Goal: Transaction & Acquisition: Purchase product/service

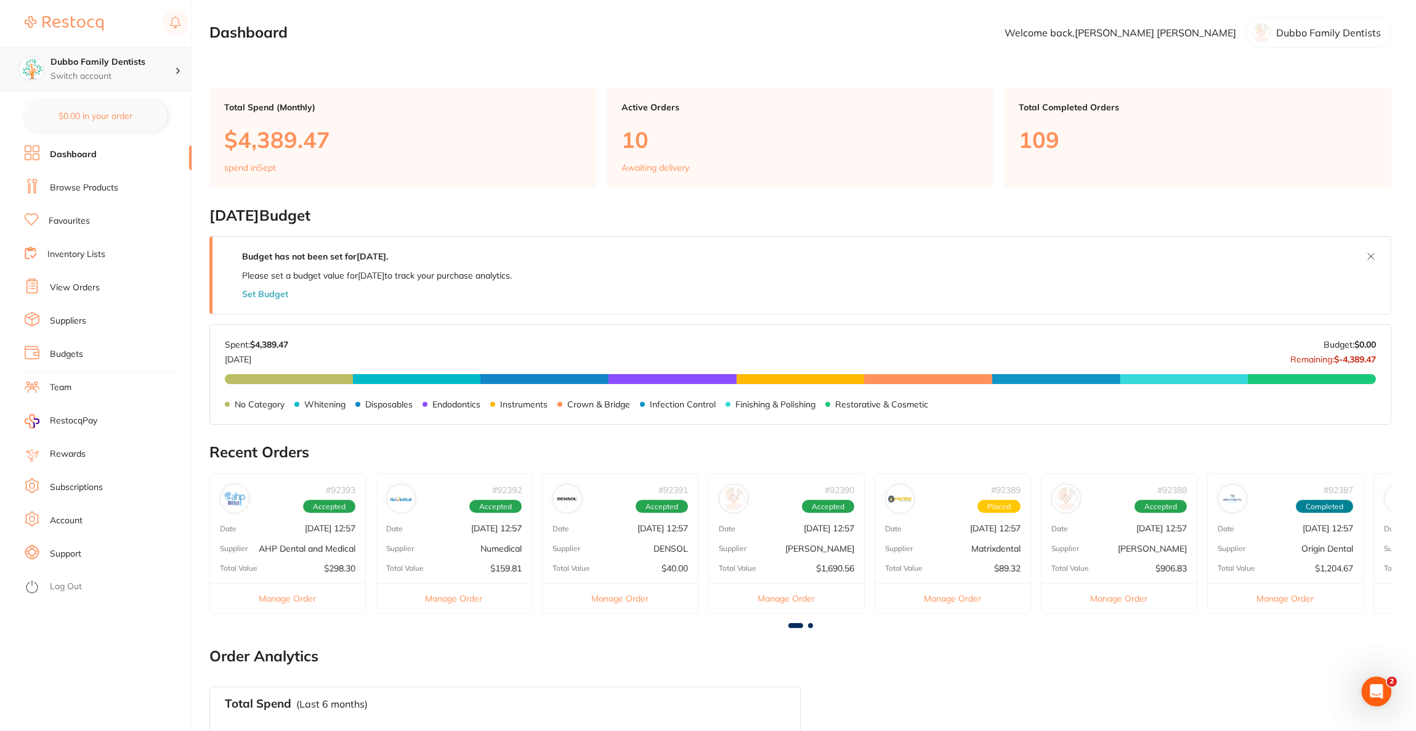
click at [175, 73] on div at bounding box center [183, 68] width 16 height 11
click at [106, 98] on div "Elevate Dental Blacktown" at bounding box center [95, 106] width 172 height 43
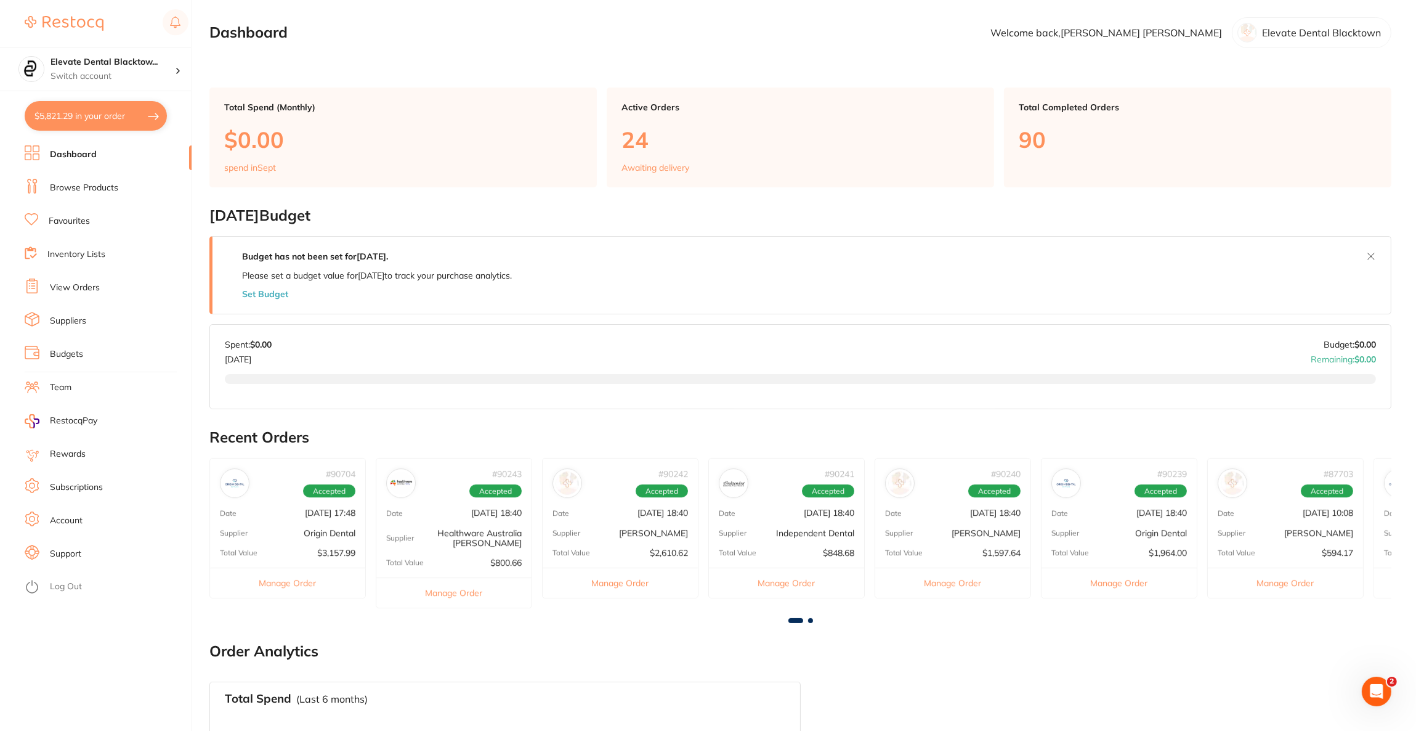
click at [119, 119] on button "$5,821.29 in your order" at bounding box center [96, 116] width 142 height 30
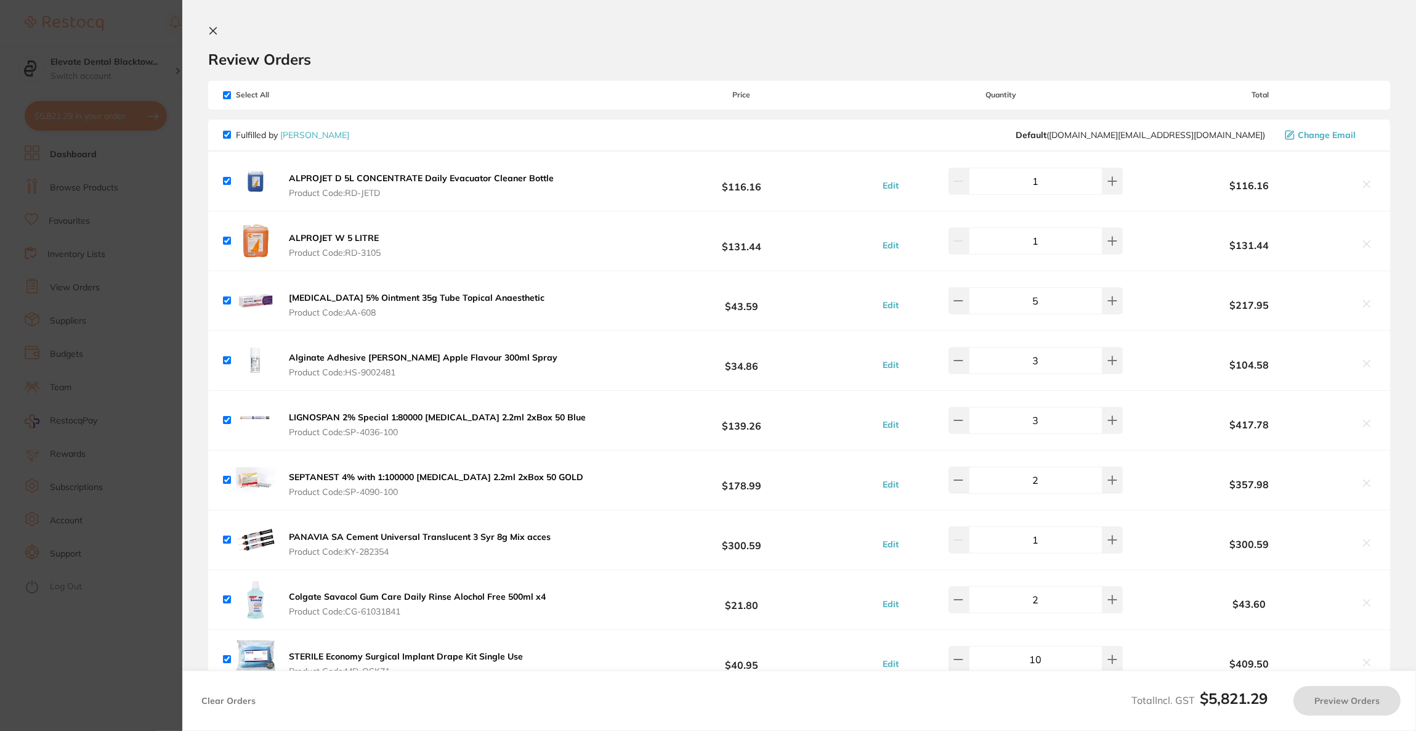
checkbox input "true"
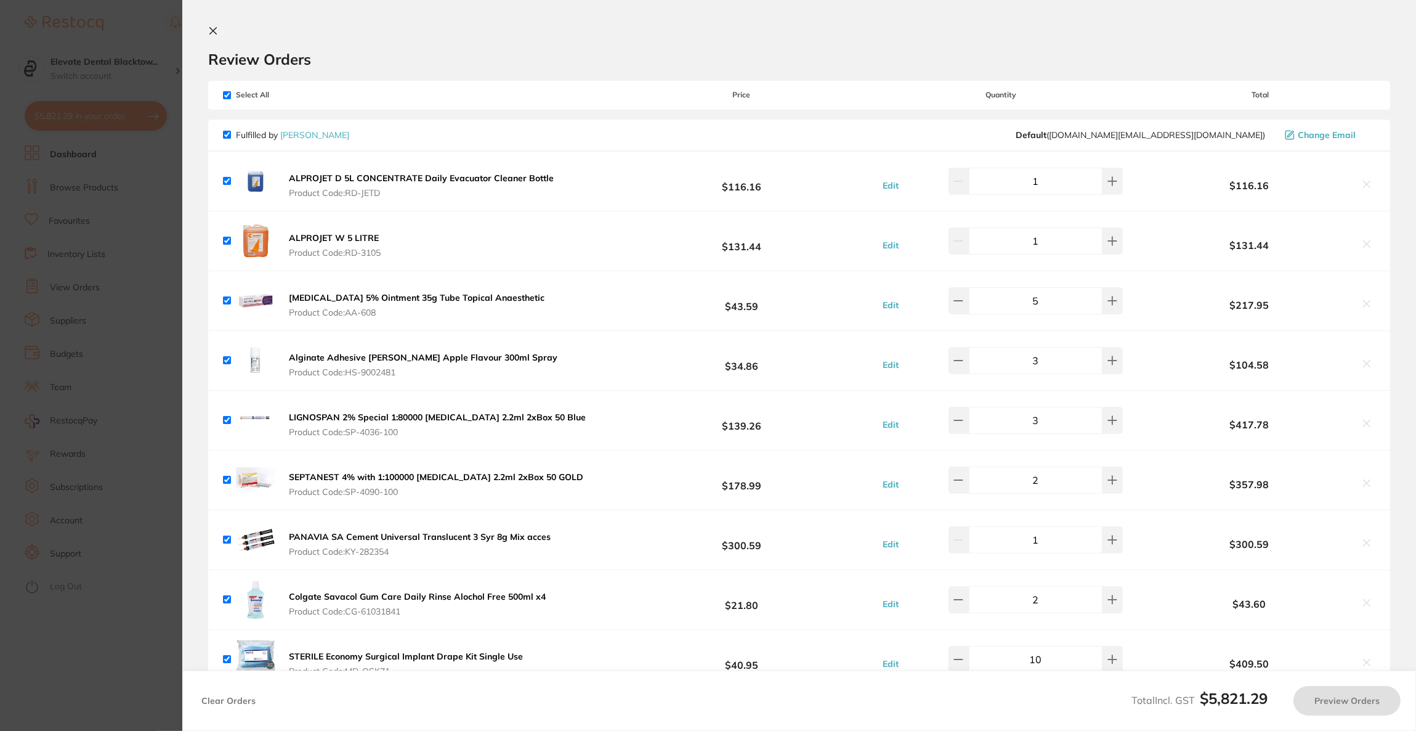
checkbox input "true"
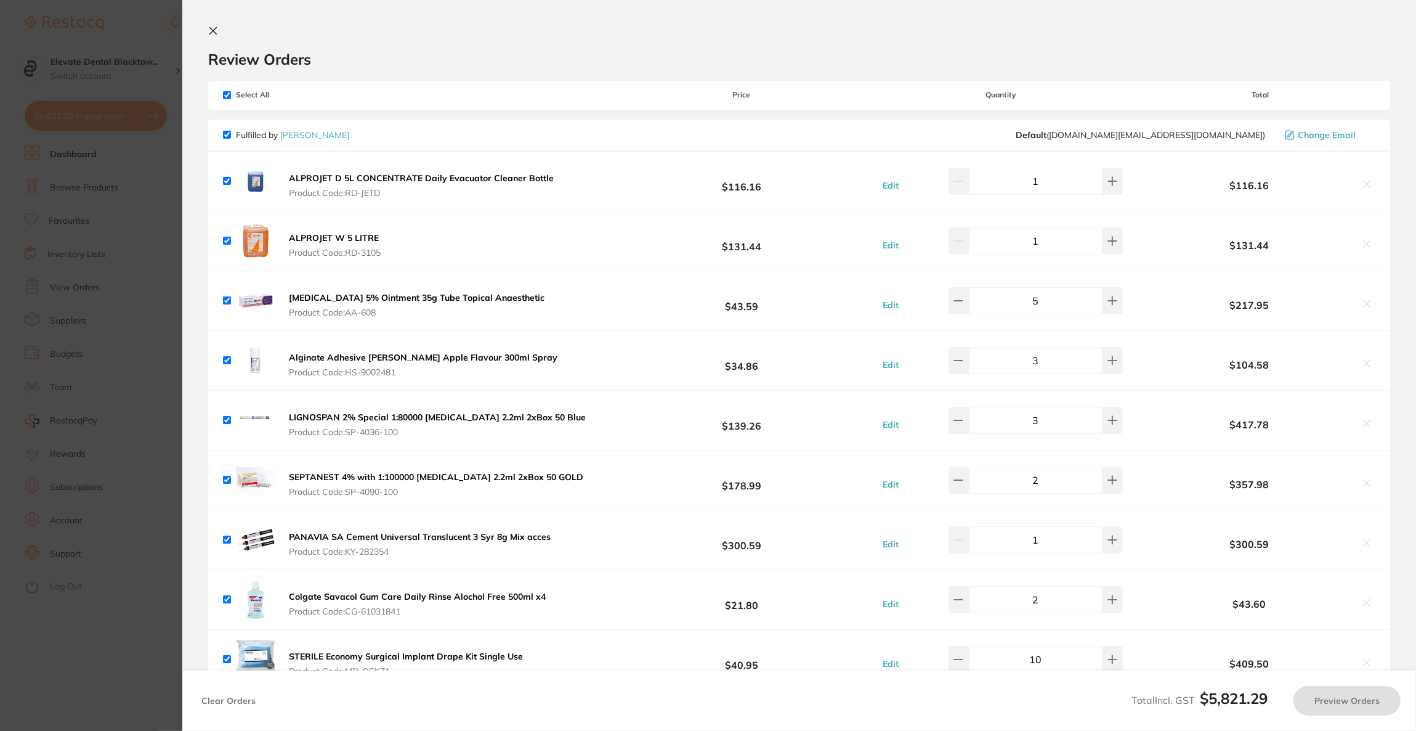
checkbox input "true"
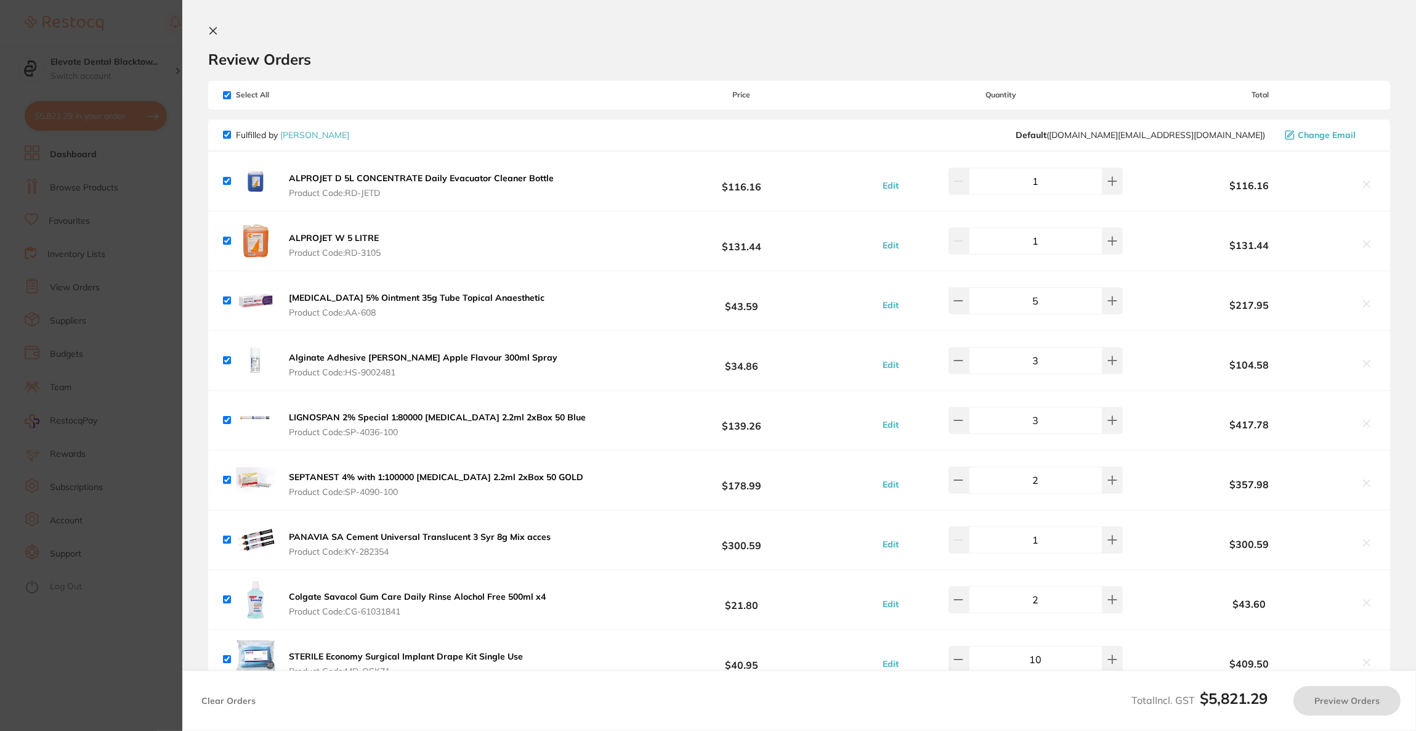
checkbox input "true"
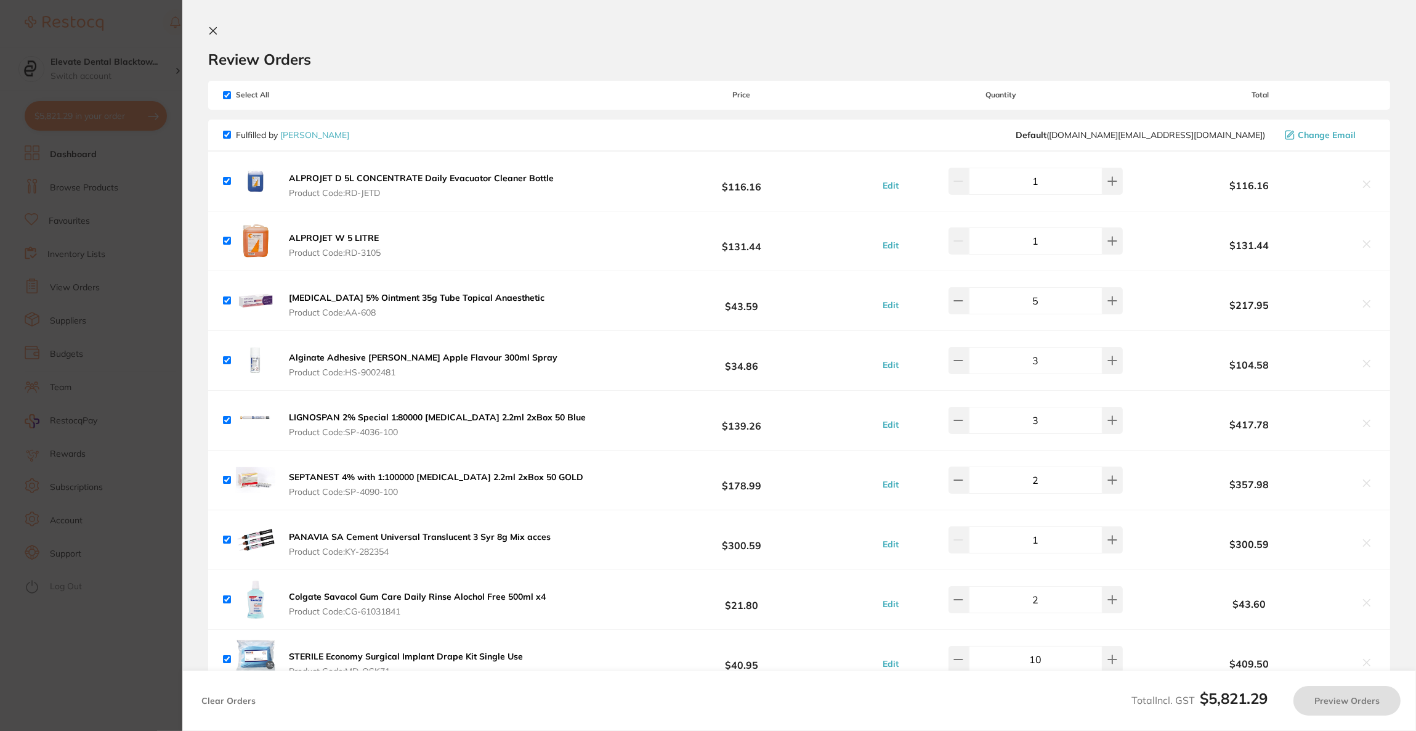
checkbox input "true"
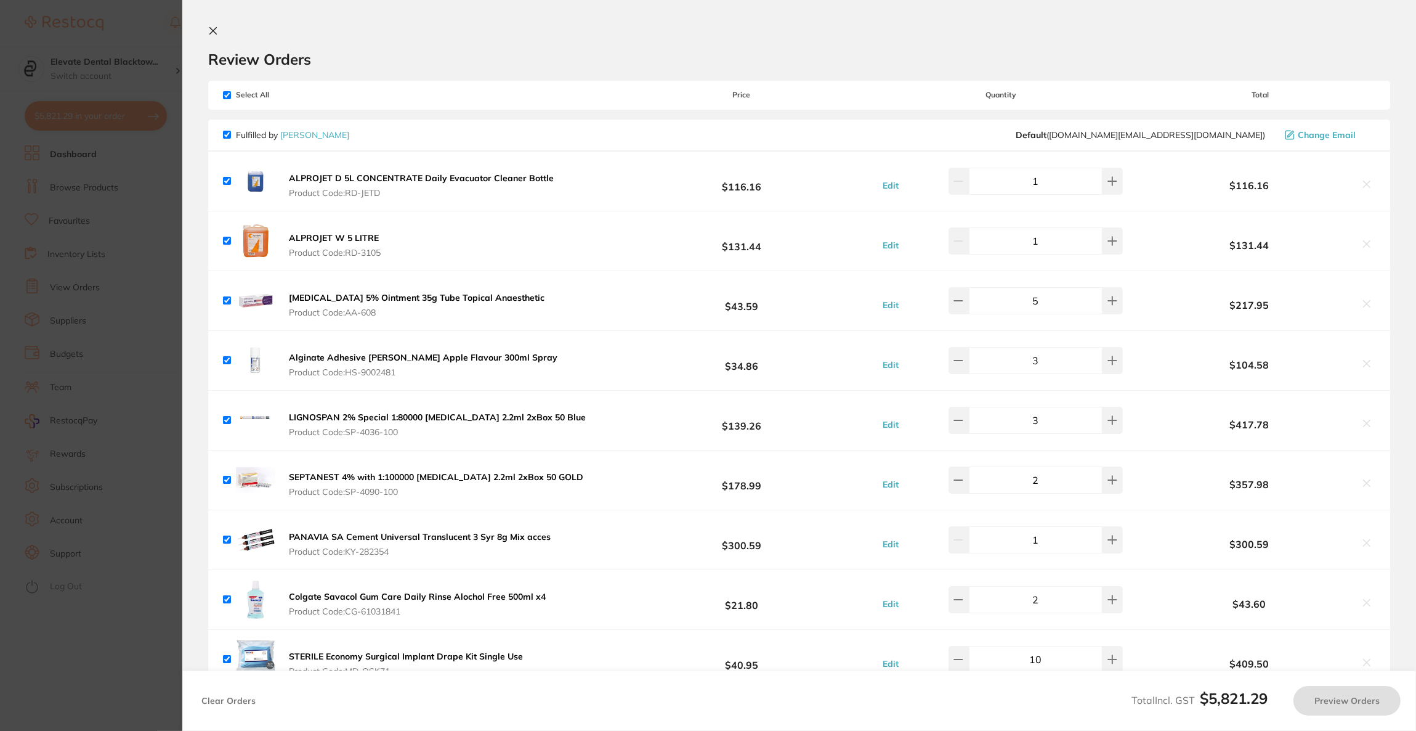
checkbox input "true"
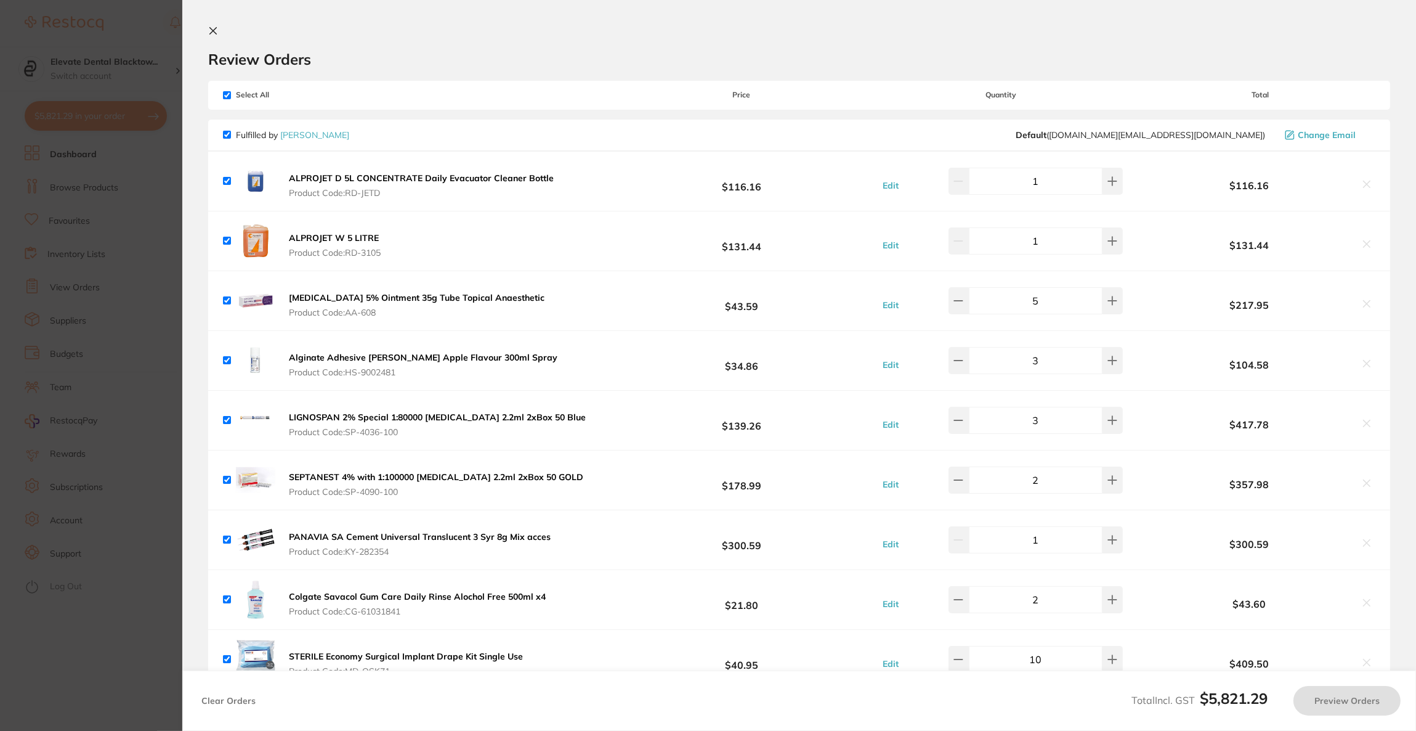
checkbox input "true"
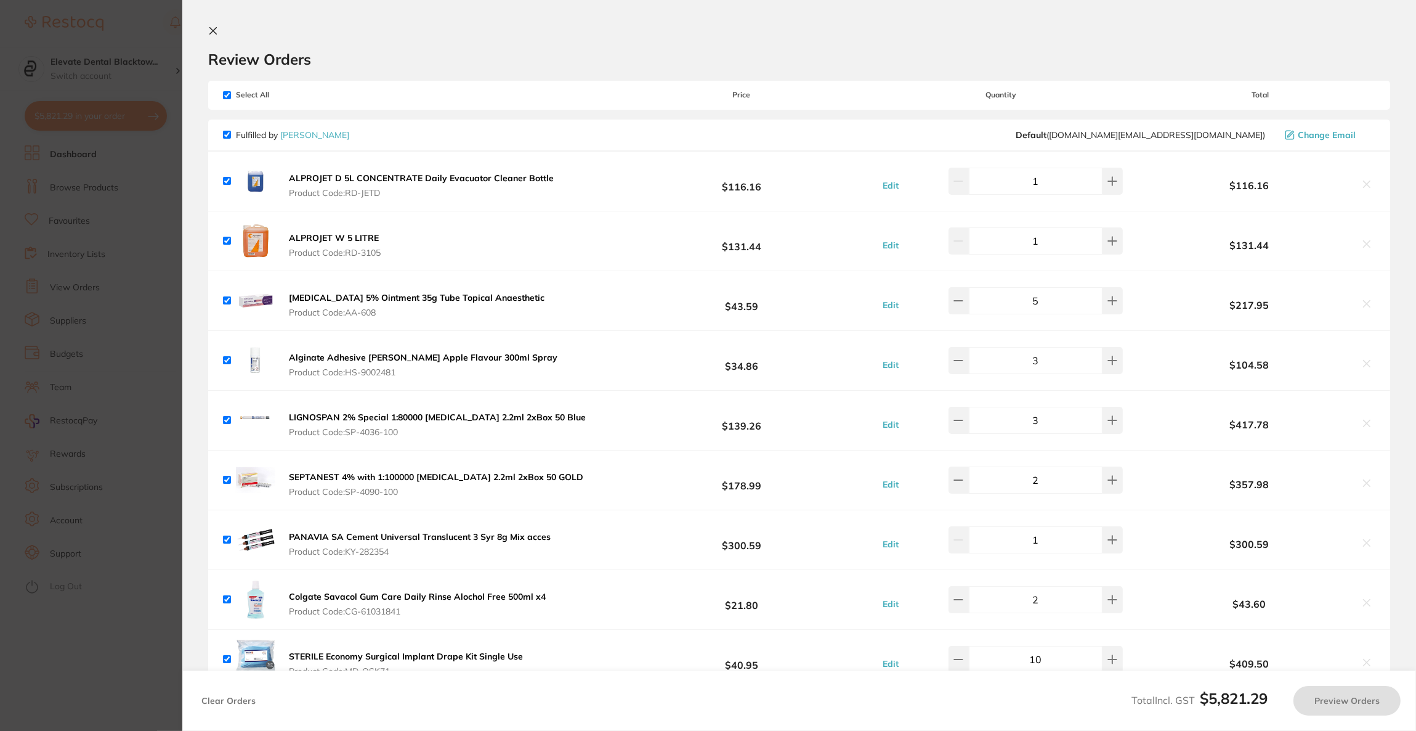
checkbox input "true"
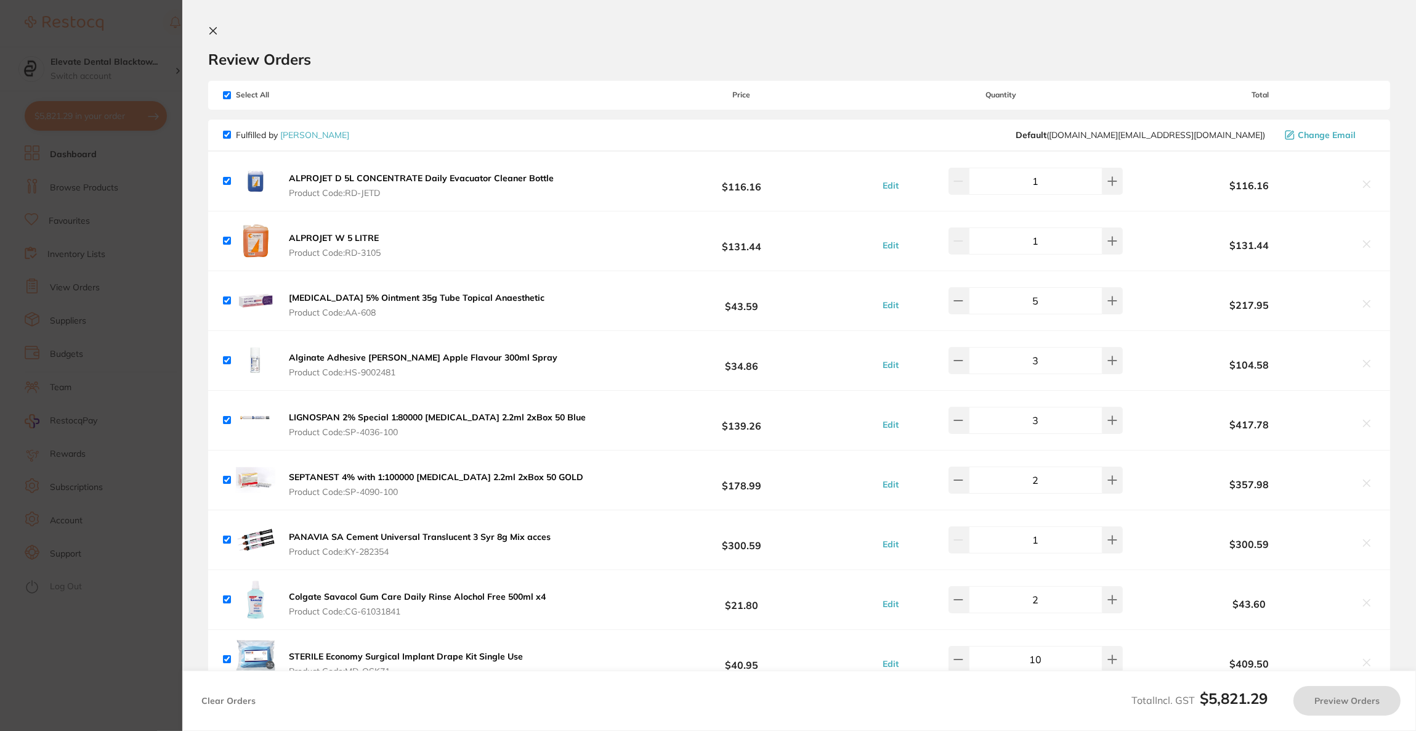
checkbox input "true"
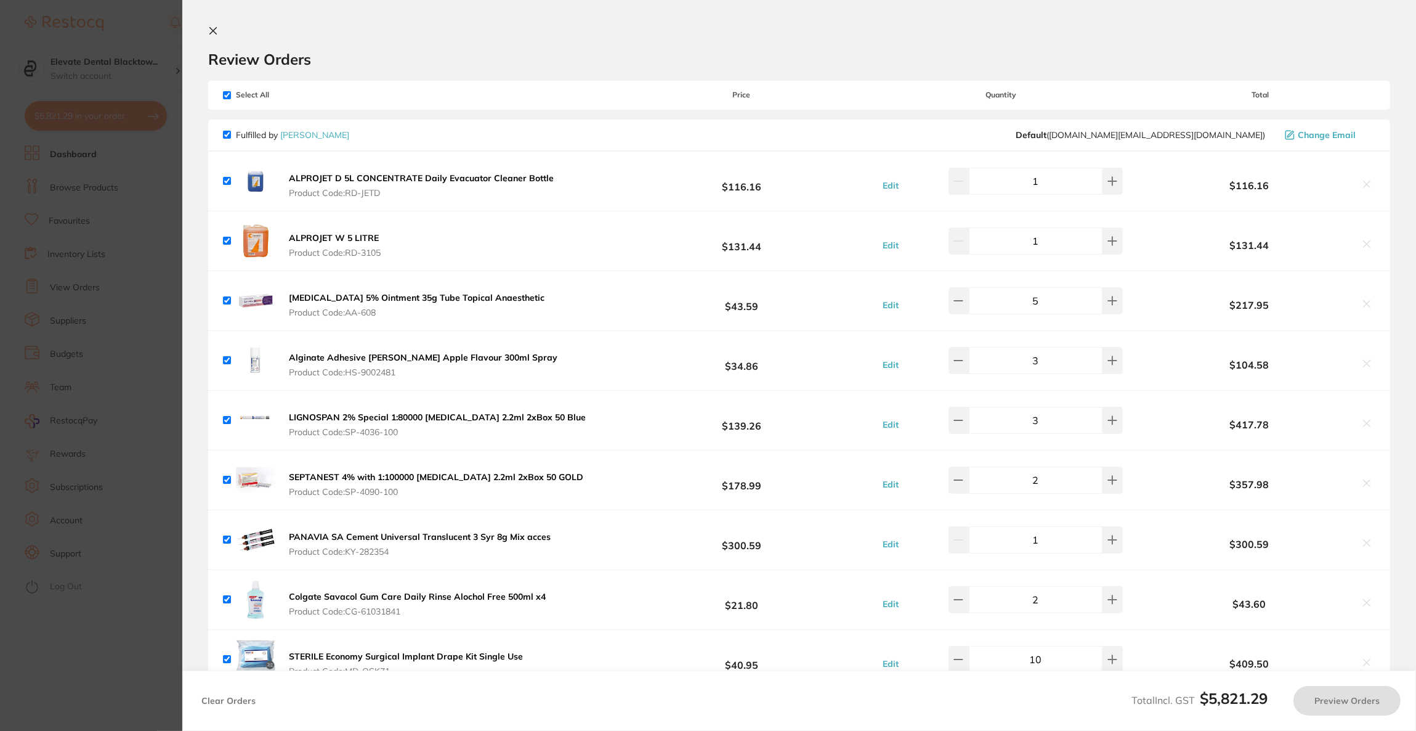
checkbox input "true"
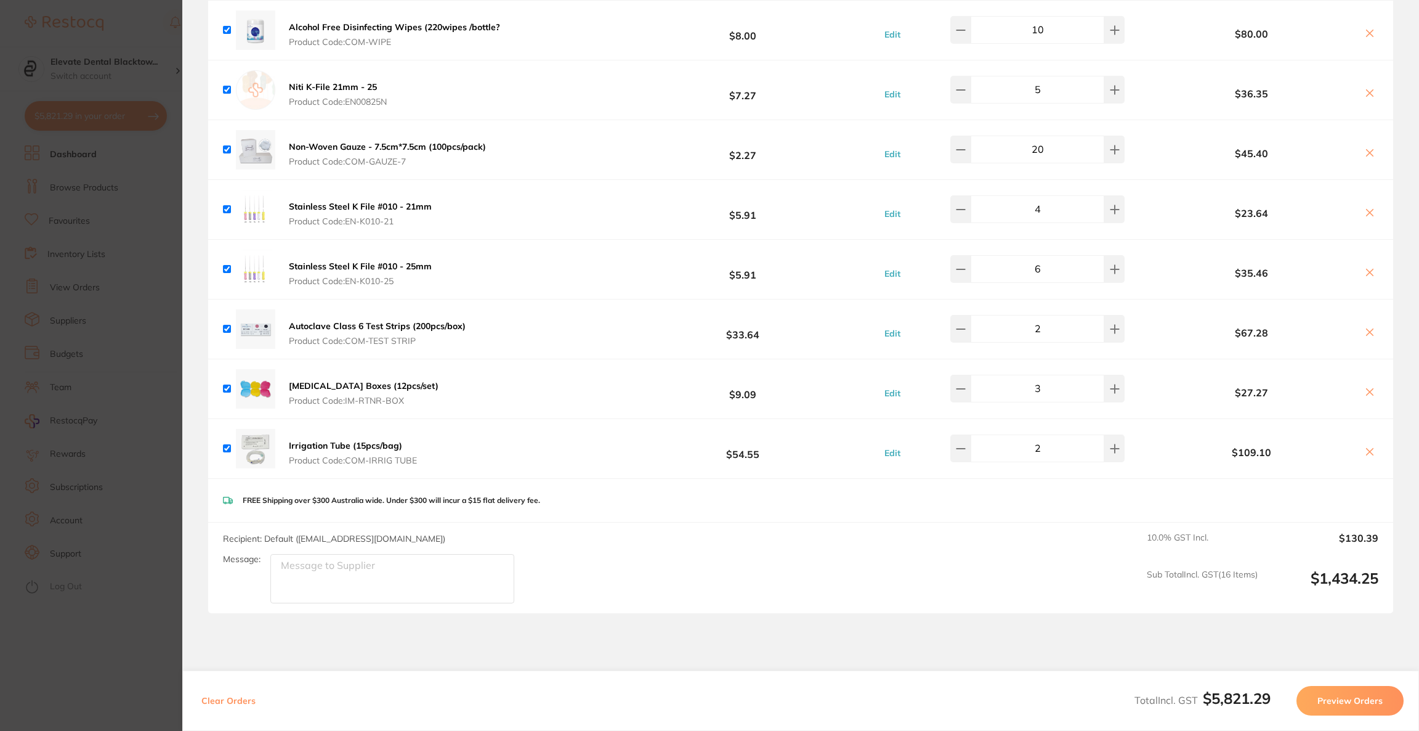
scroll to position [3005, 0]
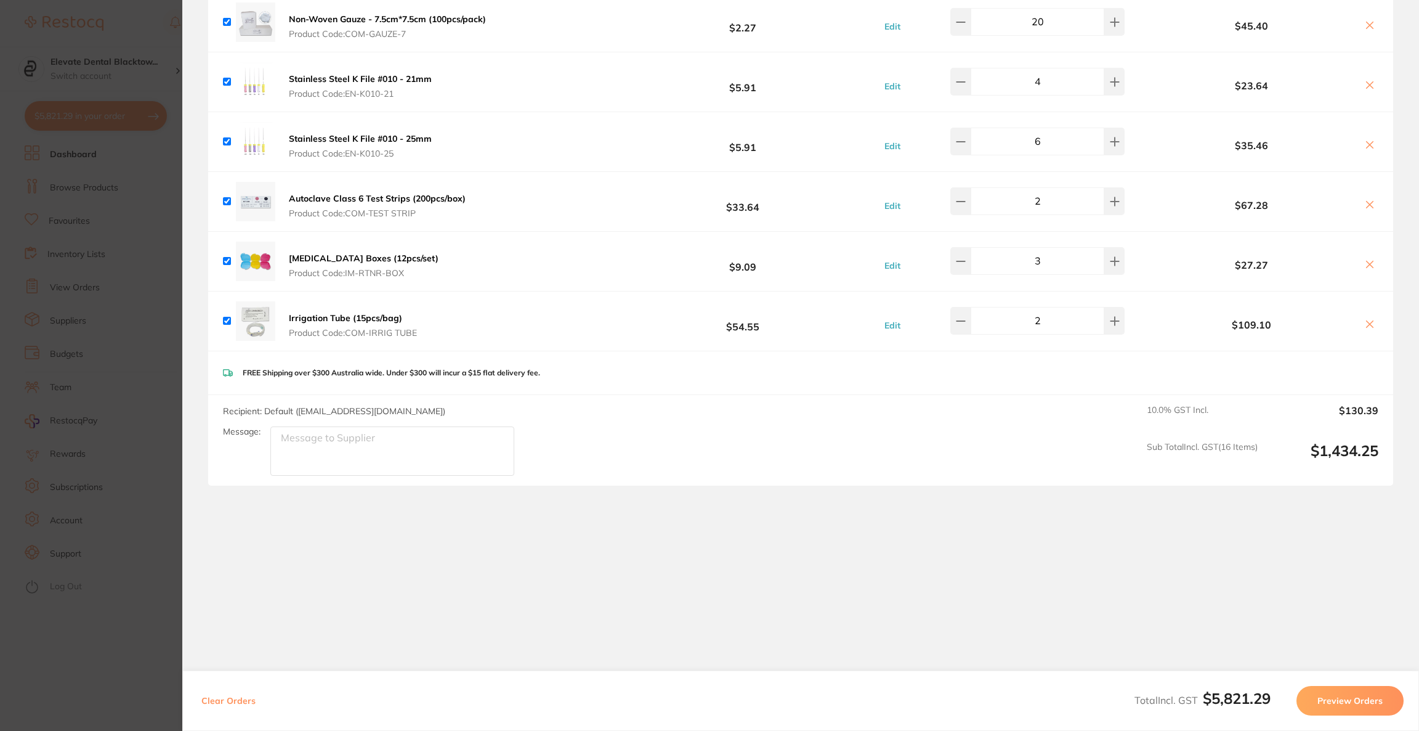
click at [1335, 697] on button "Preview Orders" at bounding box center [1350, 701] width 107 height 30
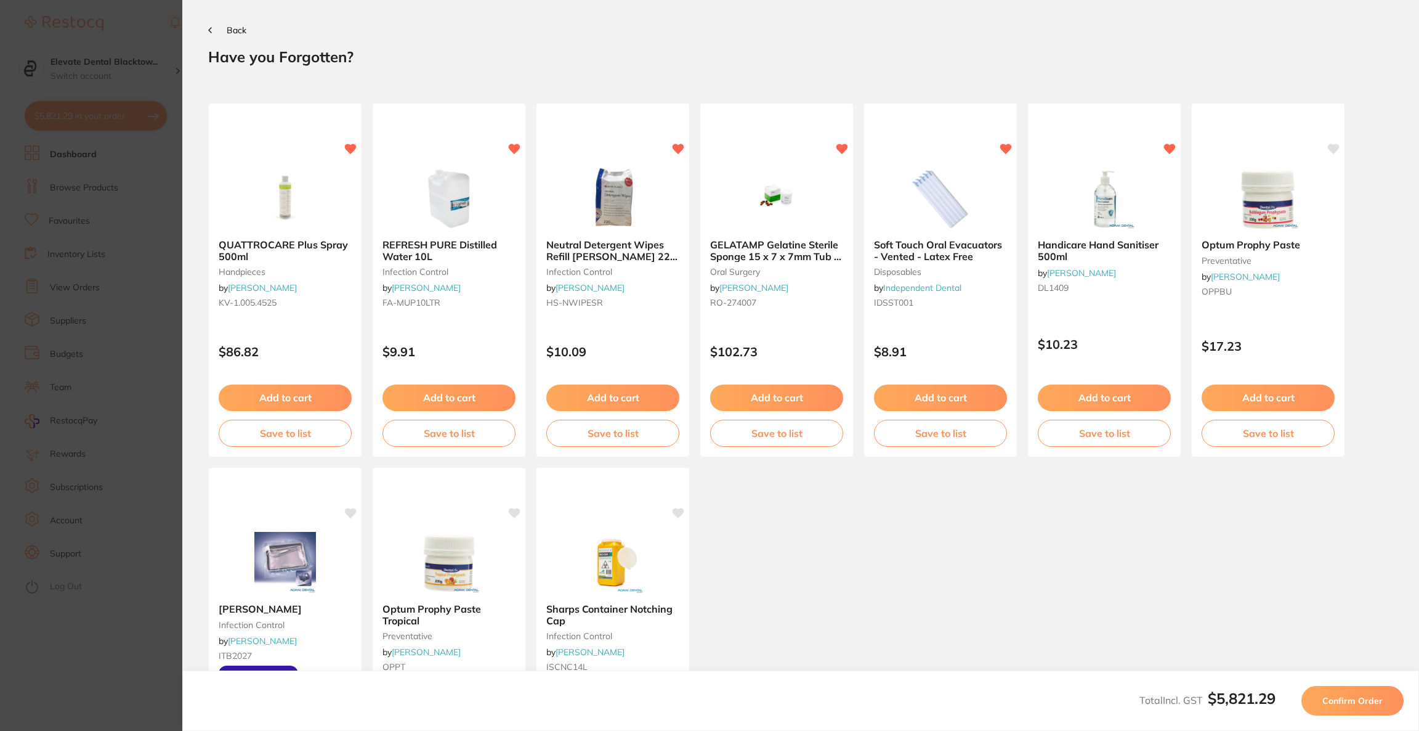
scroll to position [0, 0]
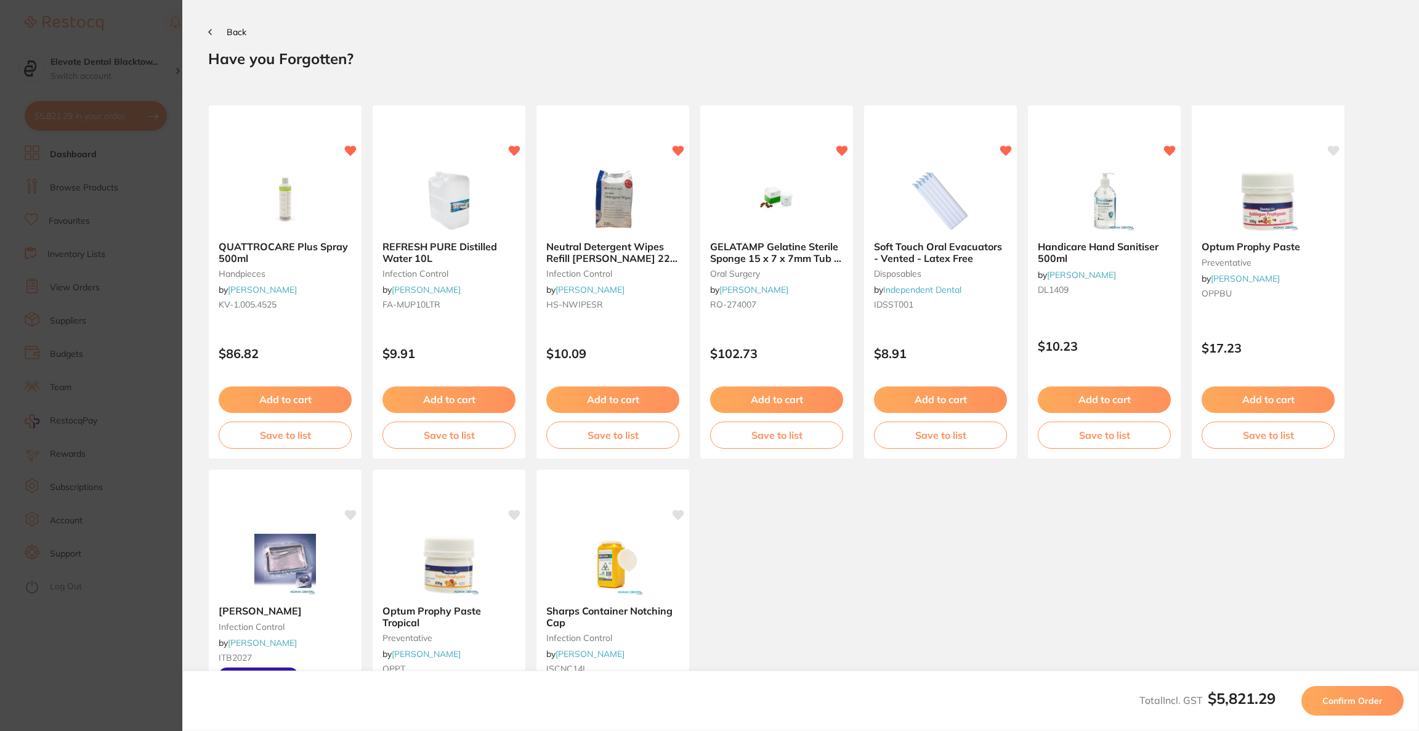
click at [1335, 697] on span "Confirm Order" at bounding box center [1352, 700] width 60 height 11
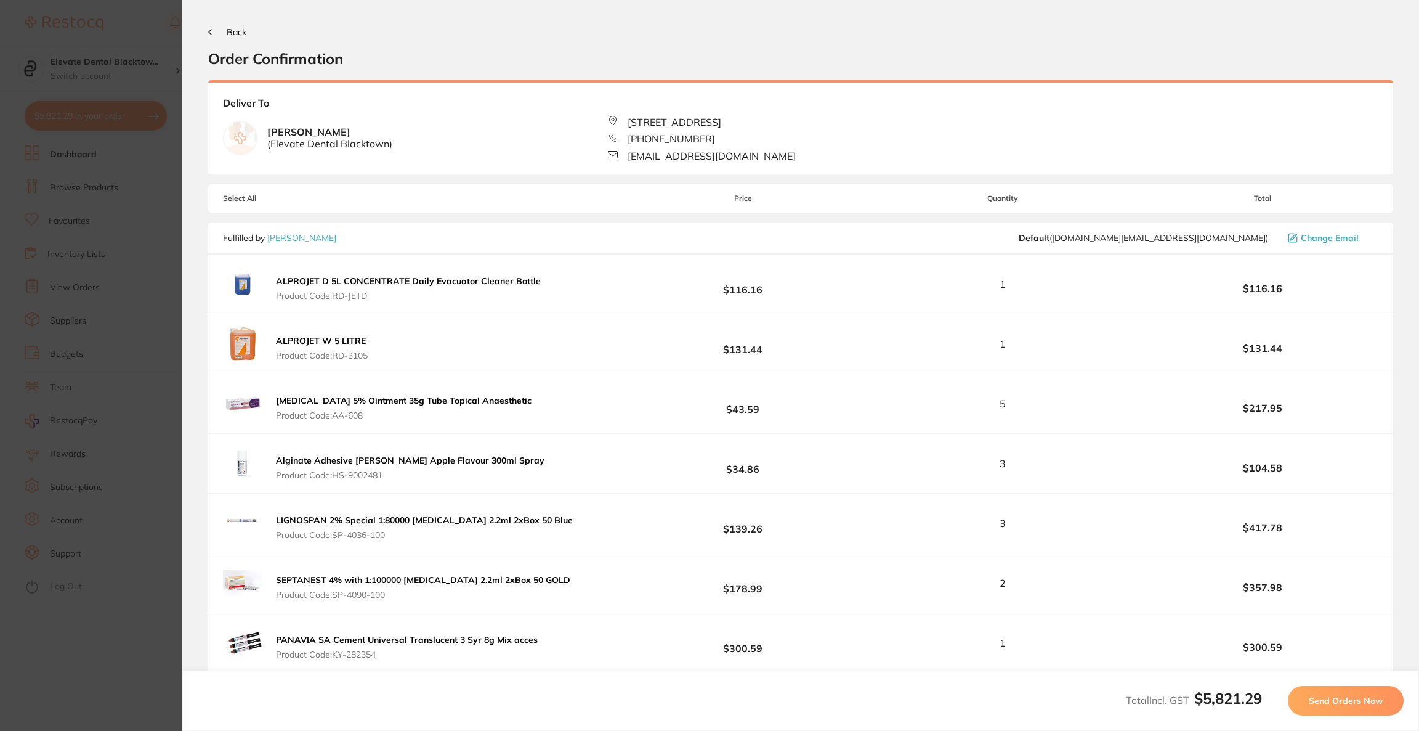
click at [1335, 697] on span "Send Orders Now" at bounding box center [1346, 700] width 74 height 11
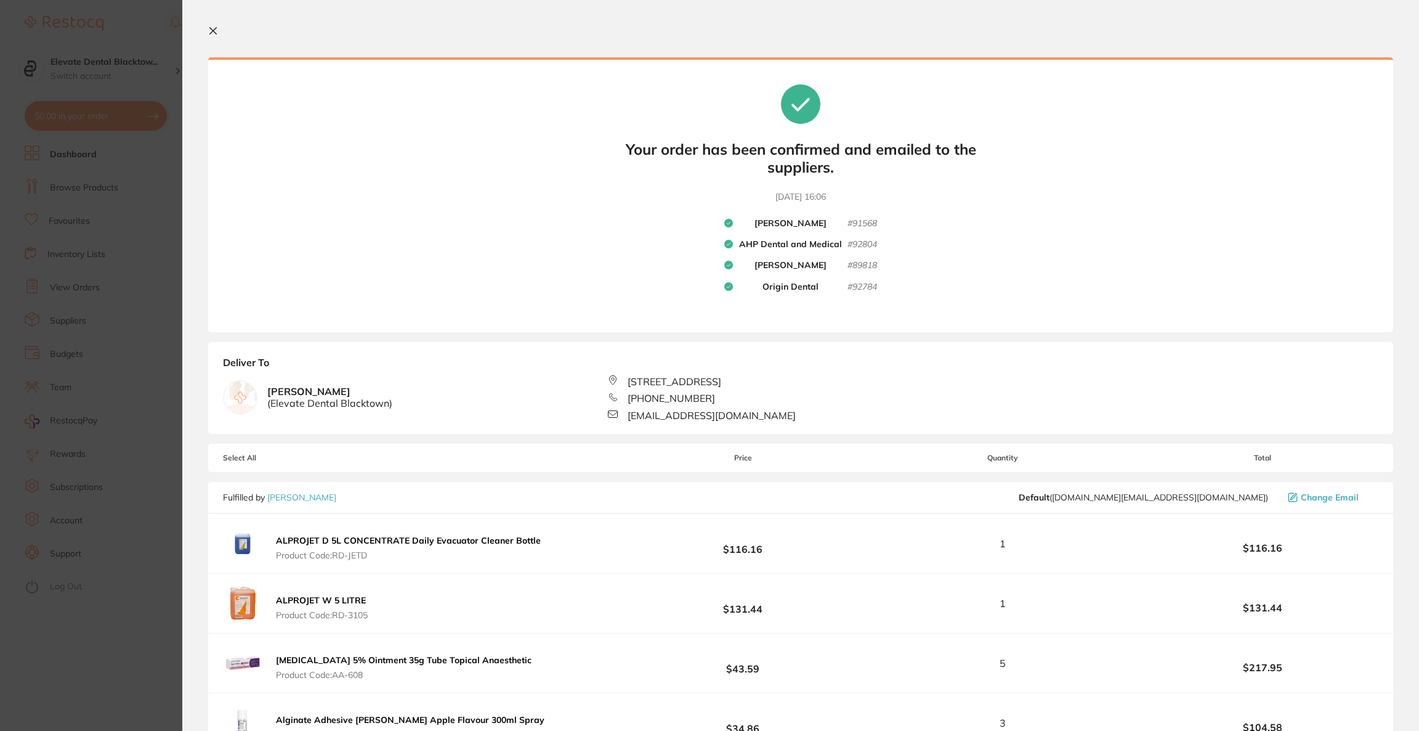
drag, startPoint x: 58, startPoint y: 47, endPoint x: 86, endPoint y: 43, distance: 28.7
click at [58, 47] on section "Update RRP Set your pre negotiated price for this item. Item Agreed RRP (excl. …" at bounding box center [709, 365] width 1419 height 731
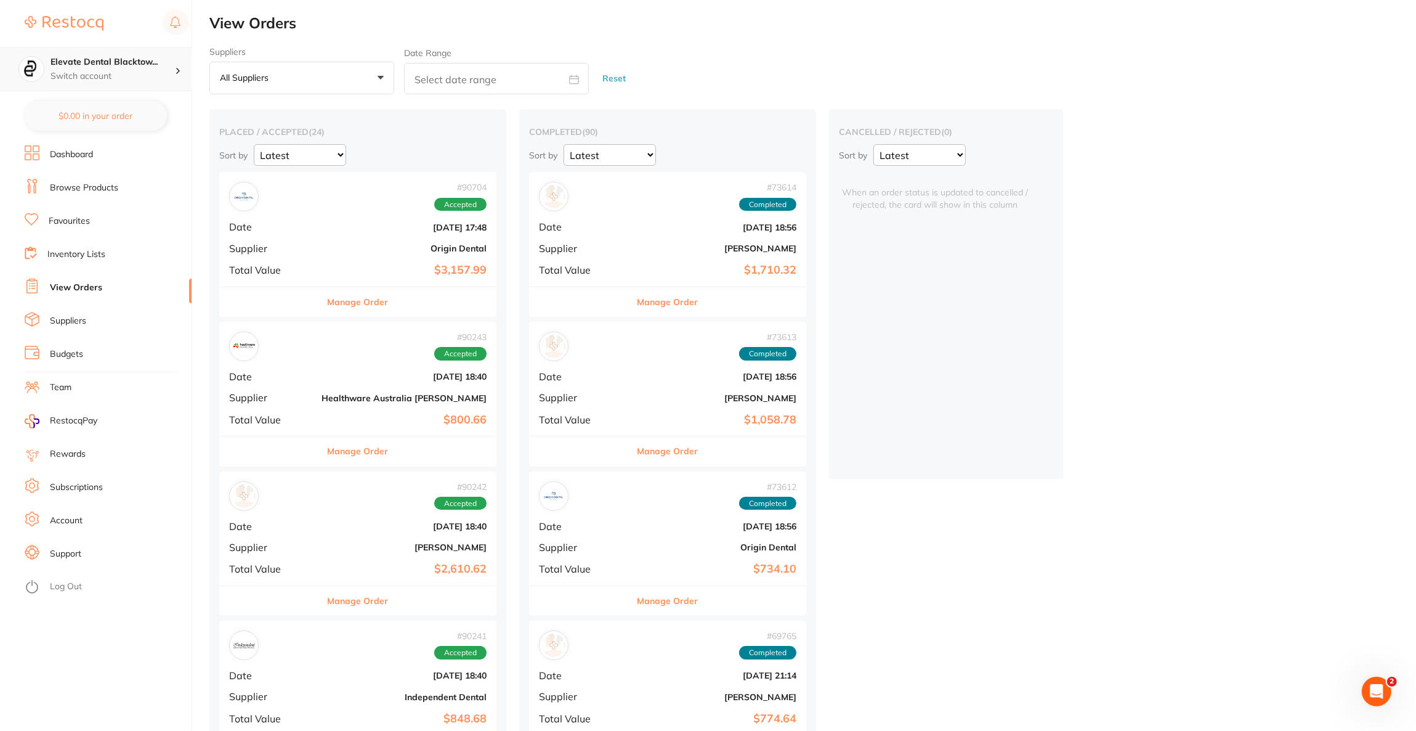
click at [144, 70] on p "Switch account" at bounding box center [113, 76] width 124 height 12
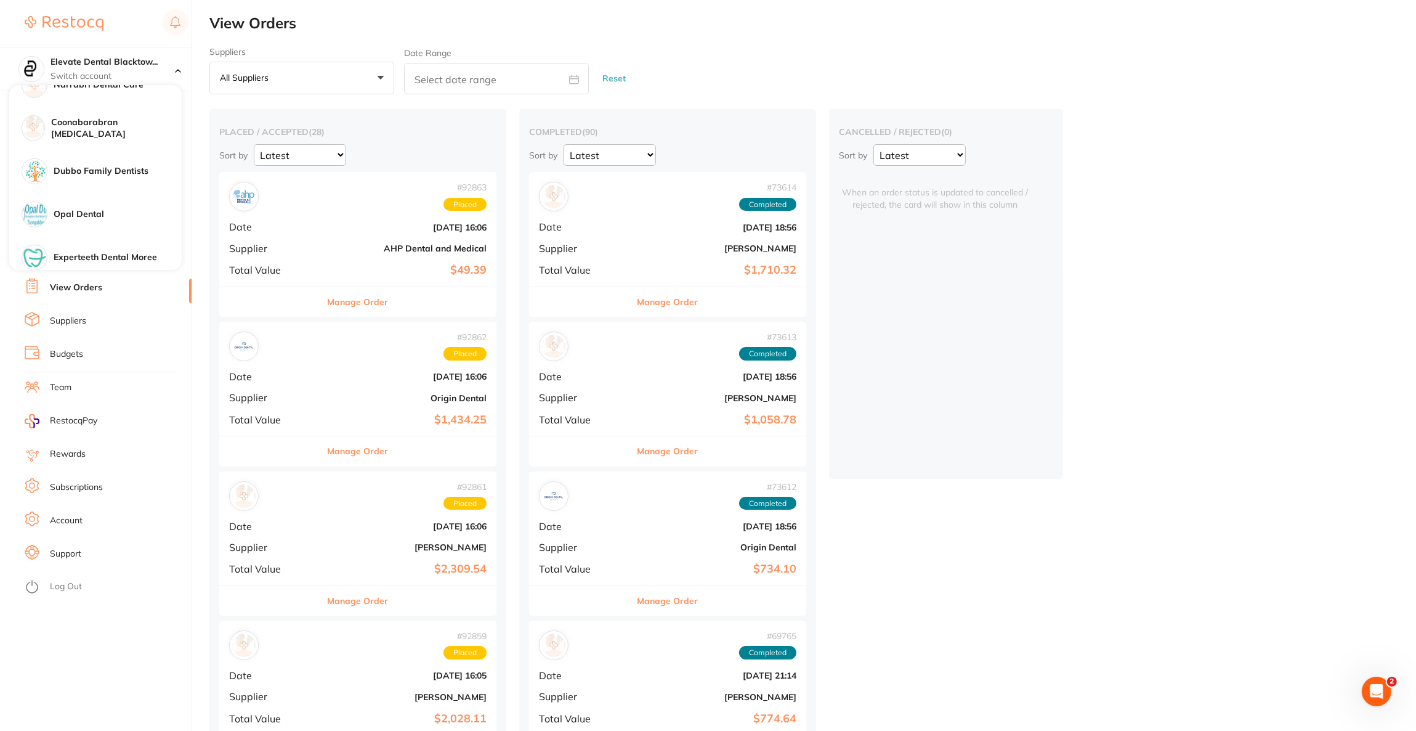
scroll to position [1108, 0]
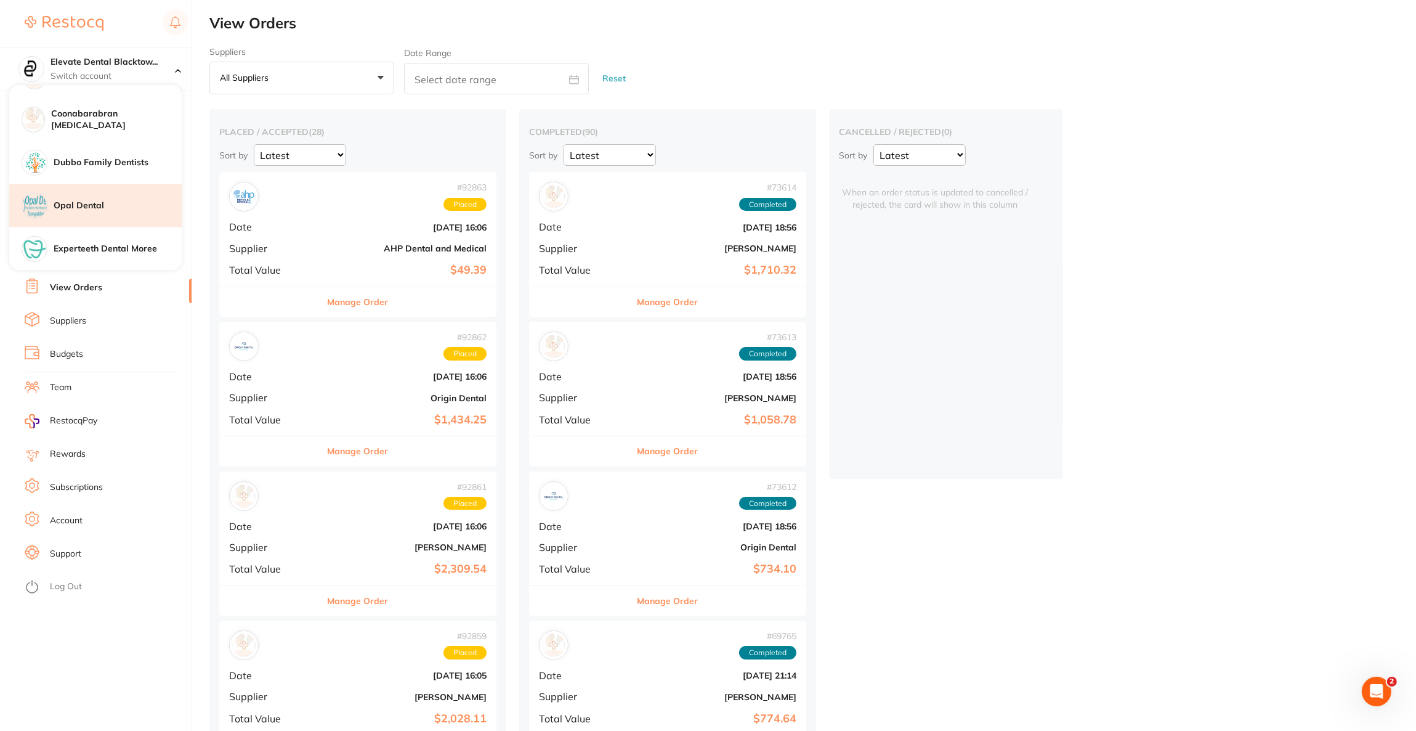
click at [119, 200] on h4 "Opal Dental" at bounding box center [118, 206] width 128 height 12
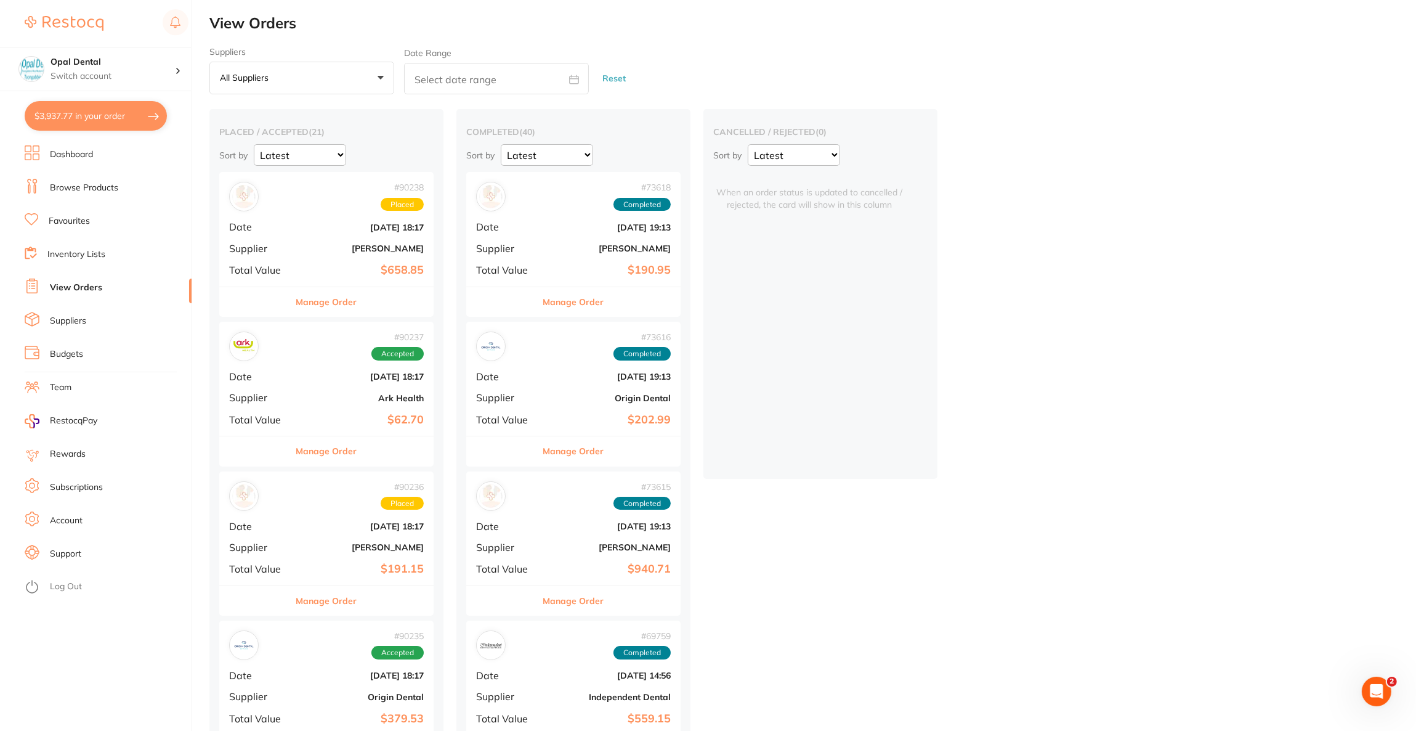
click at [121, 124] on button "$3,937.77 in your order" at bounding box center [96, 116] width 142 height 30
checkbox input "true"
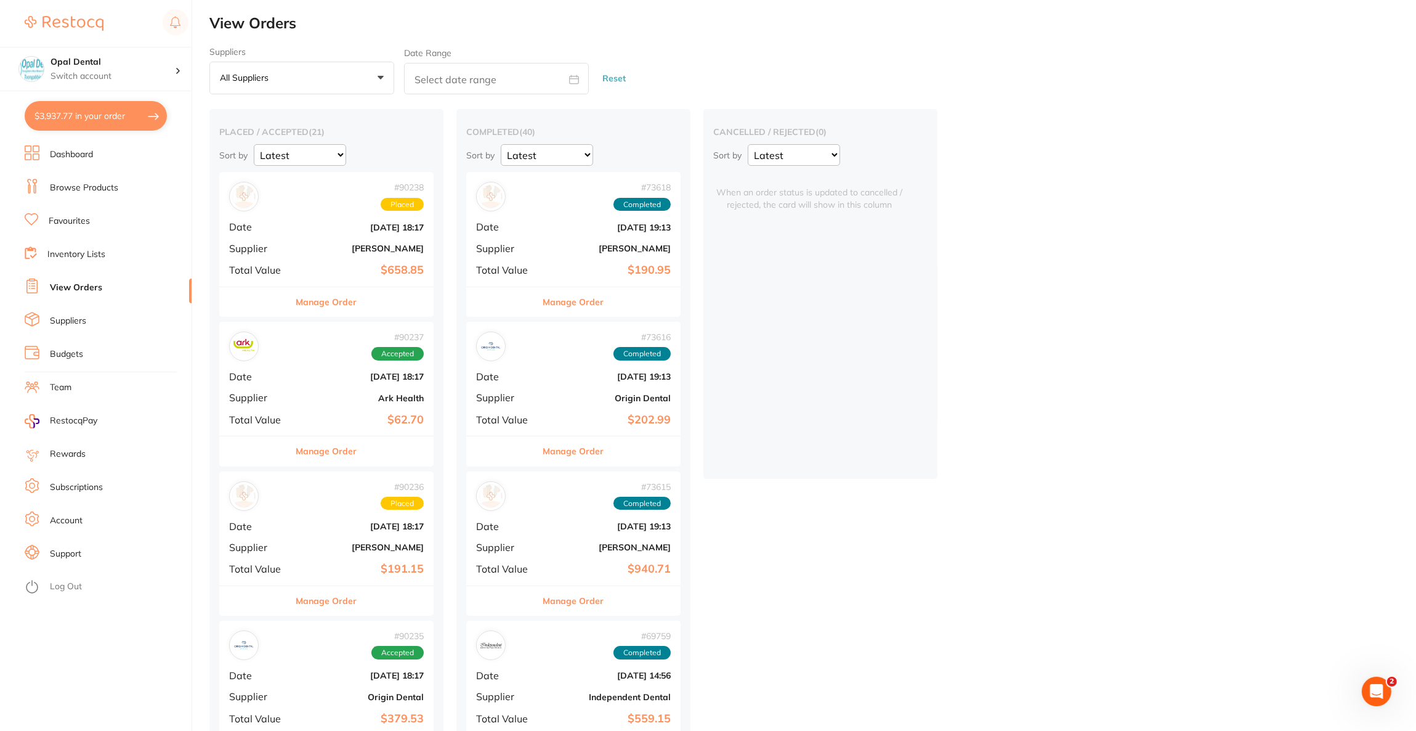
checkbox input "true"
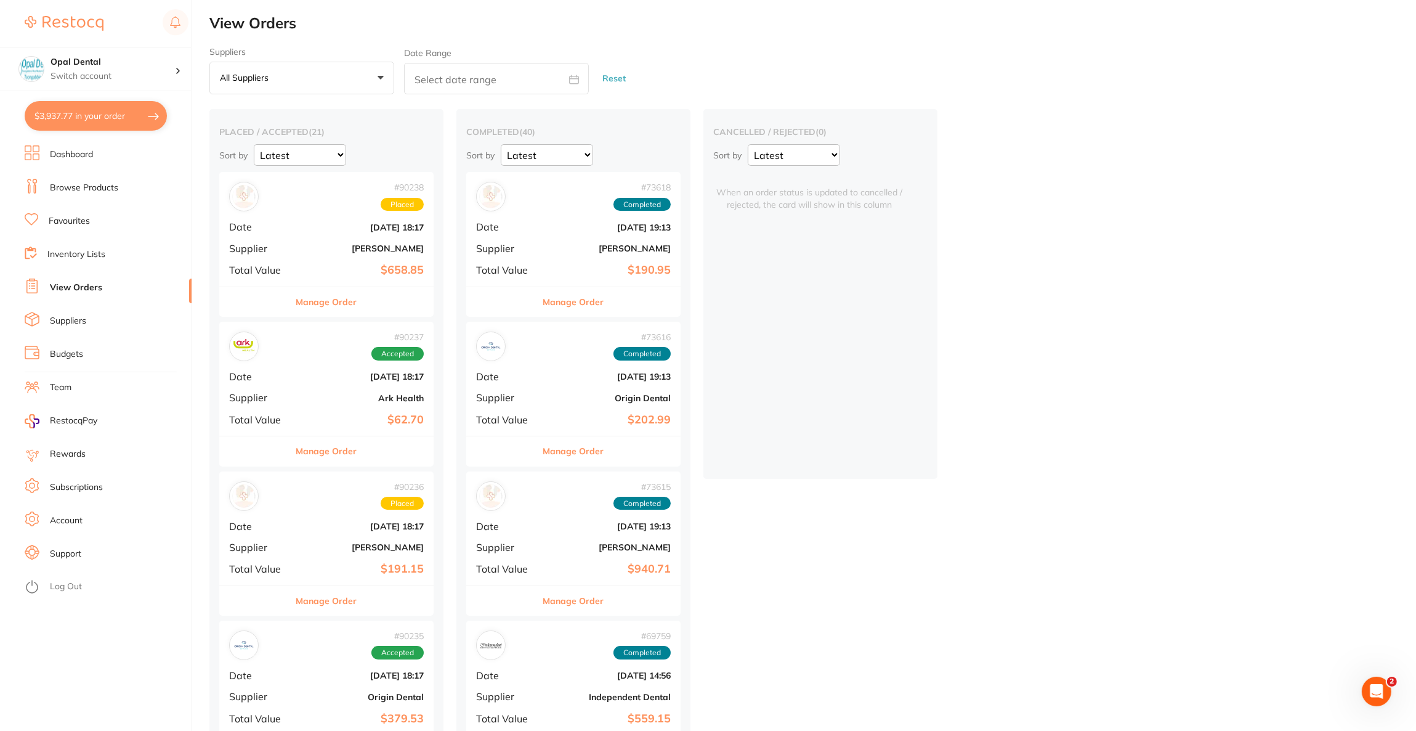
checkbox input "true"
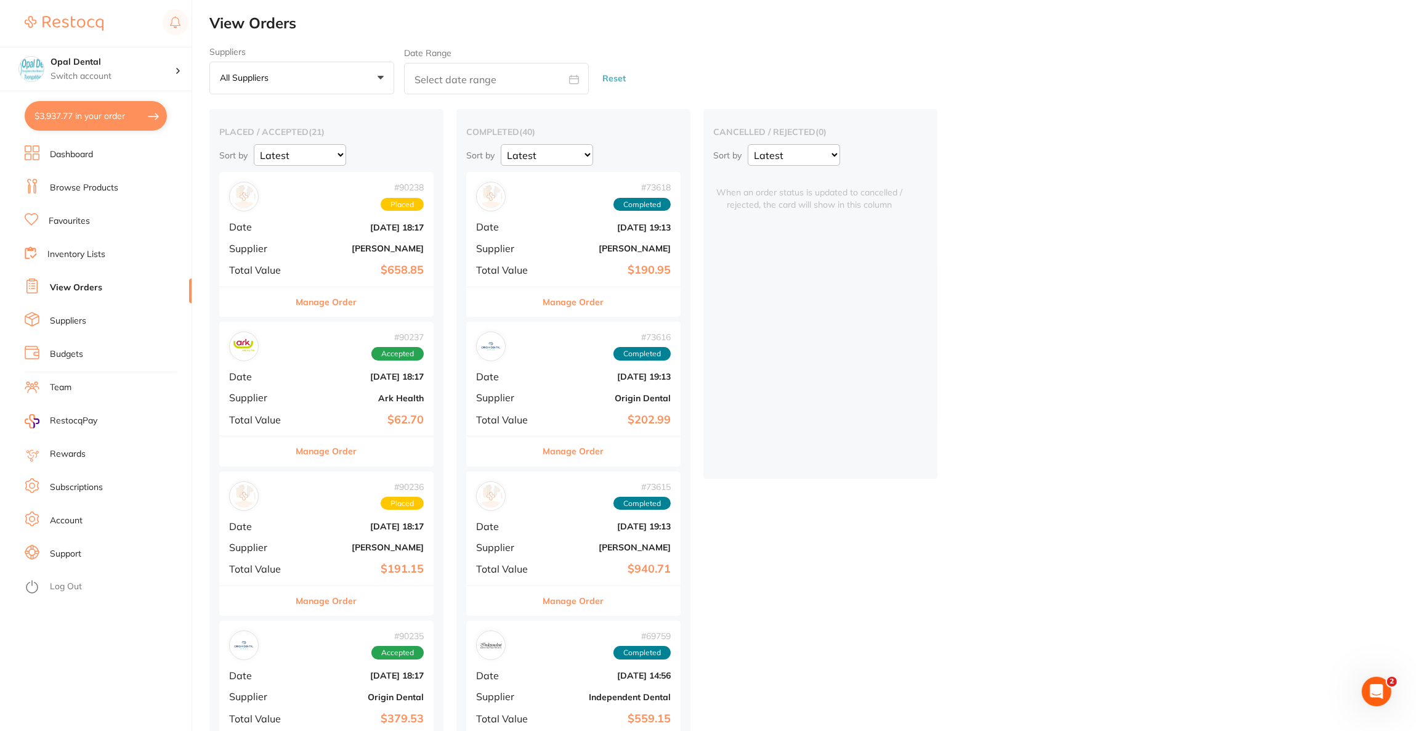
checkbox input "true"
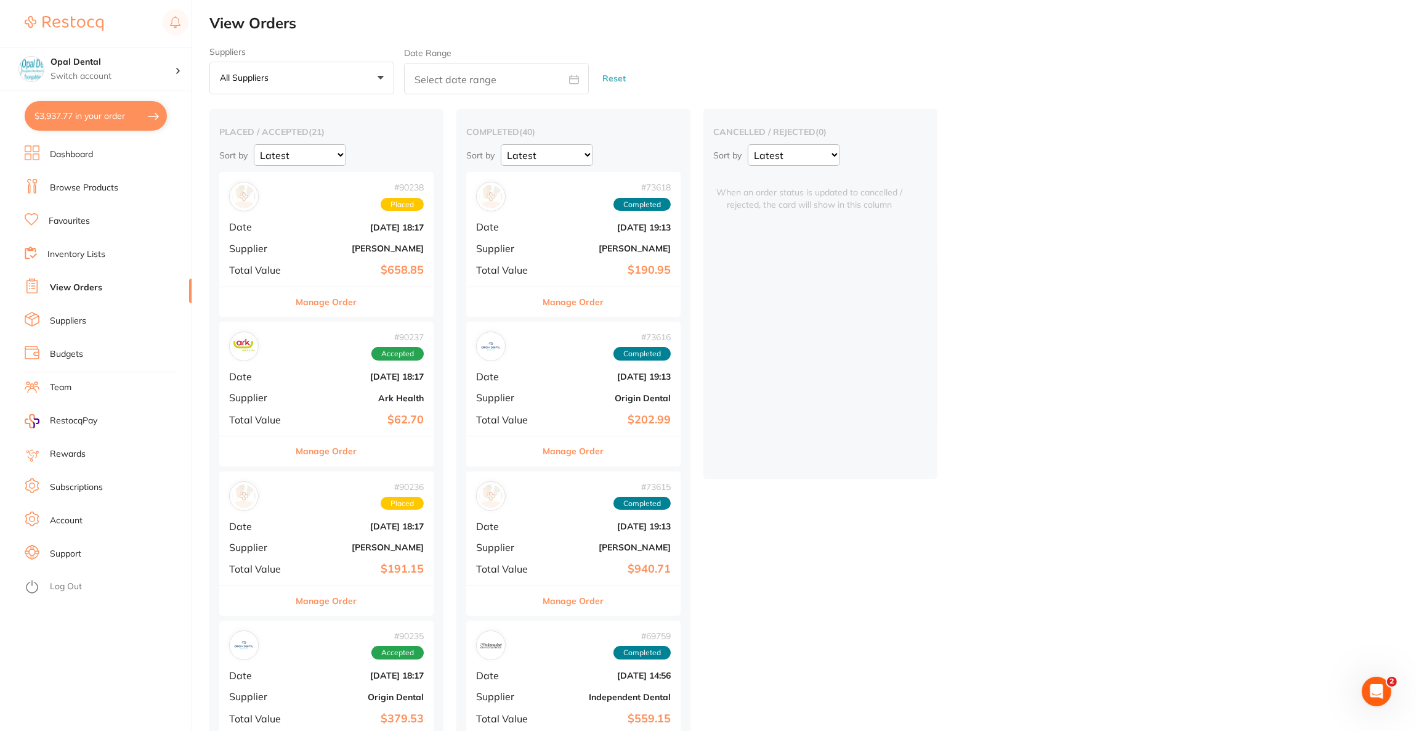
checkbox input "true"
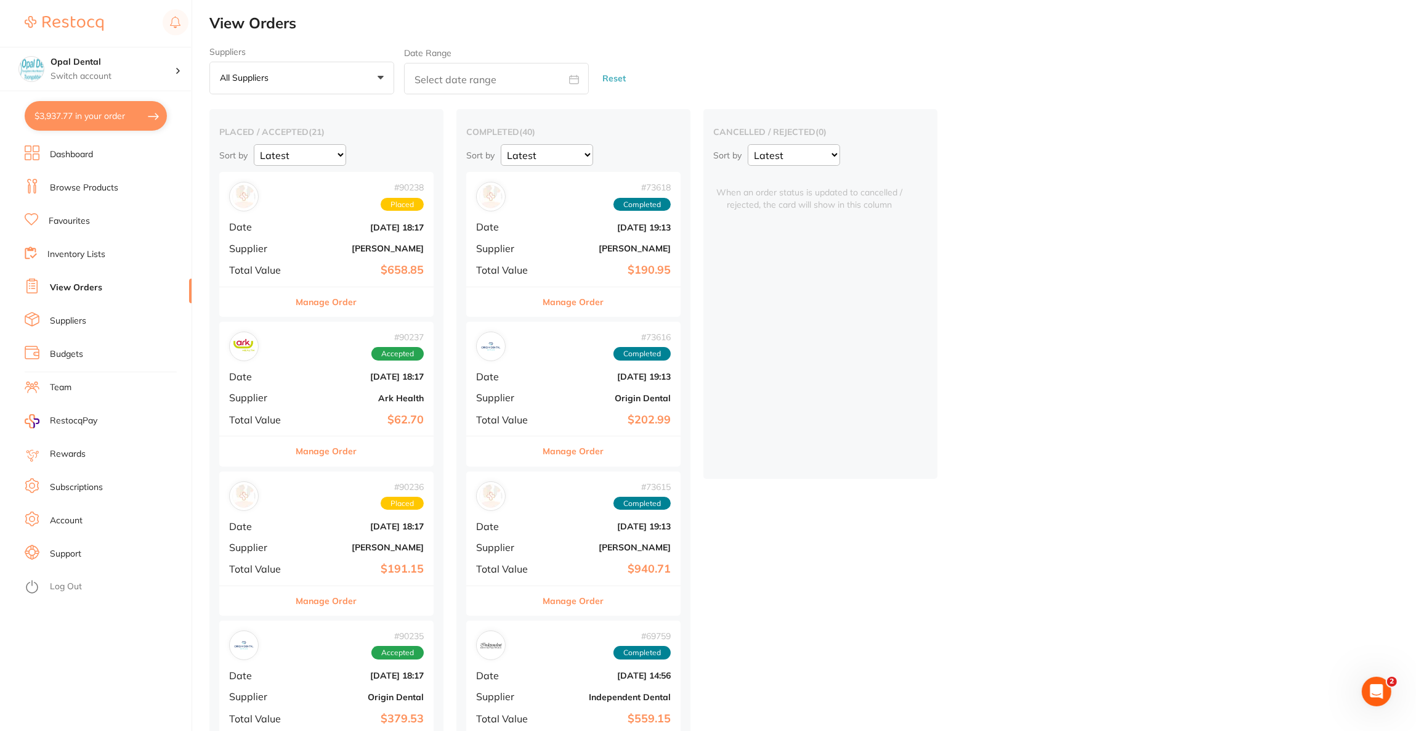
checkbox input "true"
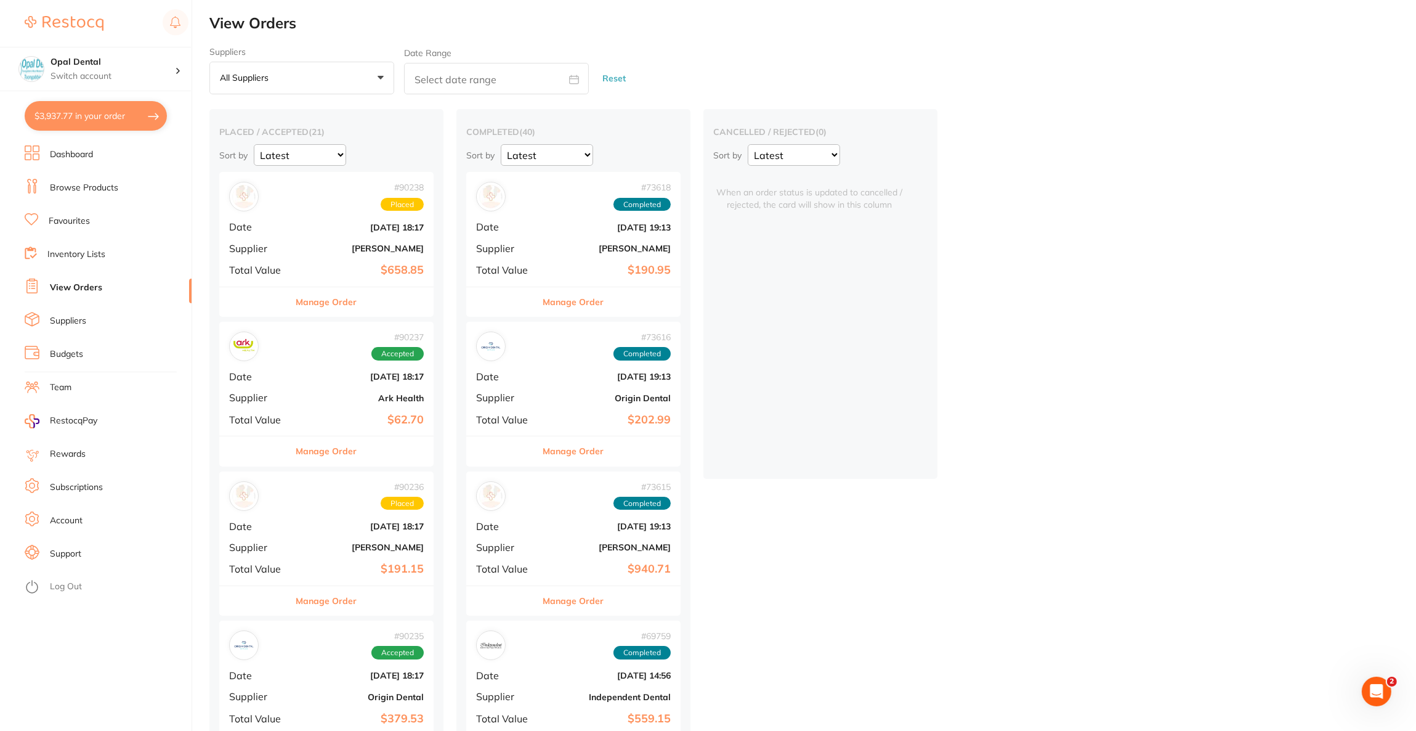
checkbox input "true"
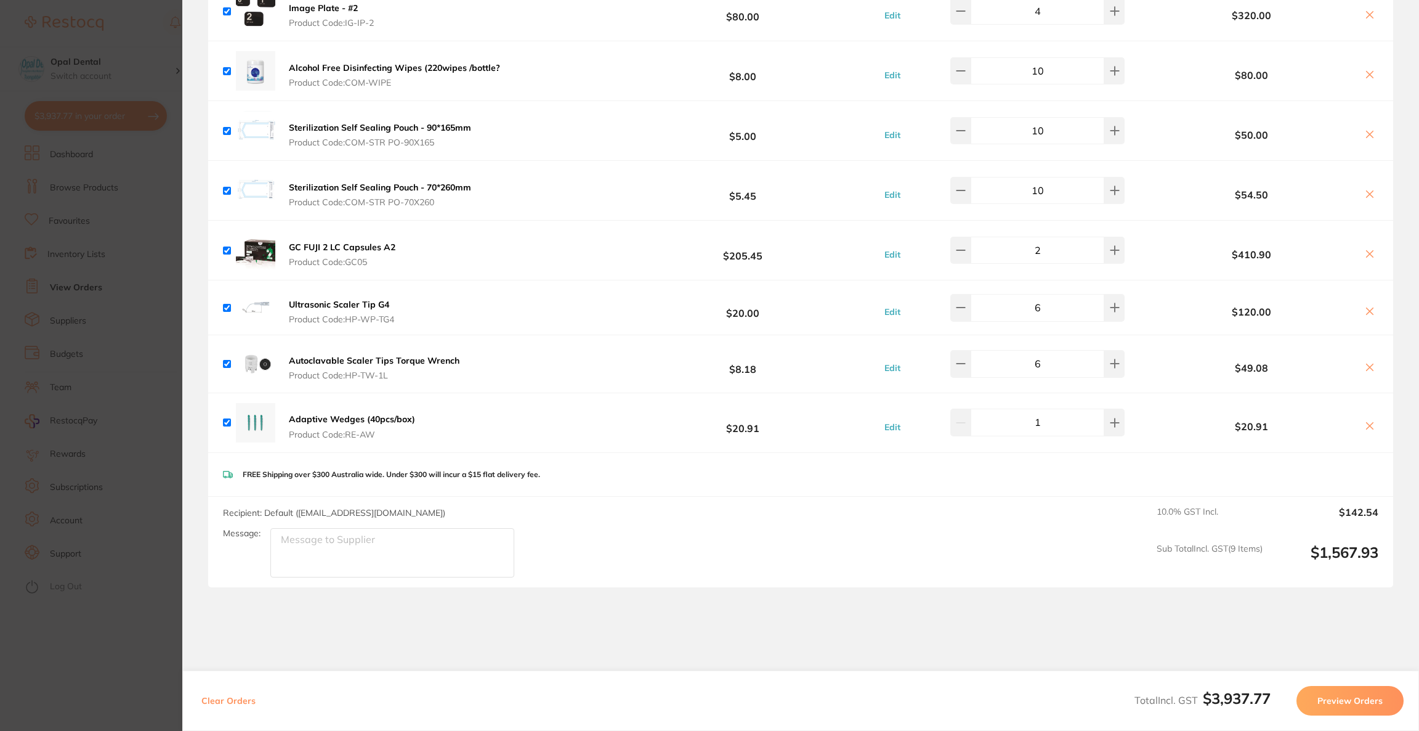
scroll to position [1658, 0]
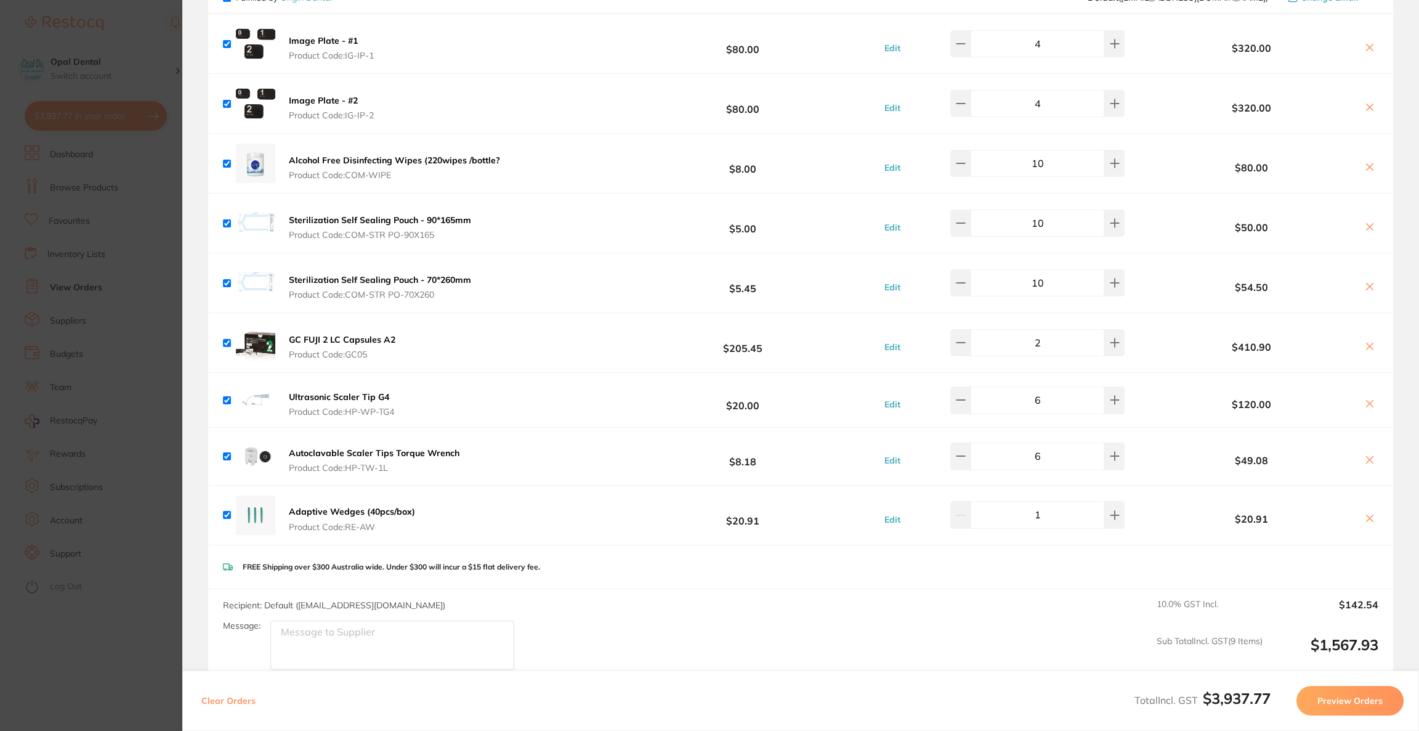
click at [1367, 341] on icon at bounding box center [1370, 346] width 10 height 10
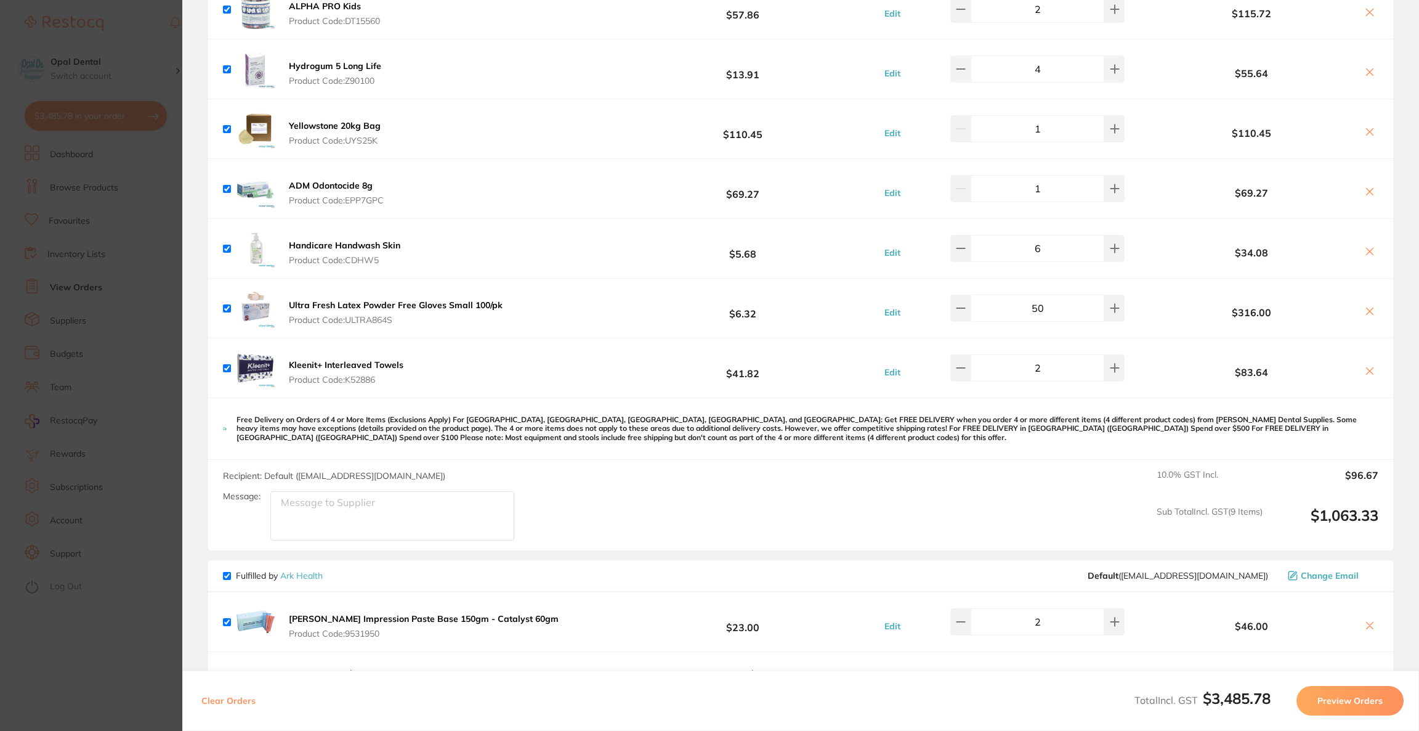
scroll to position [641, 0]
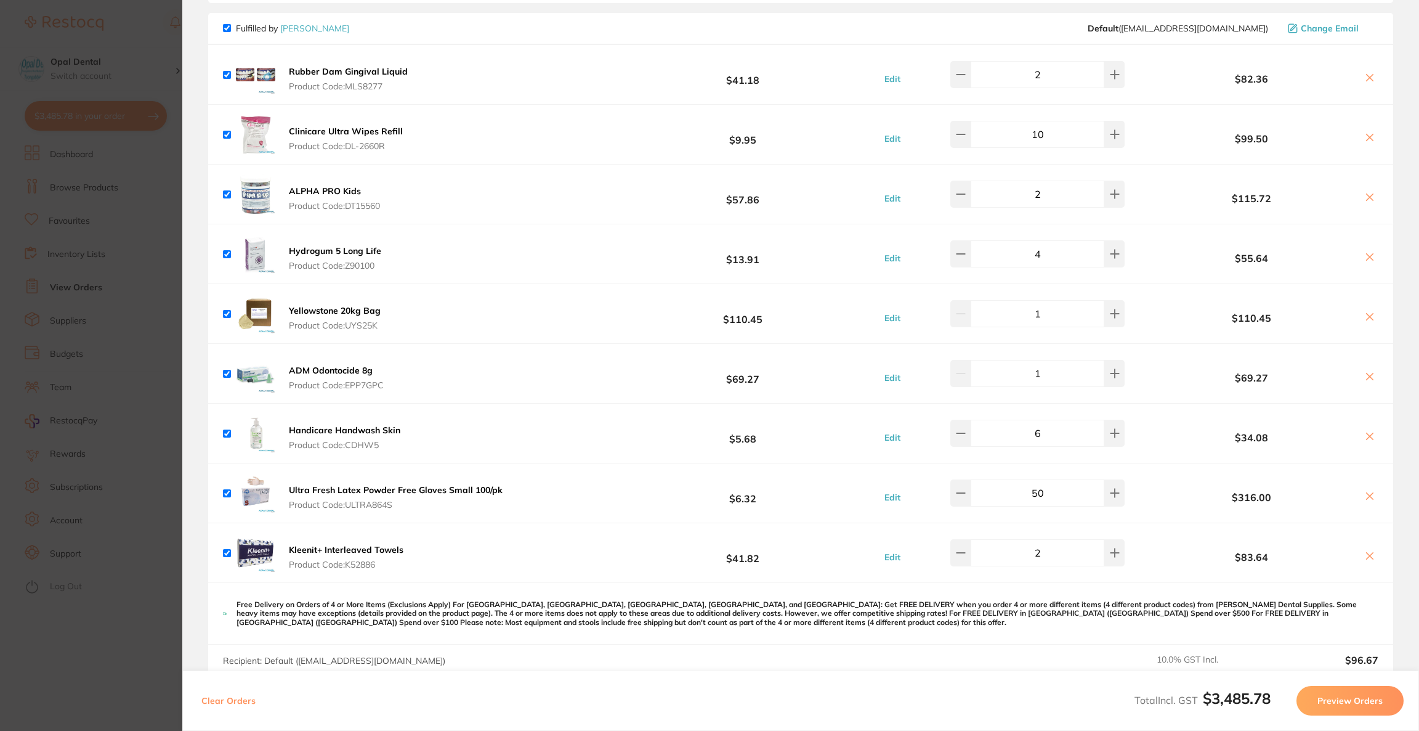
click at [1365, 256] on icon at bounding box center [1370, 257] width 10 height 10
checkbox input "false"
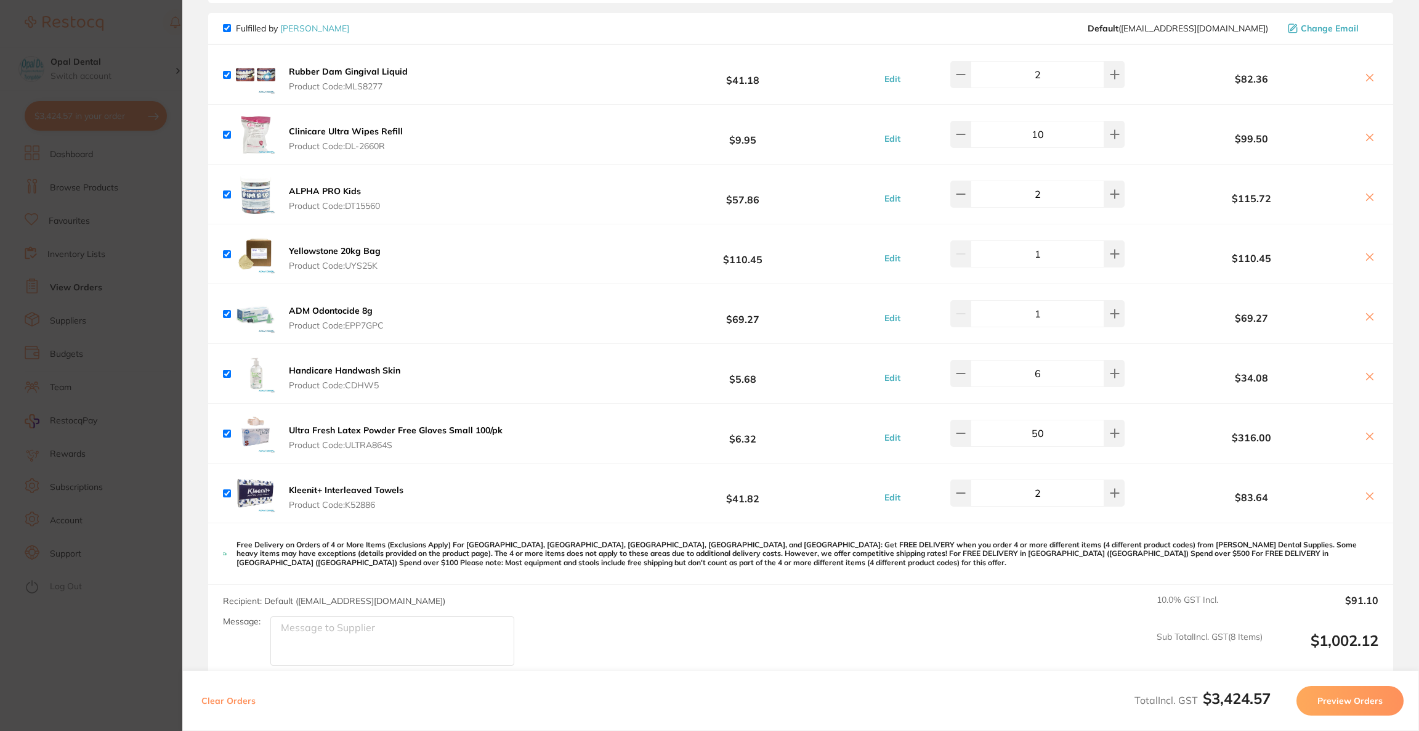
click at [136, 309] on section "Update RRP Set your pre negotiated price for this item. Item Agreed RRP (excl. …" at bounding box center [709, 365] width 1419 height 731
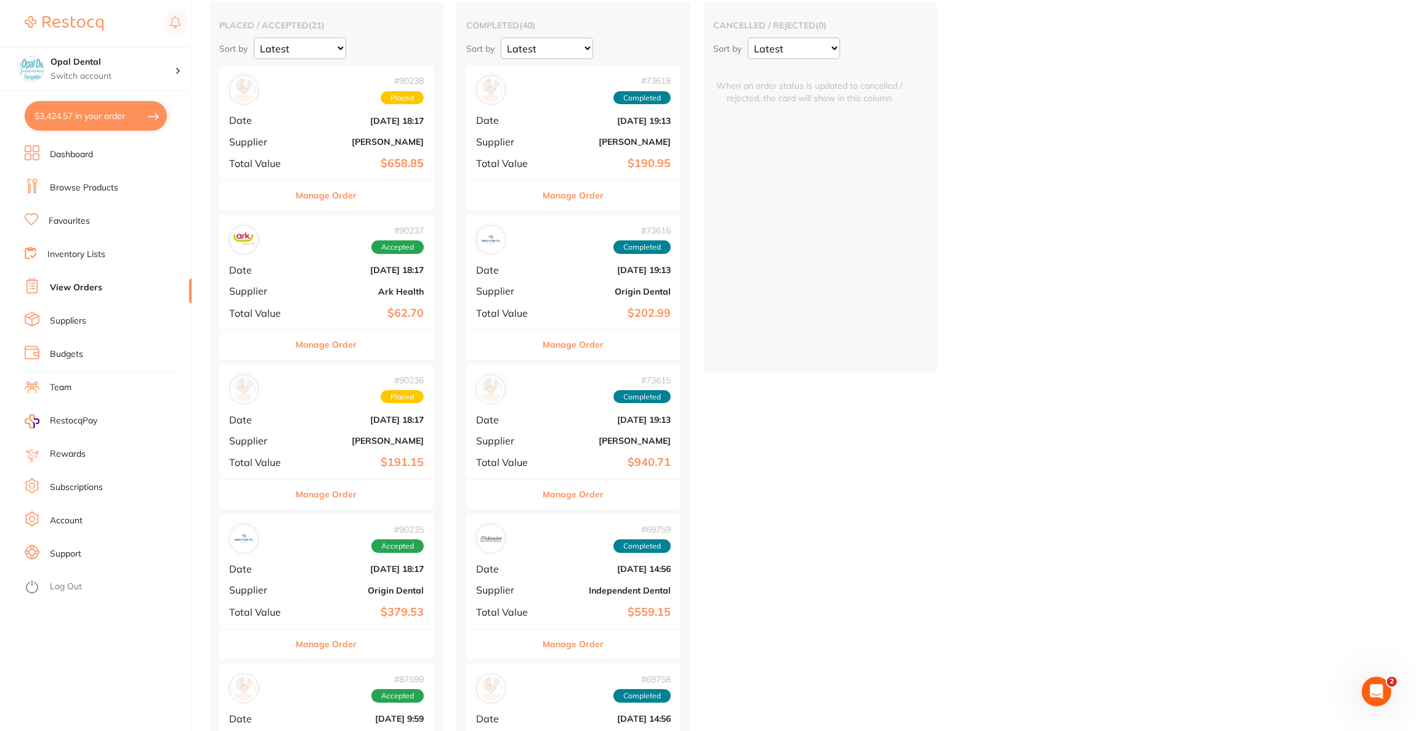
scroll to position [0, 0]
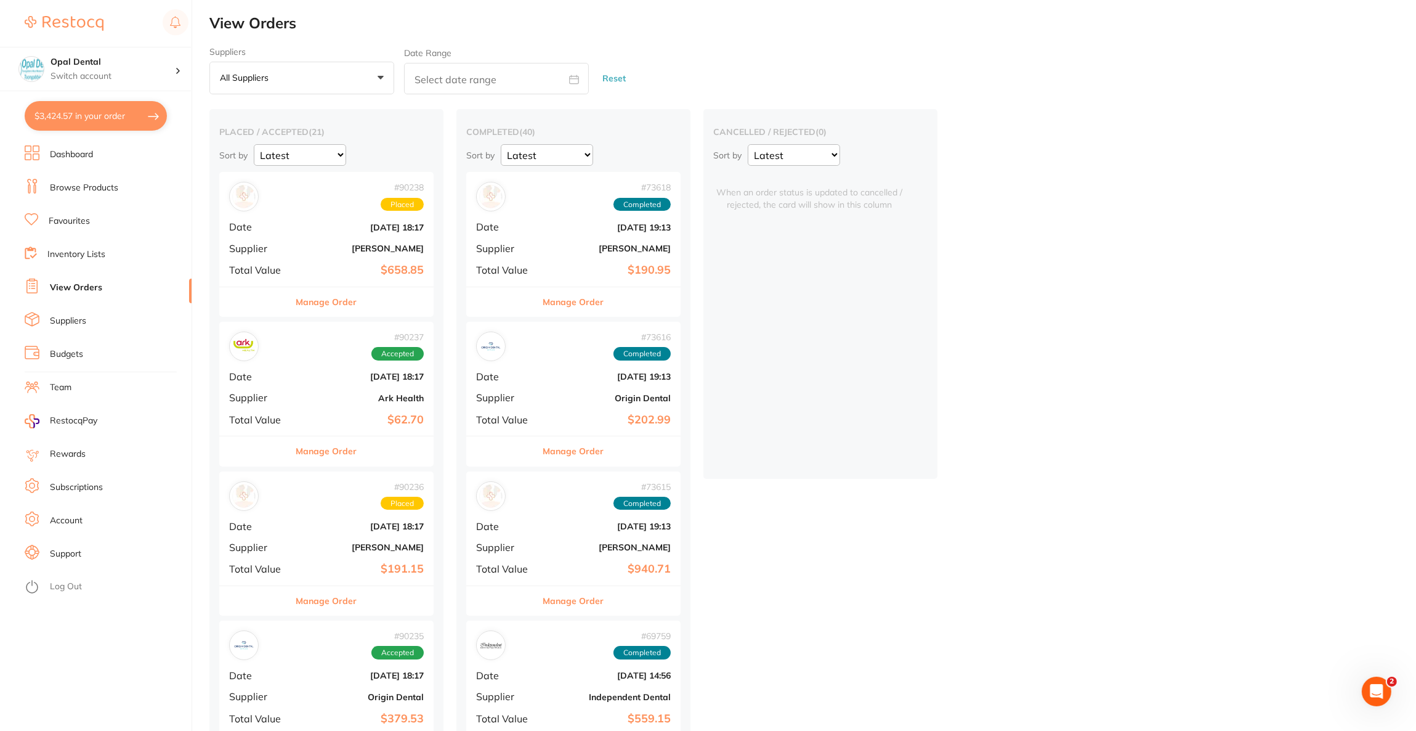
click at [86, 192] on link "Browse Products" at bounding box center [84, 188] width 68 height 12
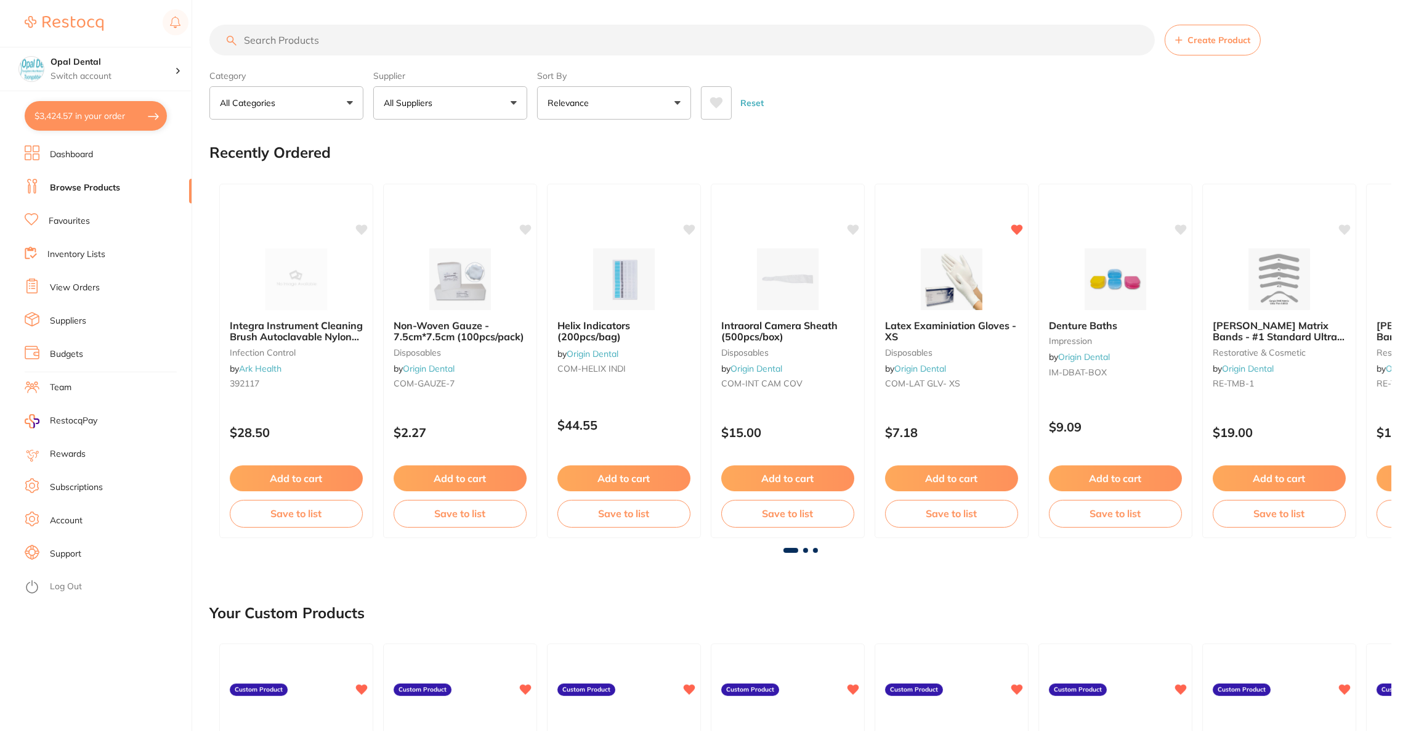
click at [352, 47] on input "search" at bounding box center [681, 40] width 945 height 31
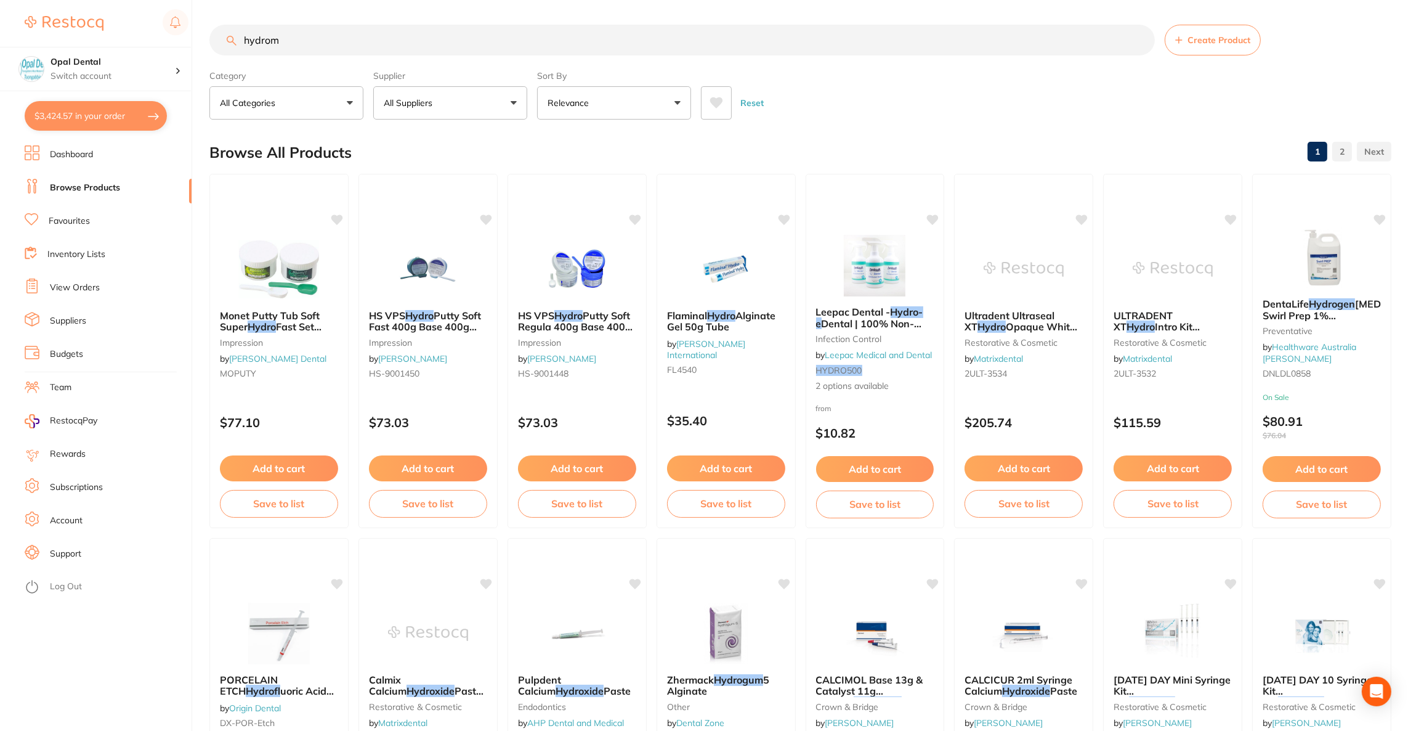
type input "hydrom"
click at [412, 99] on p "All Suppliers" at bounding box center [411, 103] width 54 height 12
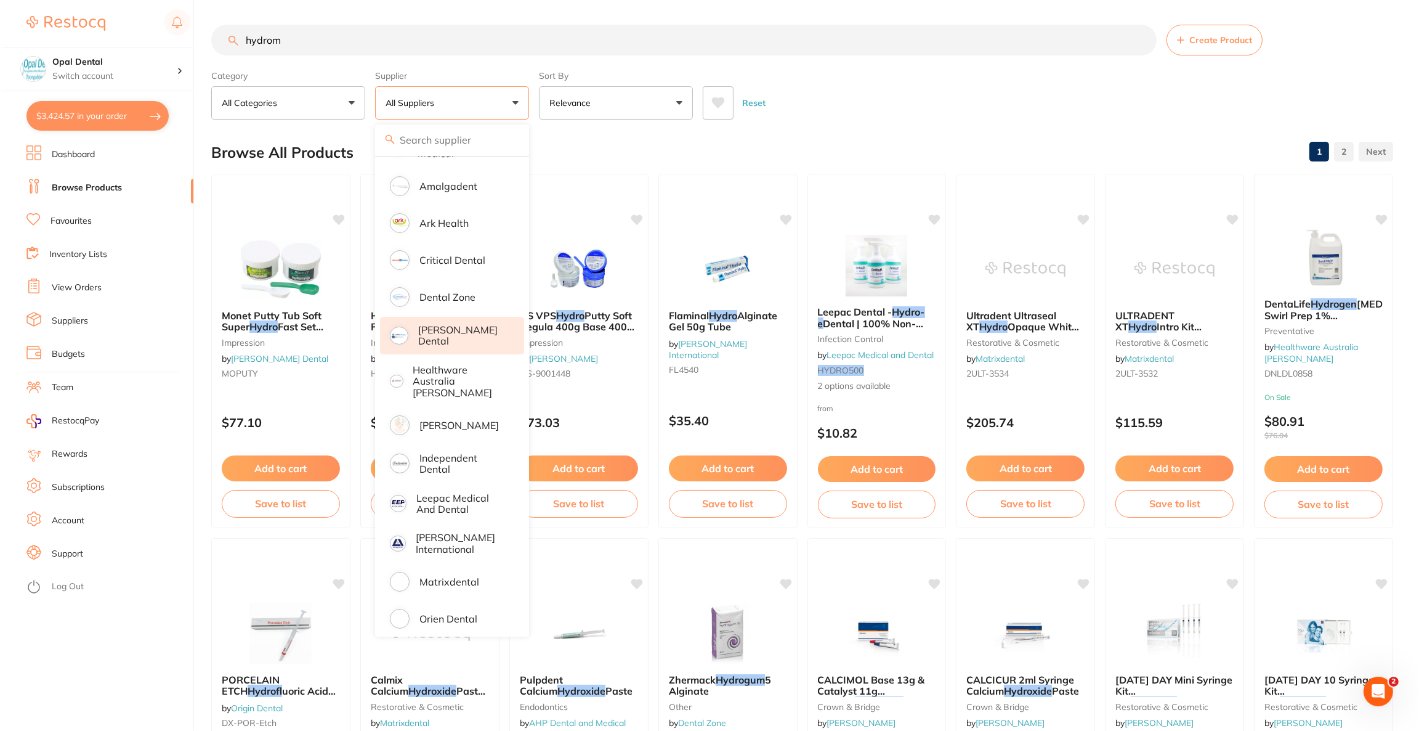
scroll to position [253, 0]
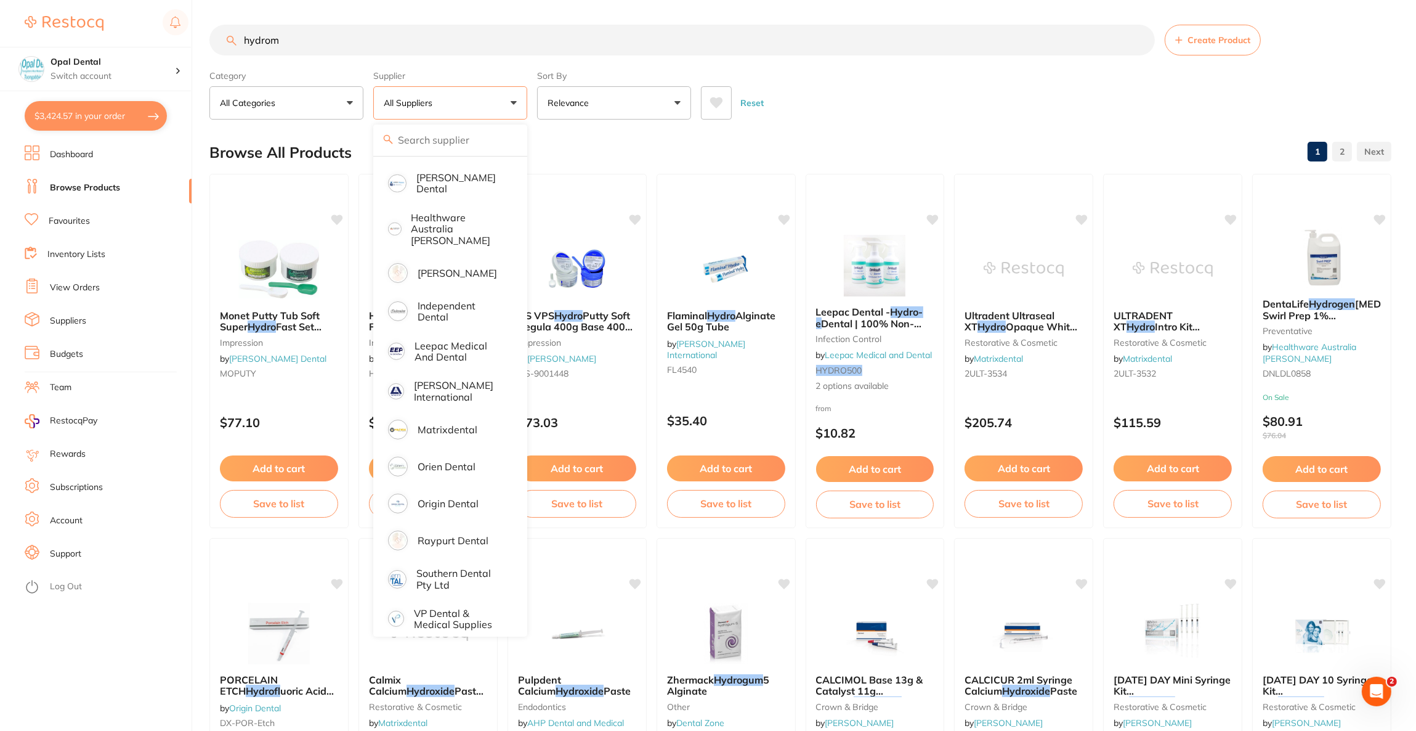
click at [716, 594] on div "Zhermack Hydrogum 5 Alginate other by Dental Zone ZHGA5 $13.18 Add to cart Save…" at bounding box center [726, 715] width 139 height 354
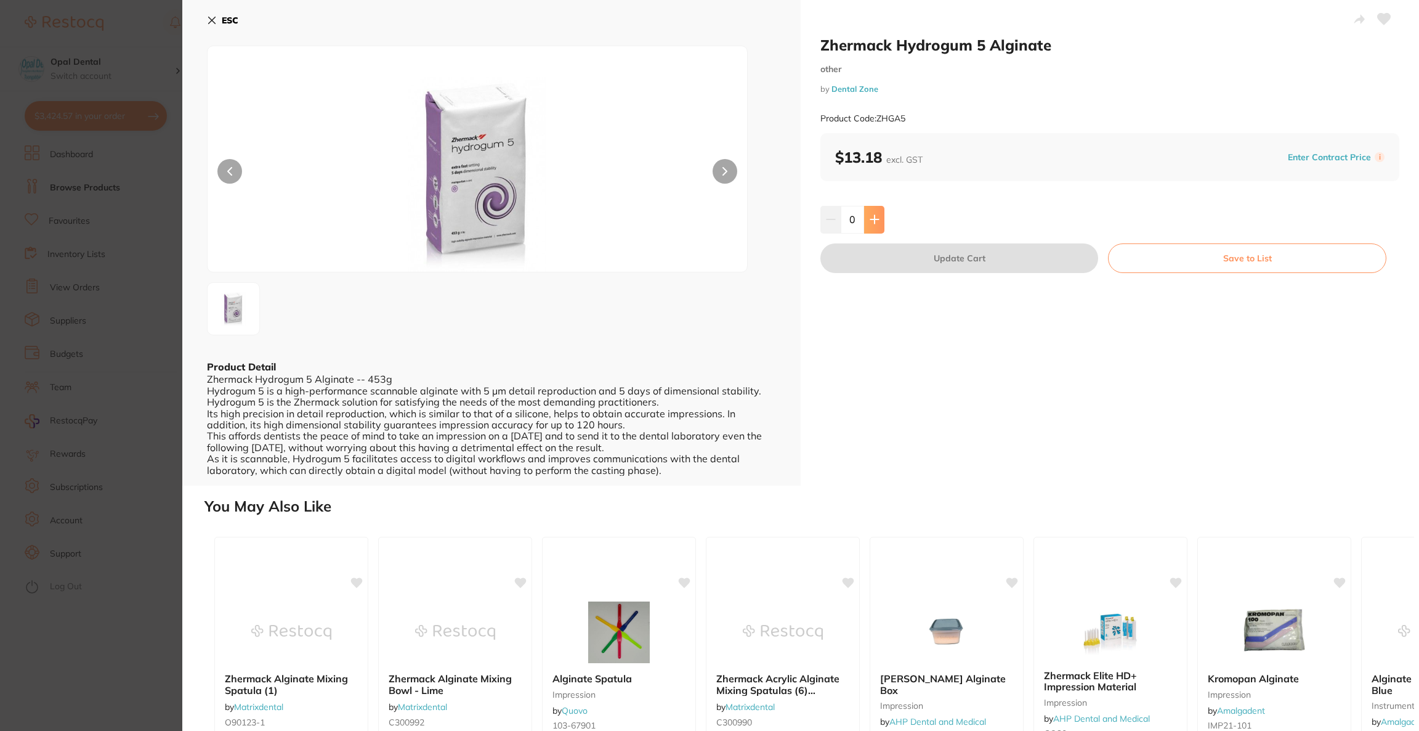
click at [882, 216] on button at bounding box center [874, 219] width 20 height 27
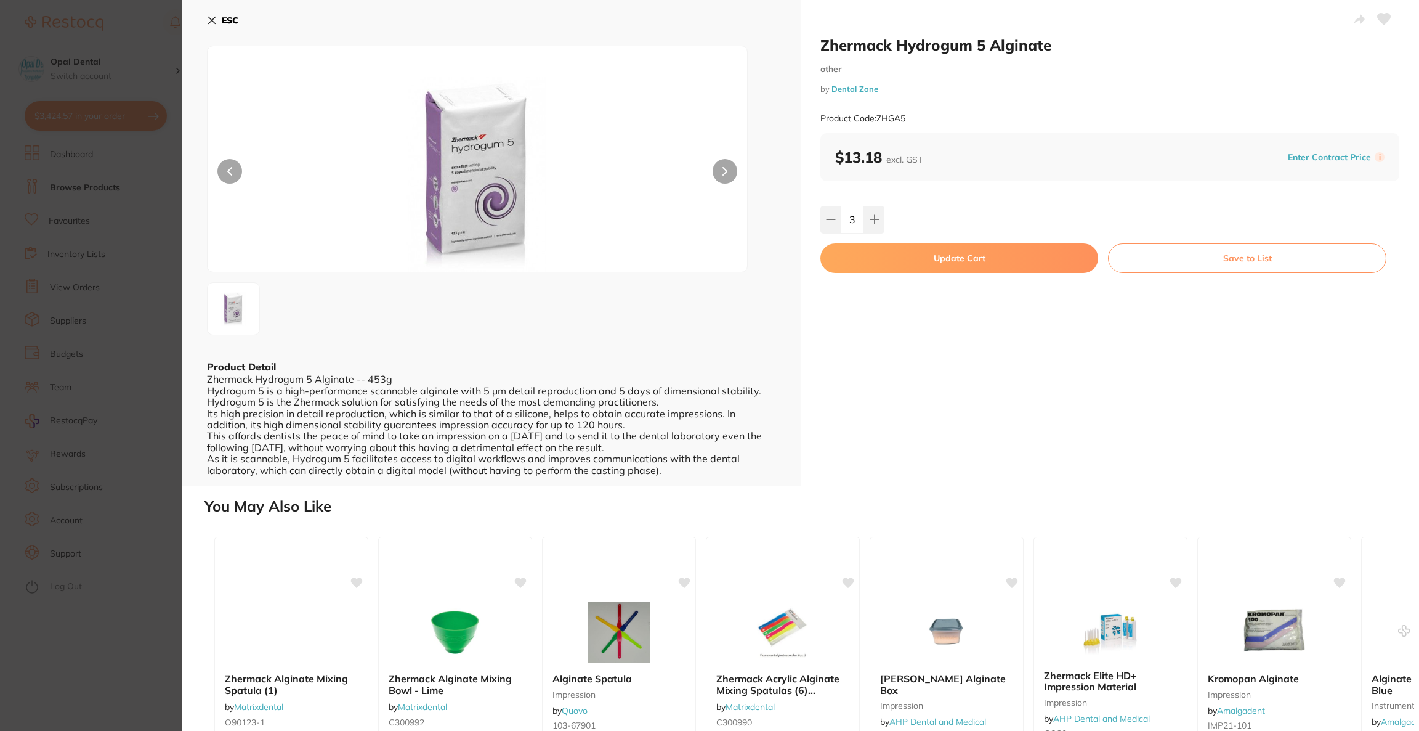
type input "4"
click at [884, 253] on button "Update Cart" at bounding box center [959, 258] width 278 height 30
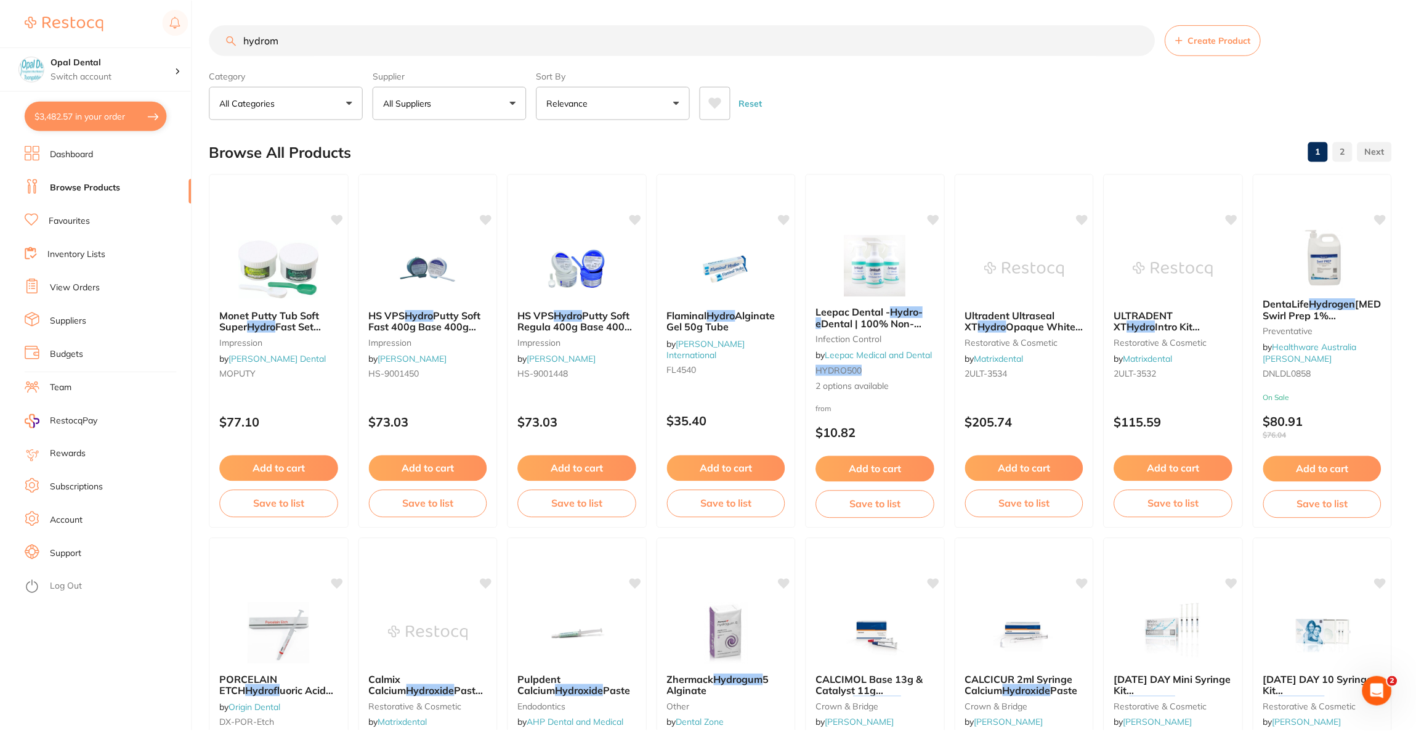
scroll to position [3, 0]
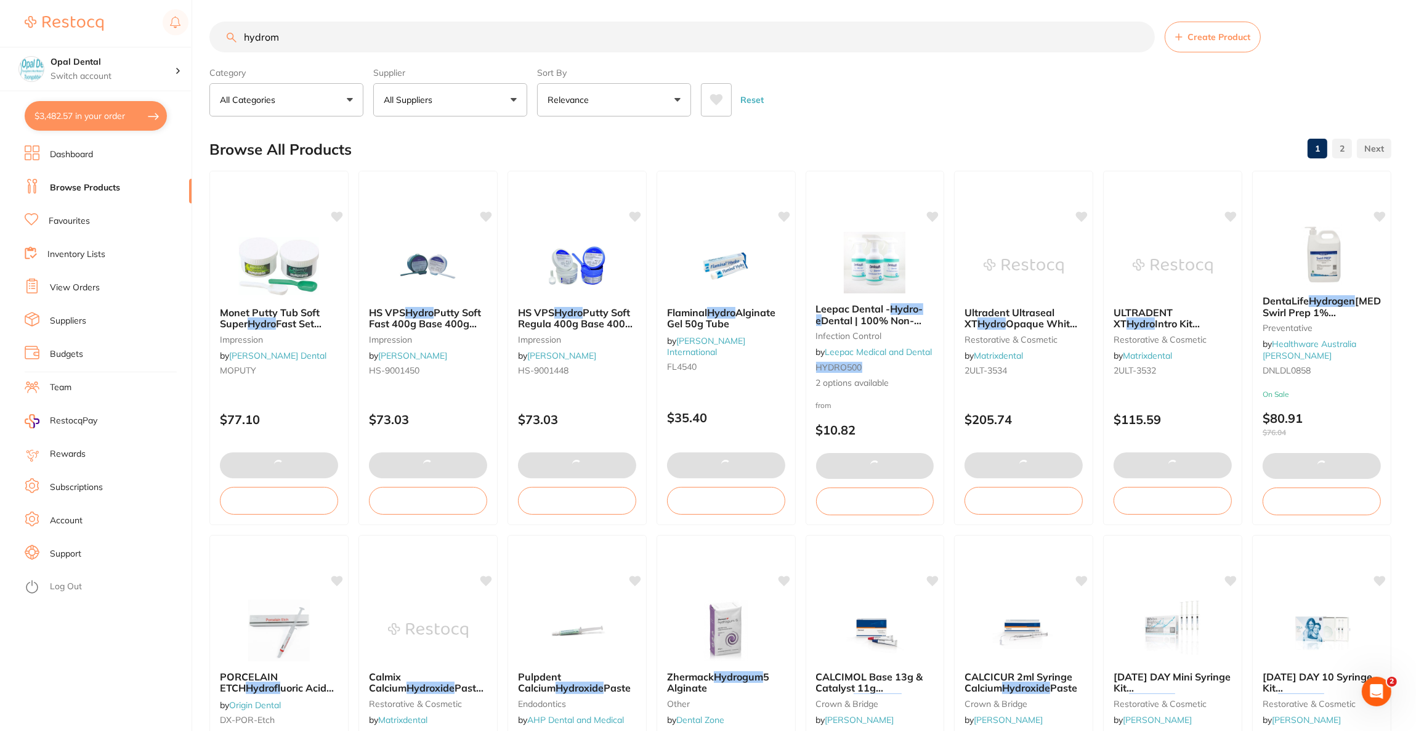
click at [91, 128] on button "$3,482.57 in your order" at bounding box center [96, 116] width 142 height 30
checkbox input "true"
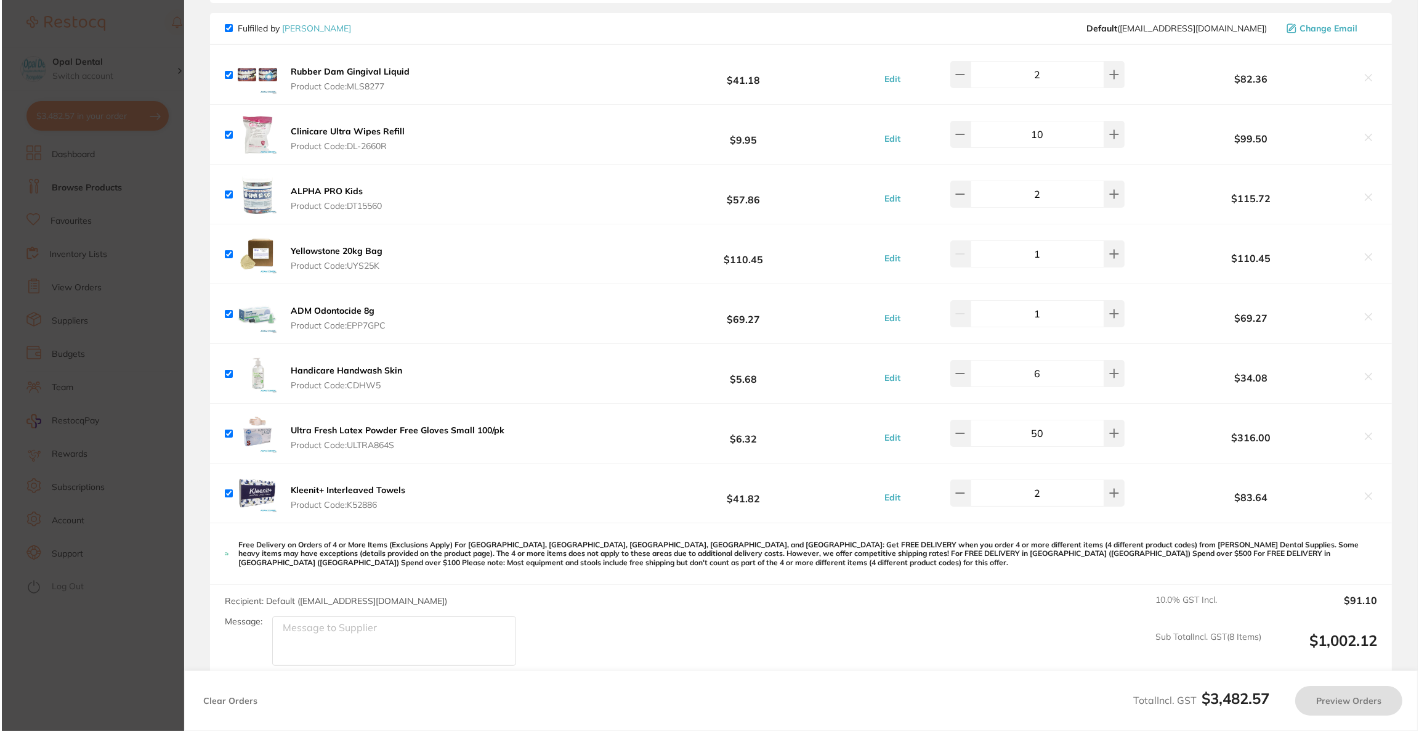
scroll to position [0, 0]
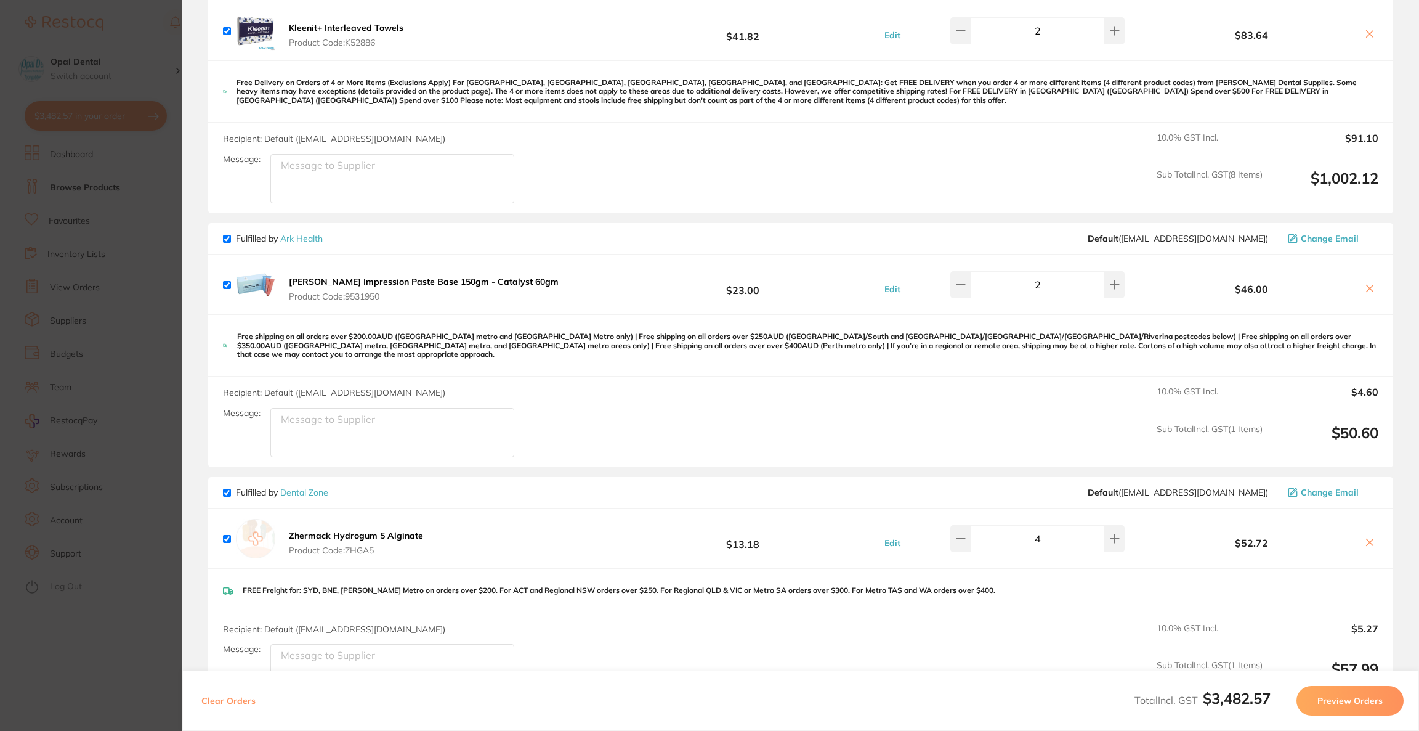
checkbox input "true"
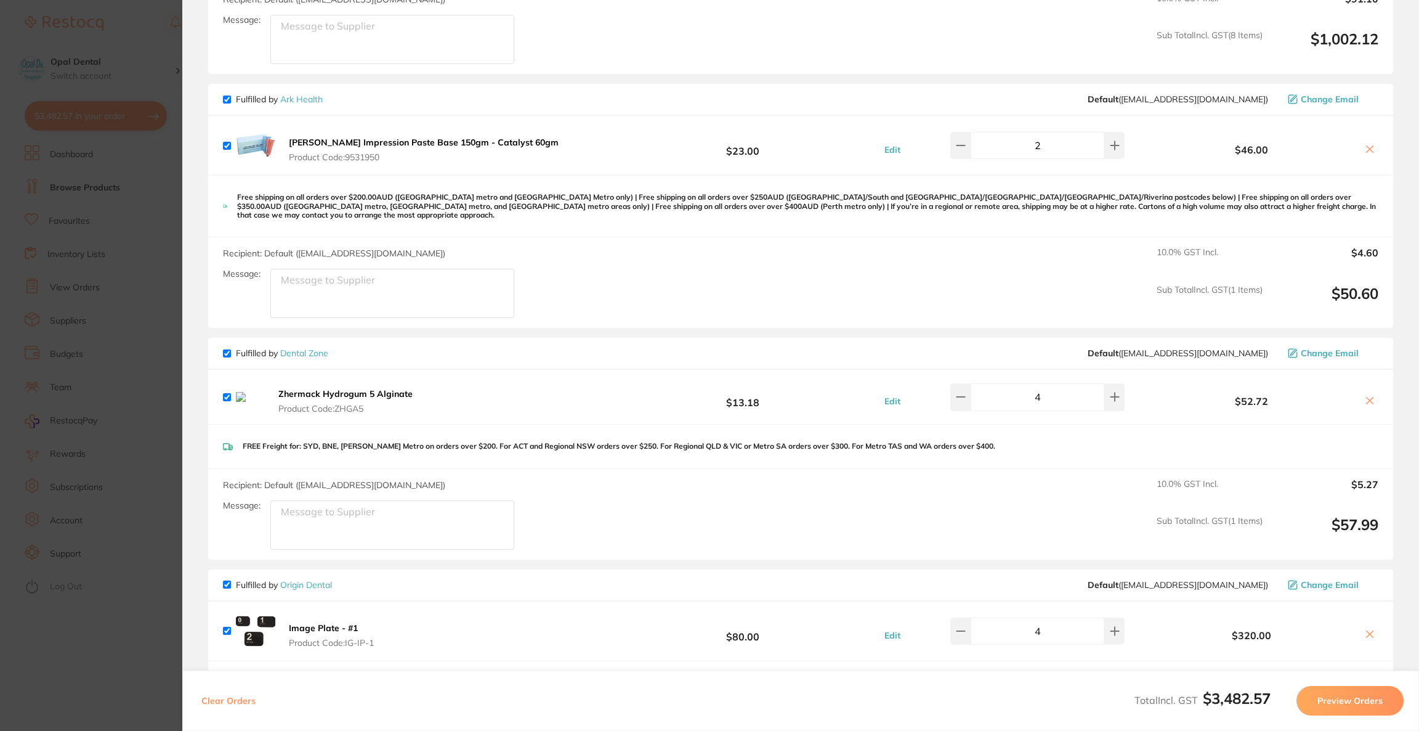
scroll to position [1386, 0]
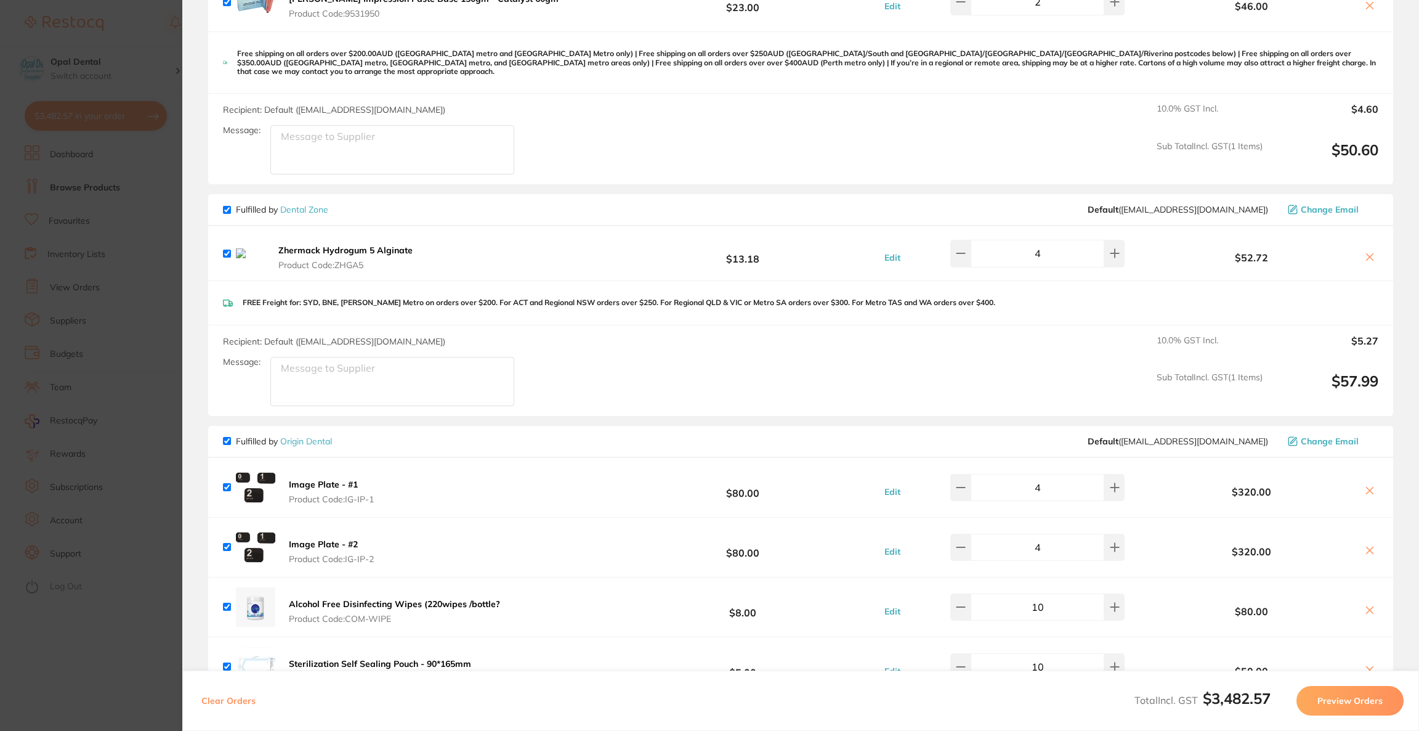
click at [1365, 252] on icon at bounding box center [1370, 257] width 10 height 10
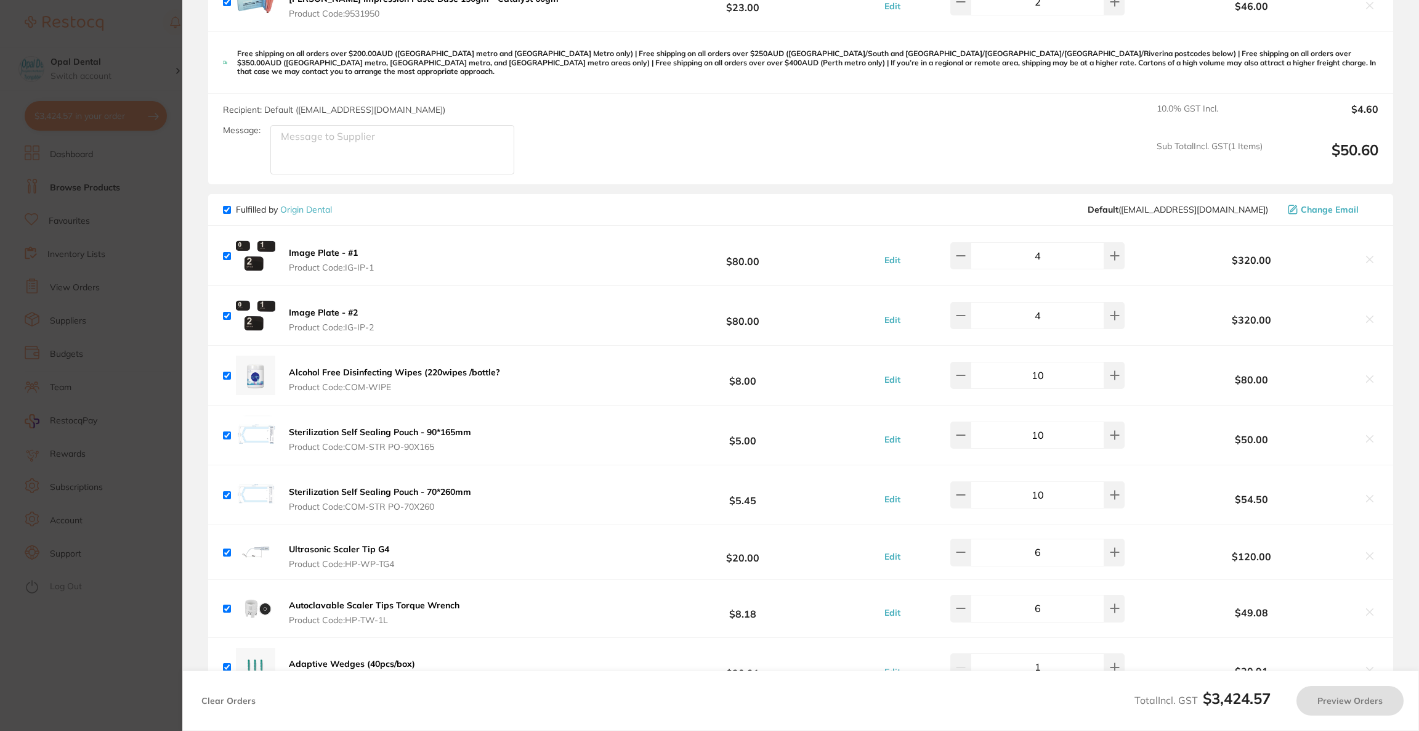
click at [110, 43] on section "Update RRP Set your pre negotiated price for this item. Item Agreed RRP (excl. …" at bounding box center [709, 365] width 1419 height 731
checkbox input "true"
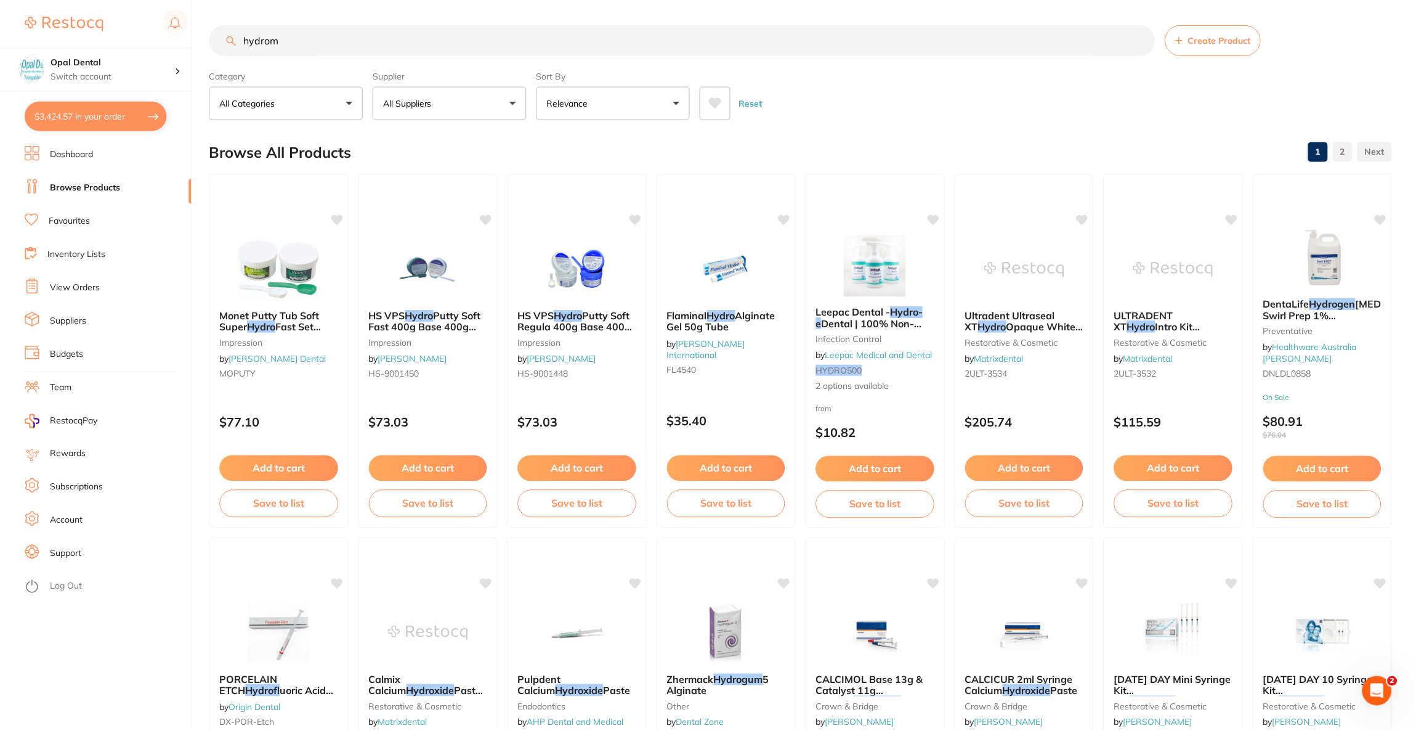
scroll to position [3, 0]
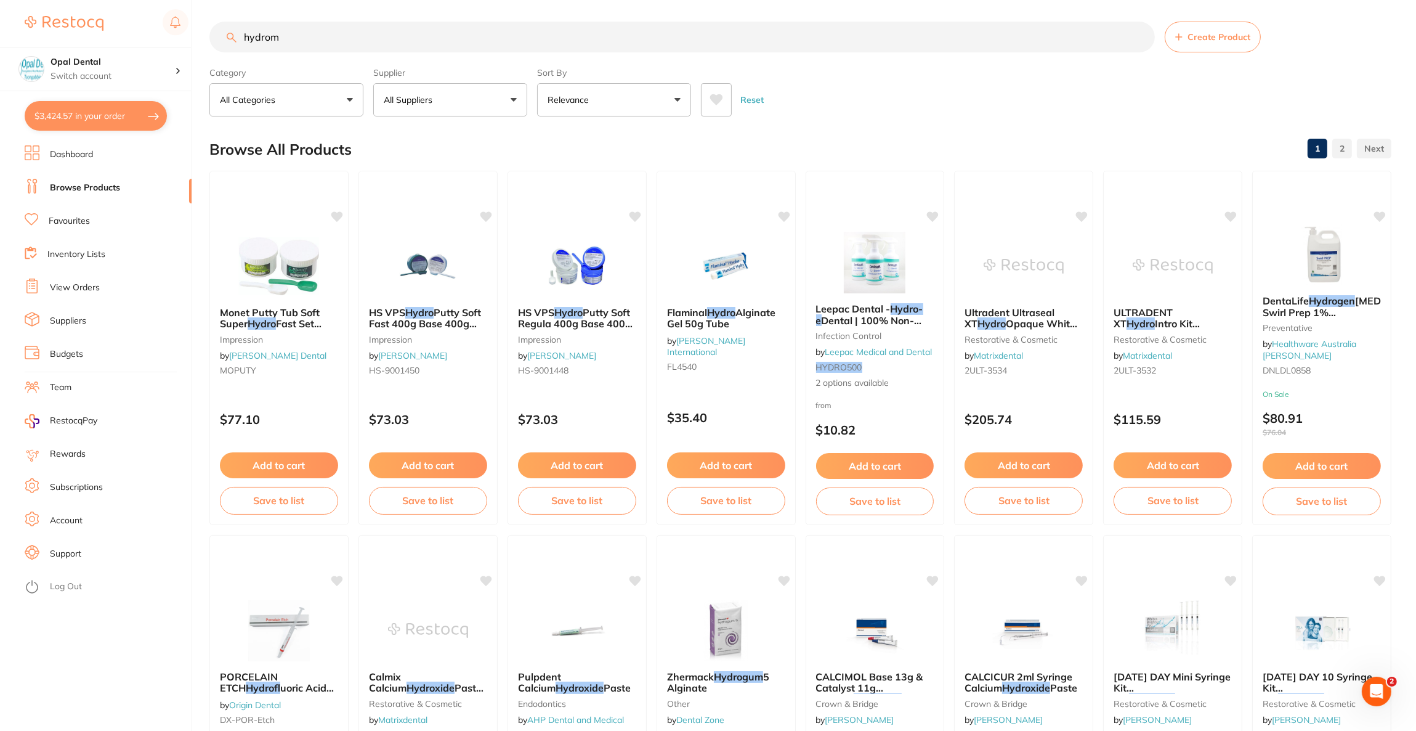
click at [306, 33] on input "hydrom" at bounding box center [681, 37] width 945 height 31
click at [431, 94] on p "All Suppliers" at bounding box center [411, 100] width 54 height 12
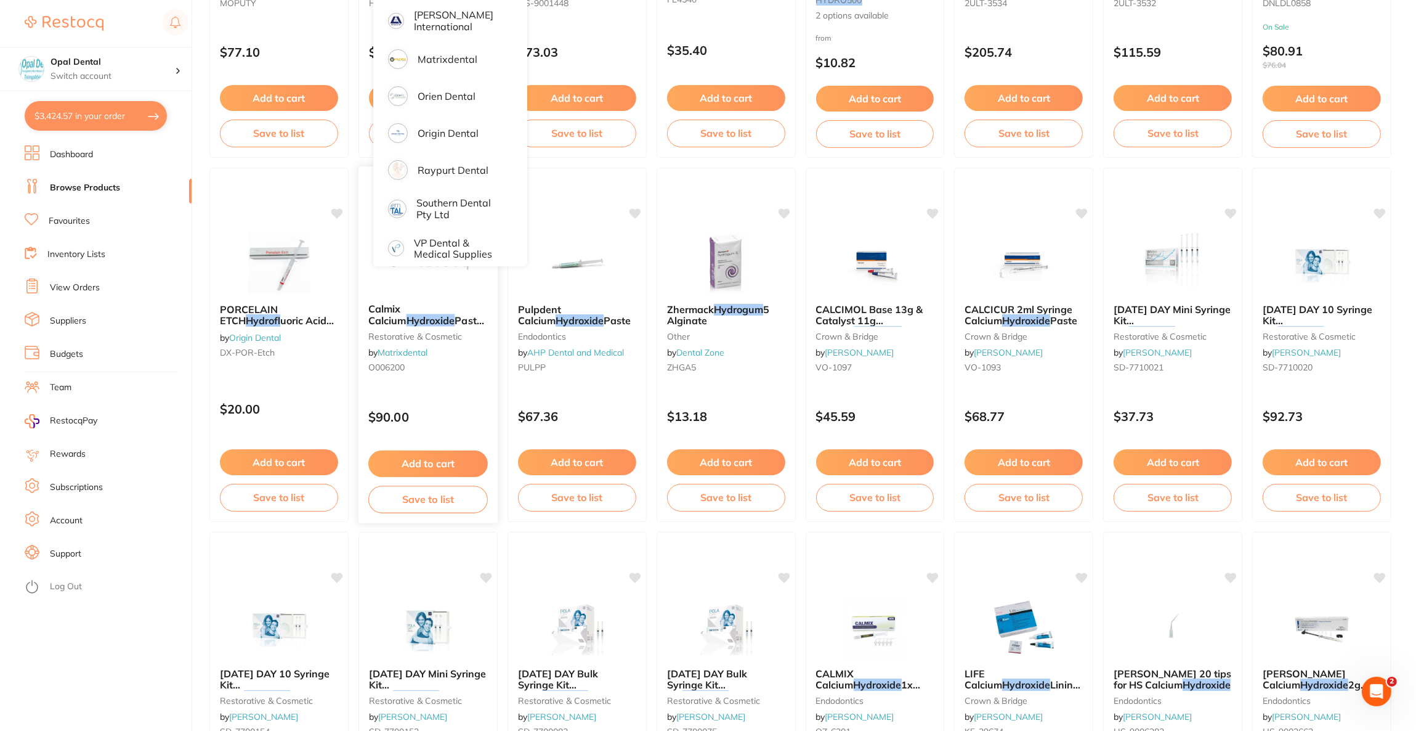
scroll to position [373, 0]
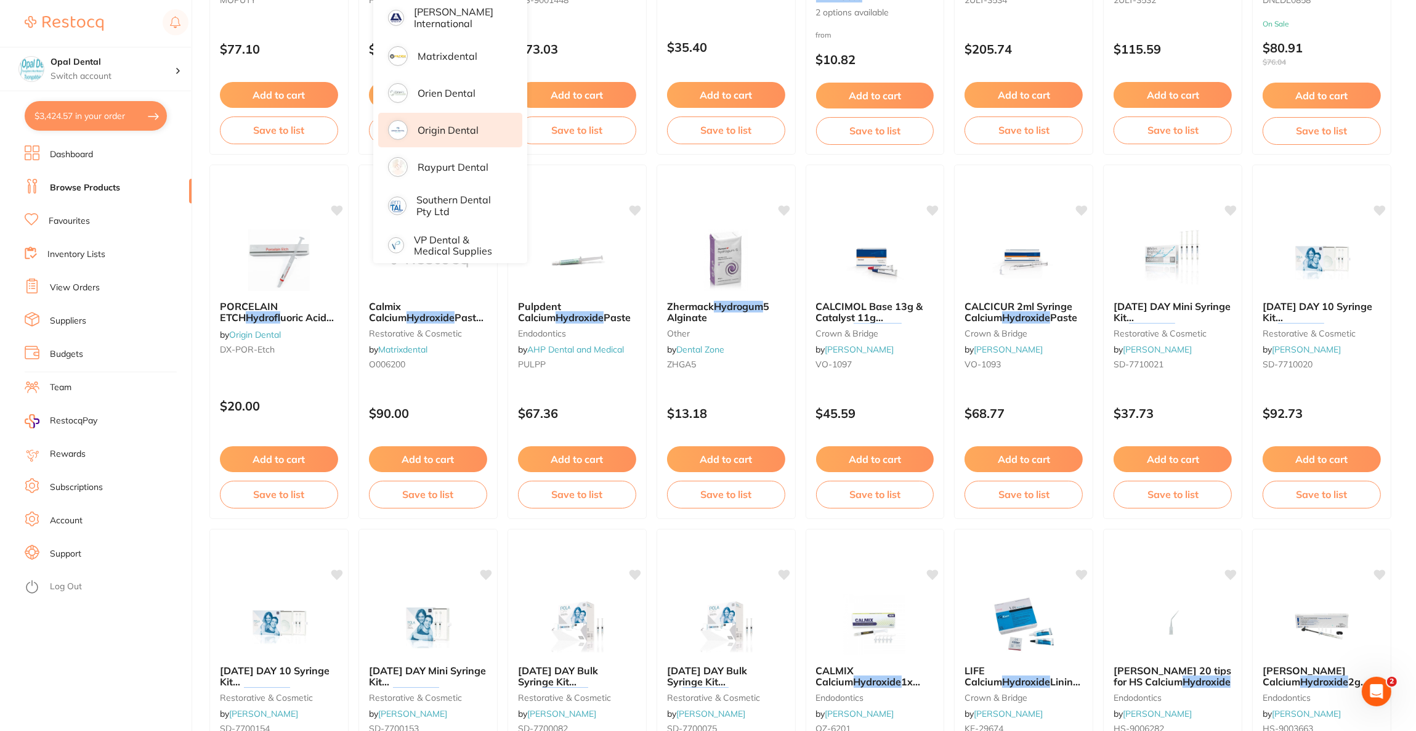
click at [447, 124] on p "Origin Dental" at bounding box center [448, 129] width 61 height 11
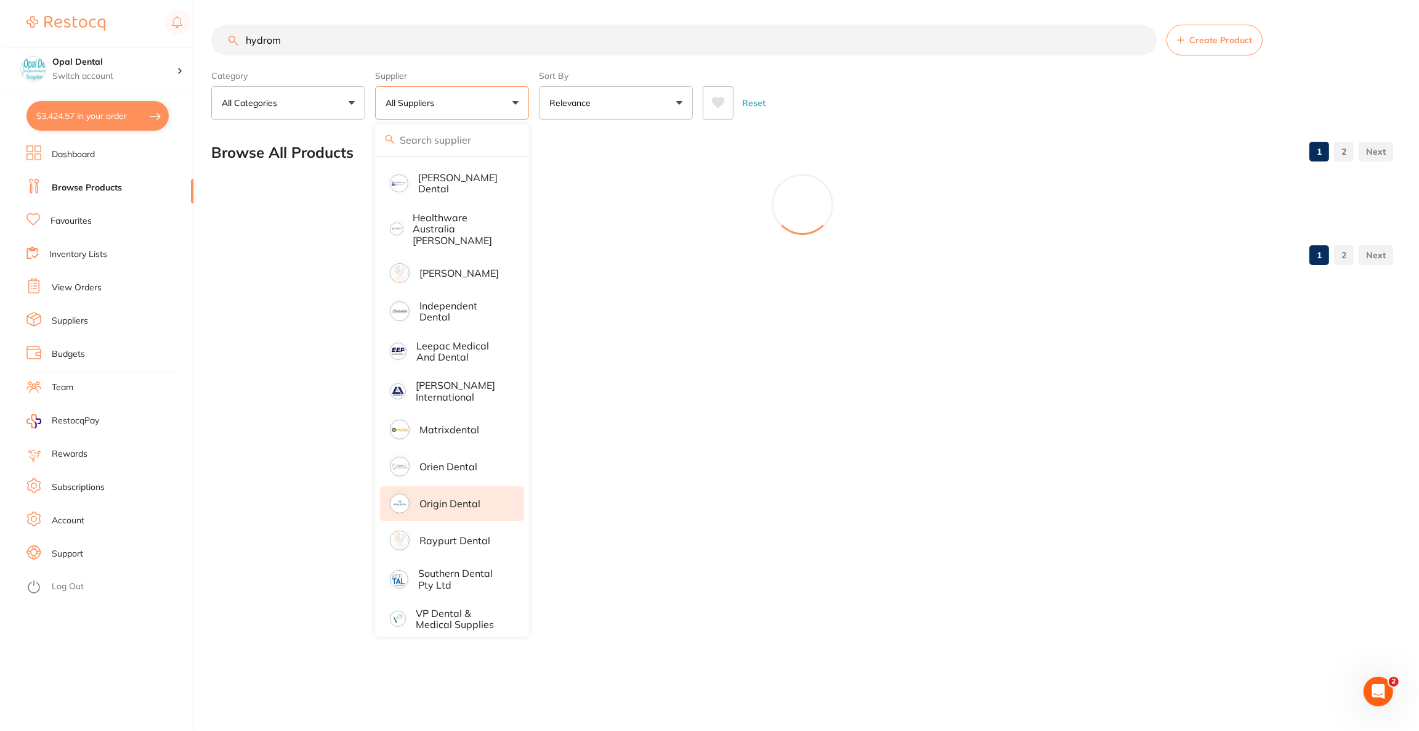
scroll to position [0, 0]
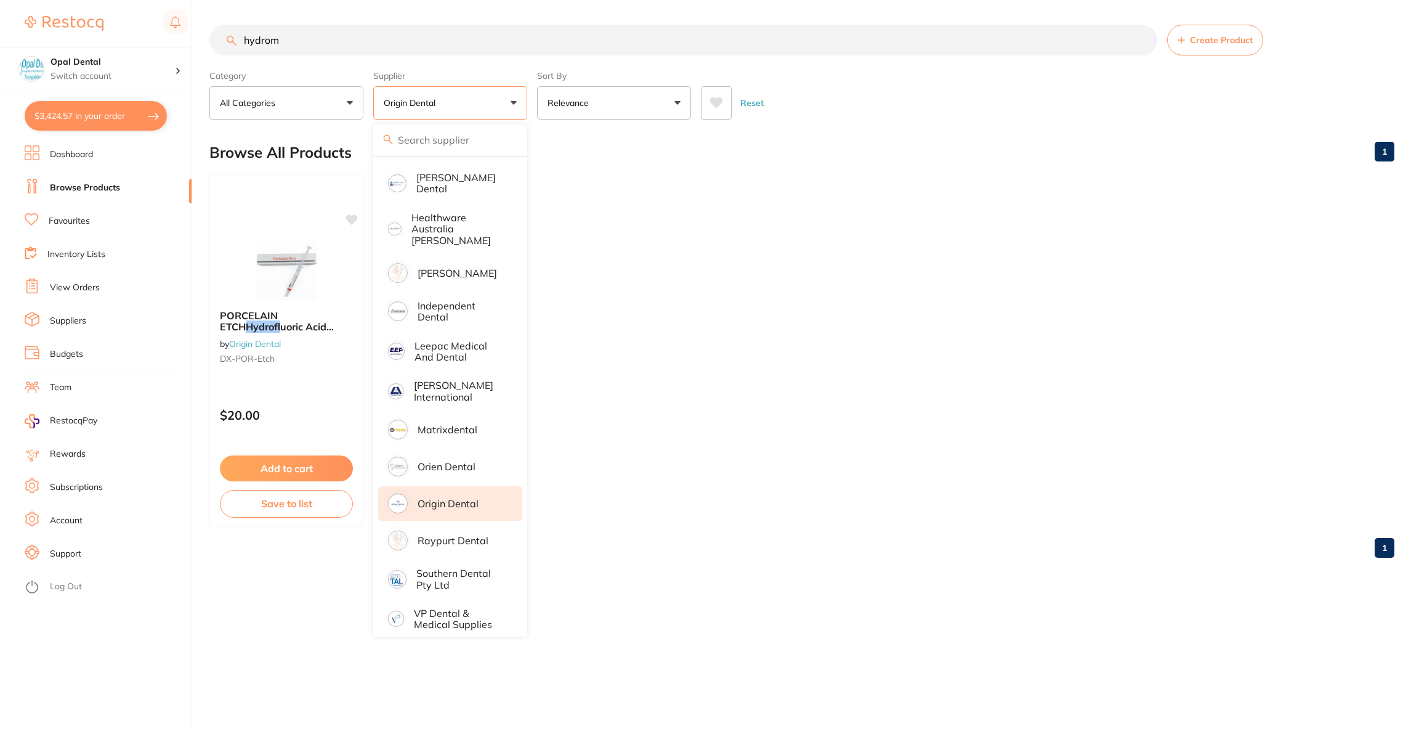
click at [808, 213] on ul "PORCELAIN ETCH Hydrof luoric Acid Etchant by Origin Dental DX-POR-Etch $20.00 A…" at bounding box center [801, 351] width 1185 height 354
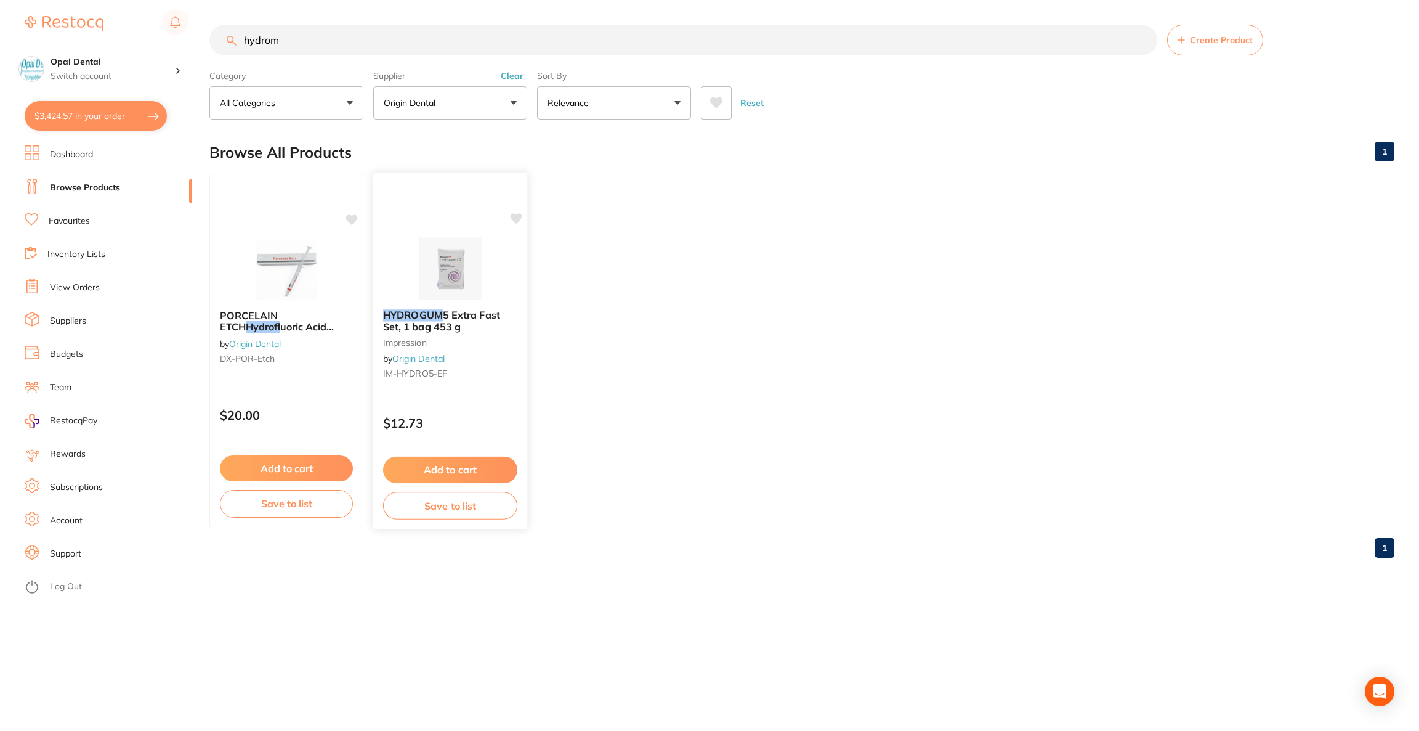
click at [422, 287] on img at bounding box center [450, 268] width 81 height 62
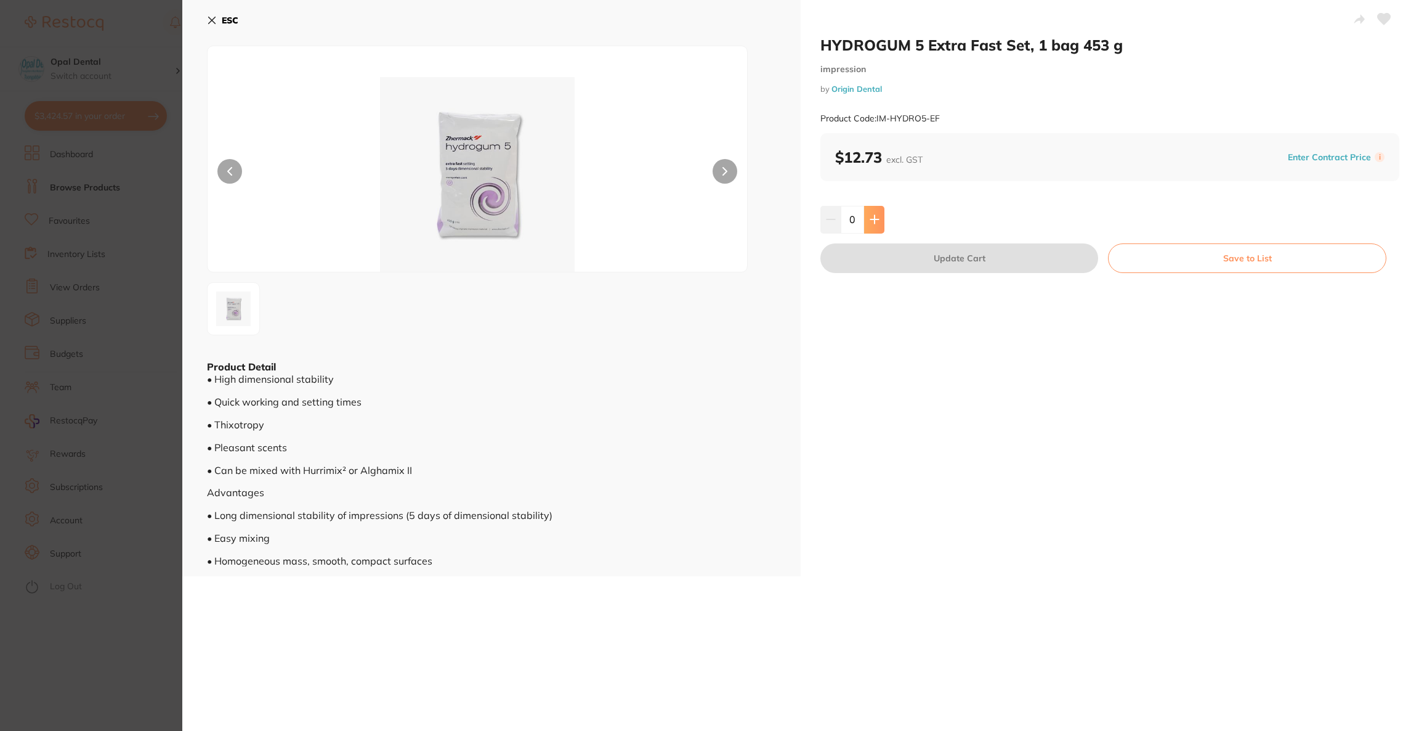
click at [875, 216] on icon at bounding box center [875, 219] width 10 height 10
type input "4"
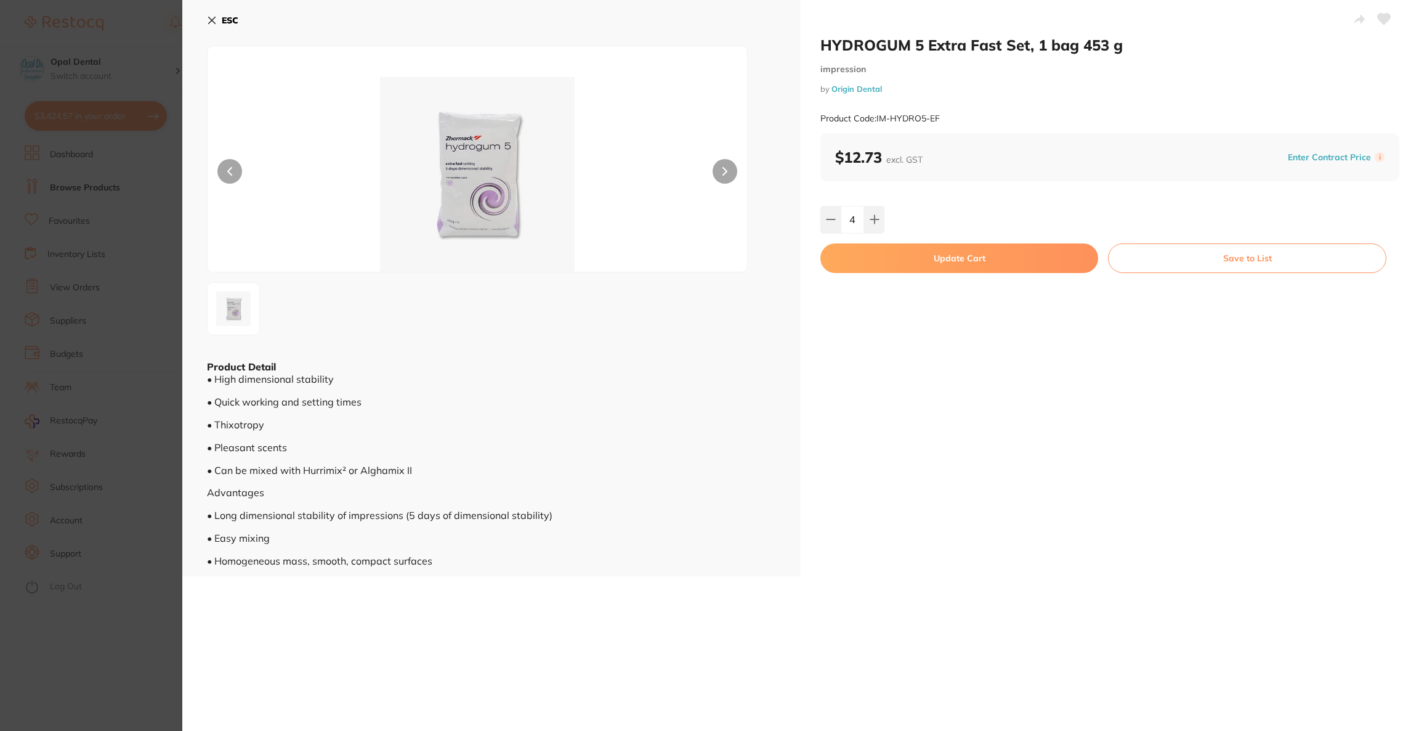
click at [882, 265] on button "Update Cart" at bounding box center [959, 258] width 278 height 30
checkbox input "false"
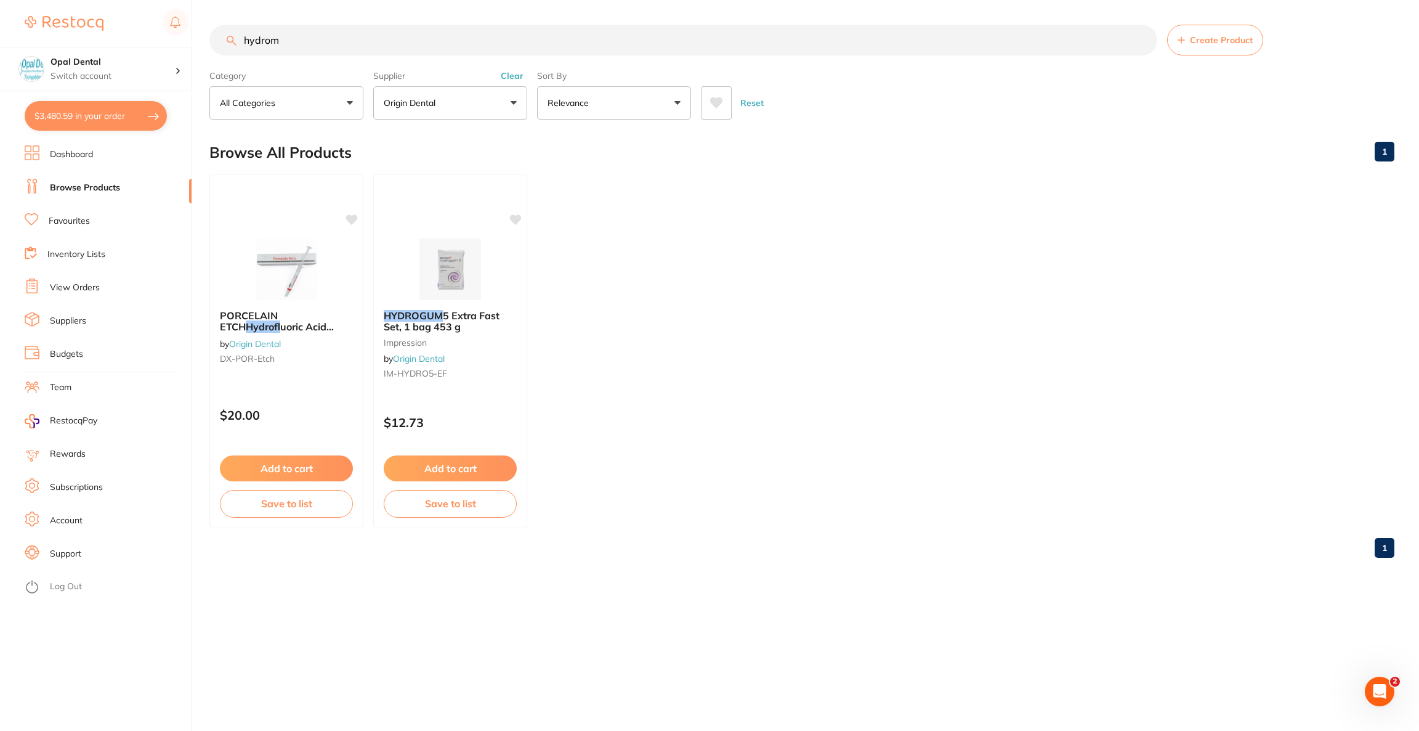
click at [104, 109] on button "$3,480.59 in your order" at bounding box center [96, 116] width 142 height 30
checkbox input "true"
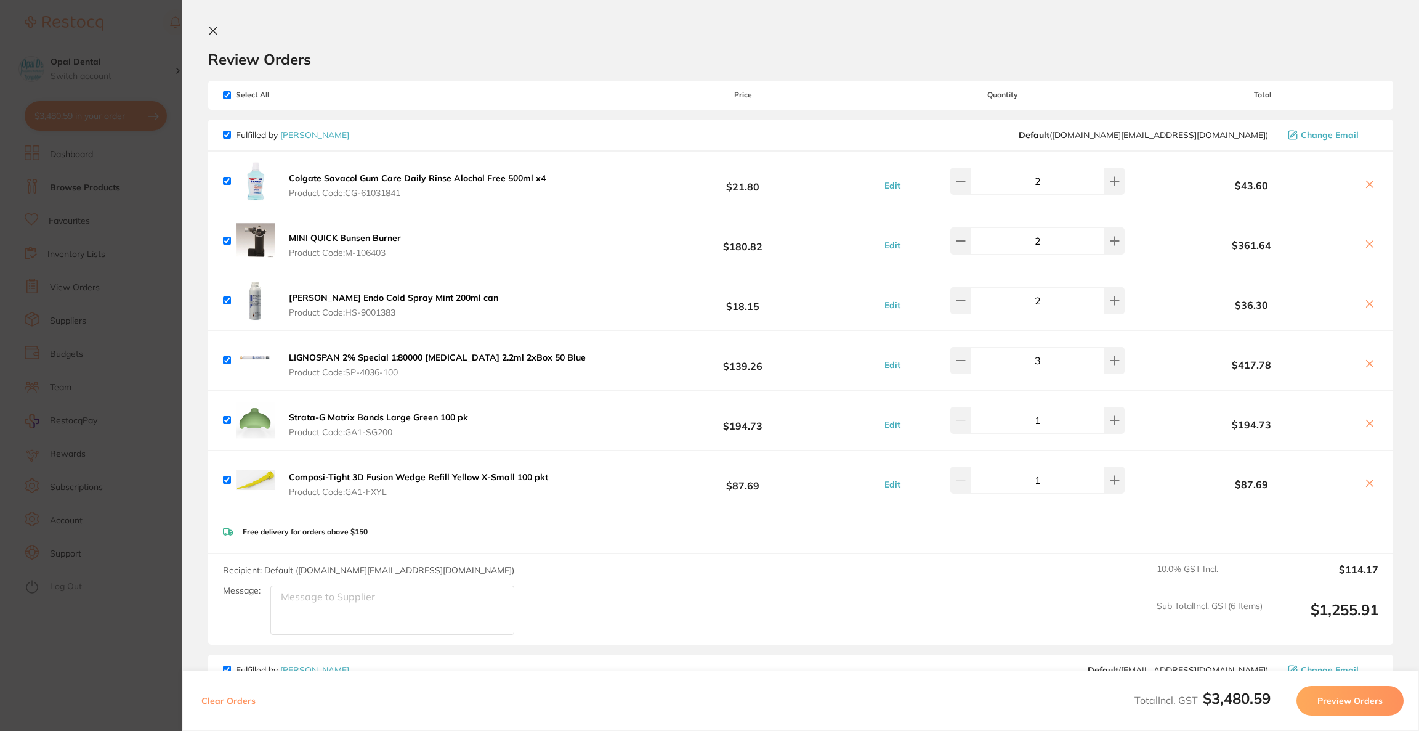
click at [116, 62] on section "Update RRP Set your pre negotiated price for this item. Item Agreed RRP (excl. …" at bounding box center [709, 365] width 1419 height 731
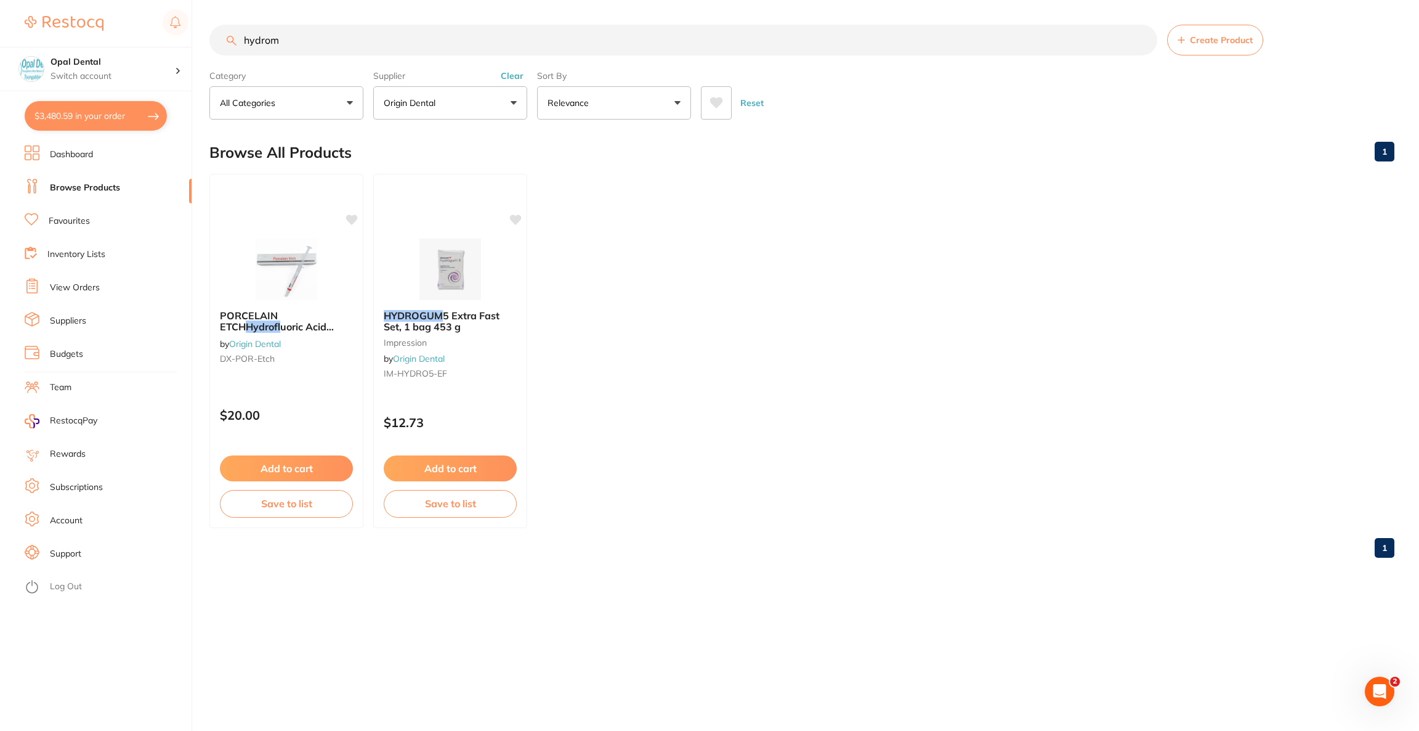
drag, startPoint x: 290, startPoint y: 35, endPoint x: 194, endPoint y: 44, distance: 96.5
click at [194, 44] on div "$3,480.59 Opal Dental Switch account Riaz Dental Surgery Experteeth Dental Sydn…" at bounding box center [709, 365] width 1419 height 731
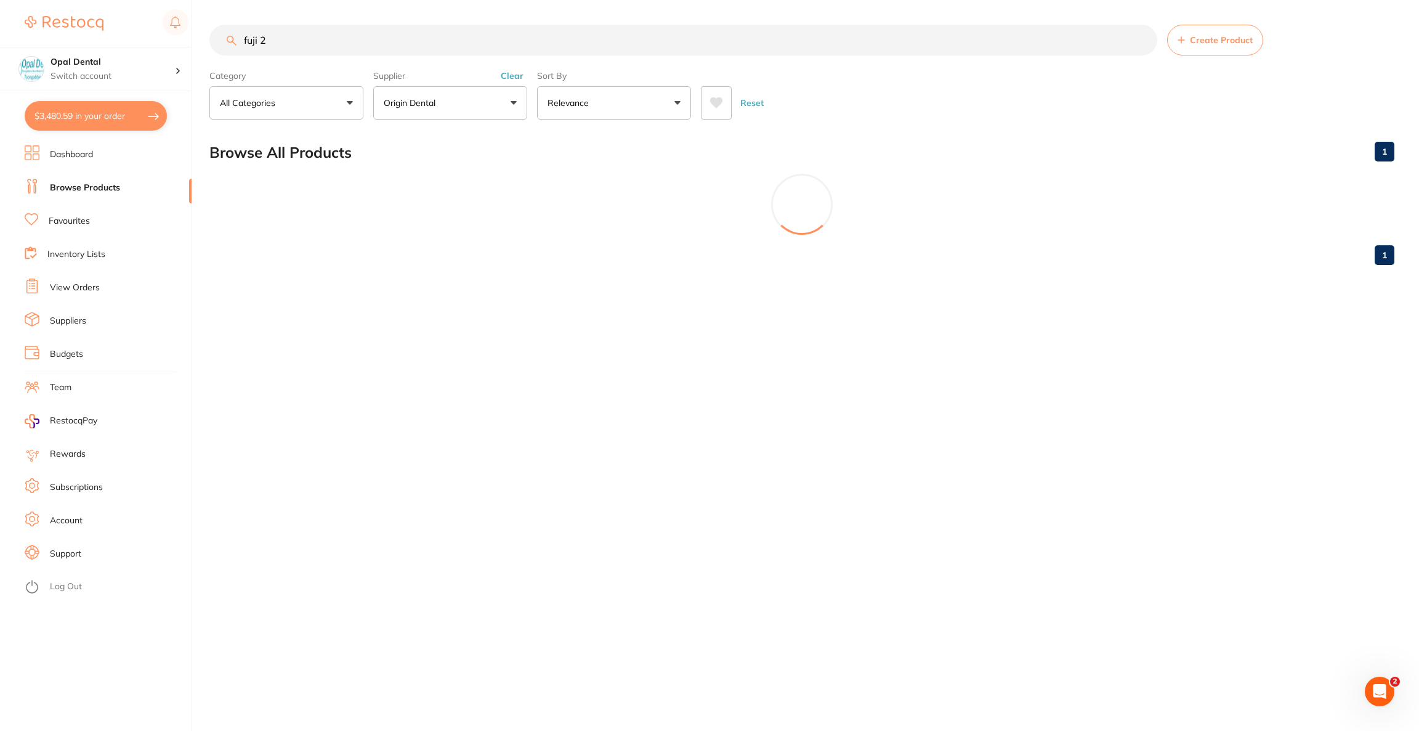
type input "fuji 2"
click at [489, 95] on button "Origin Dental" at bounding box center [450, 102] width 154 height 33
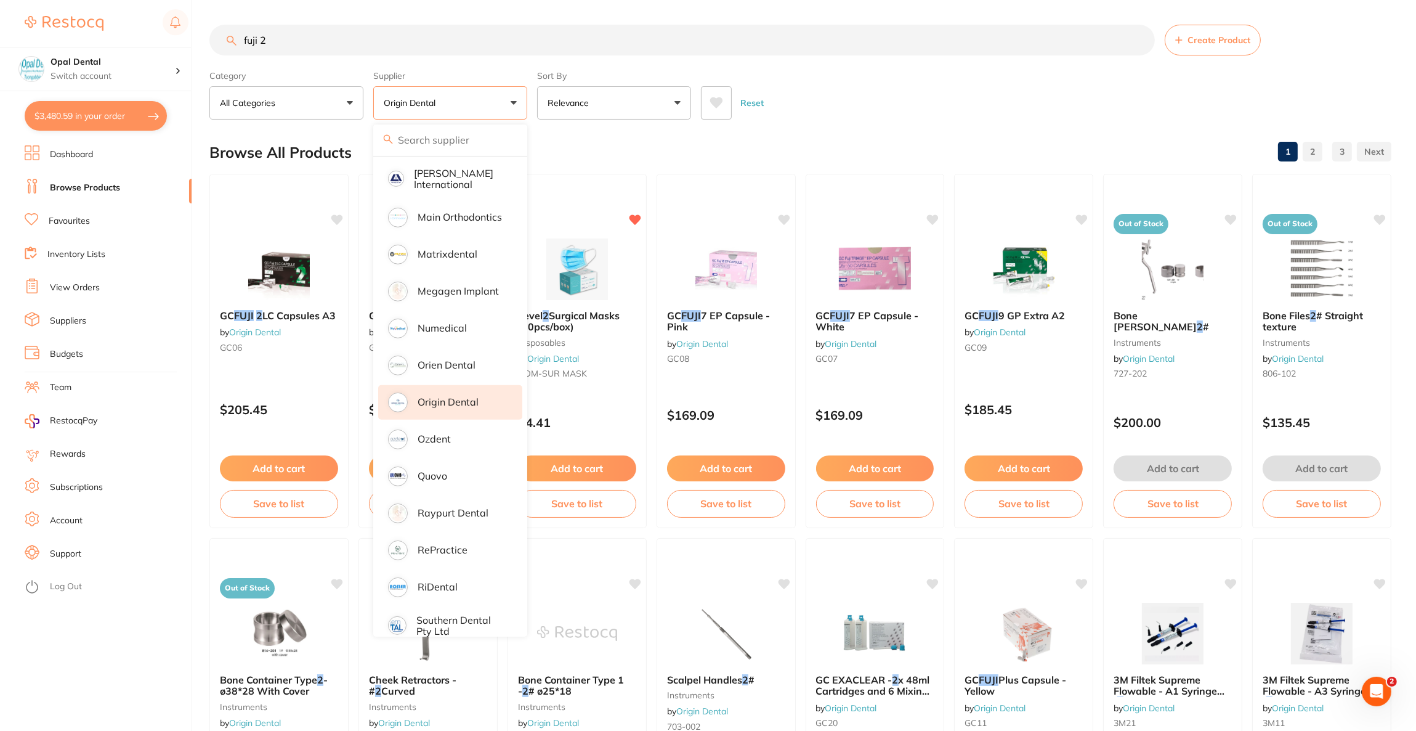
click at [485, 394] on li "Origin Dental" at bounding box center [450, 402] width 144 height 34
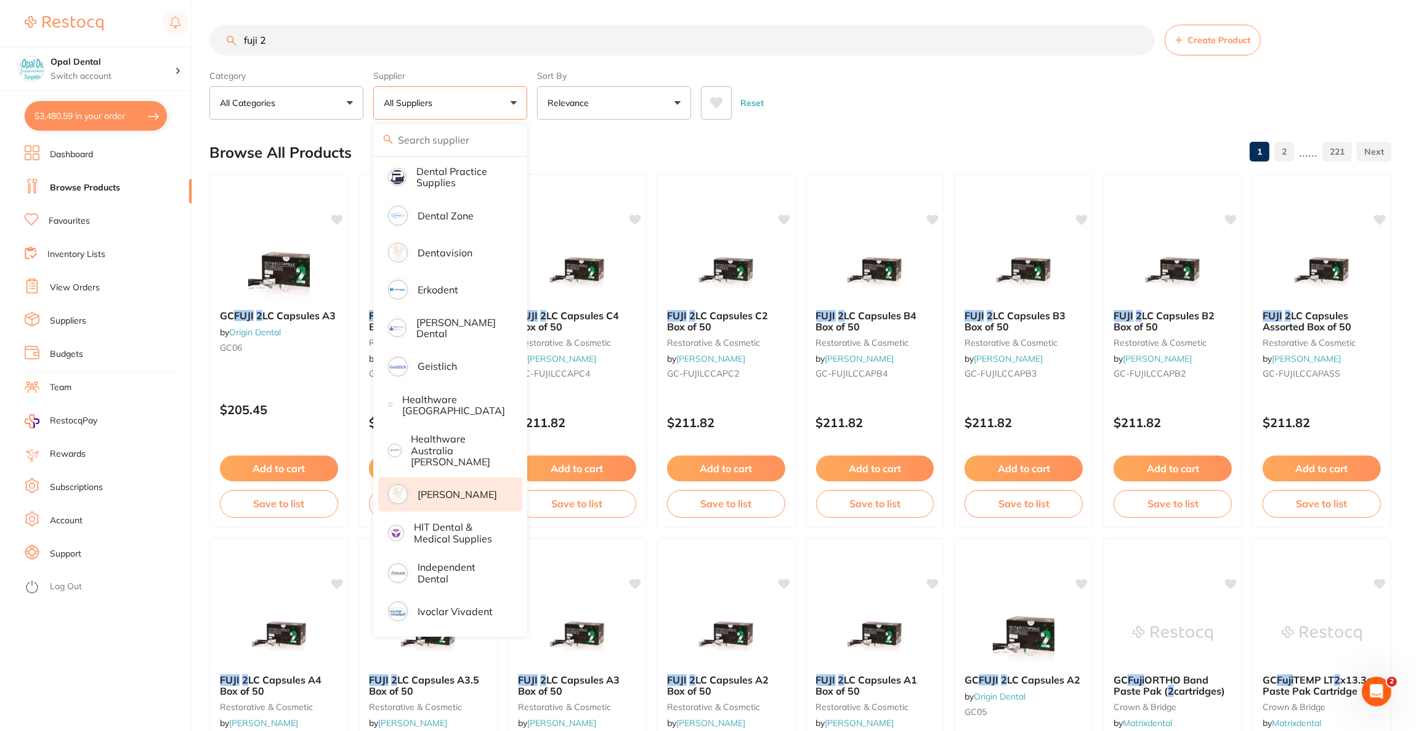
click at [470, 488] on p "[PERSON_NAME]" at bounding box center [457, 493] width 79 height 11
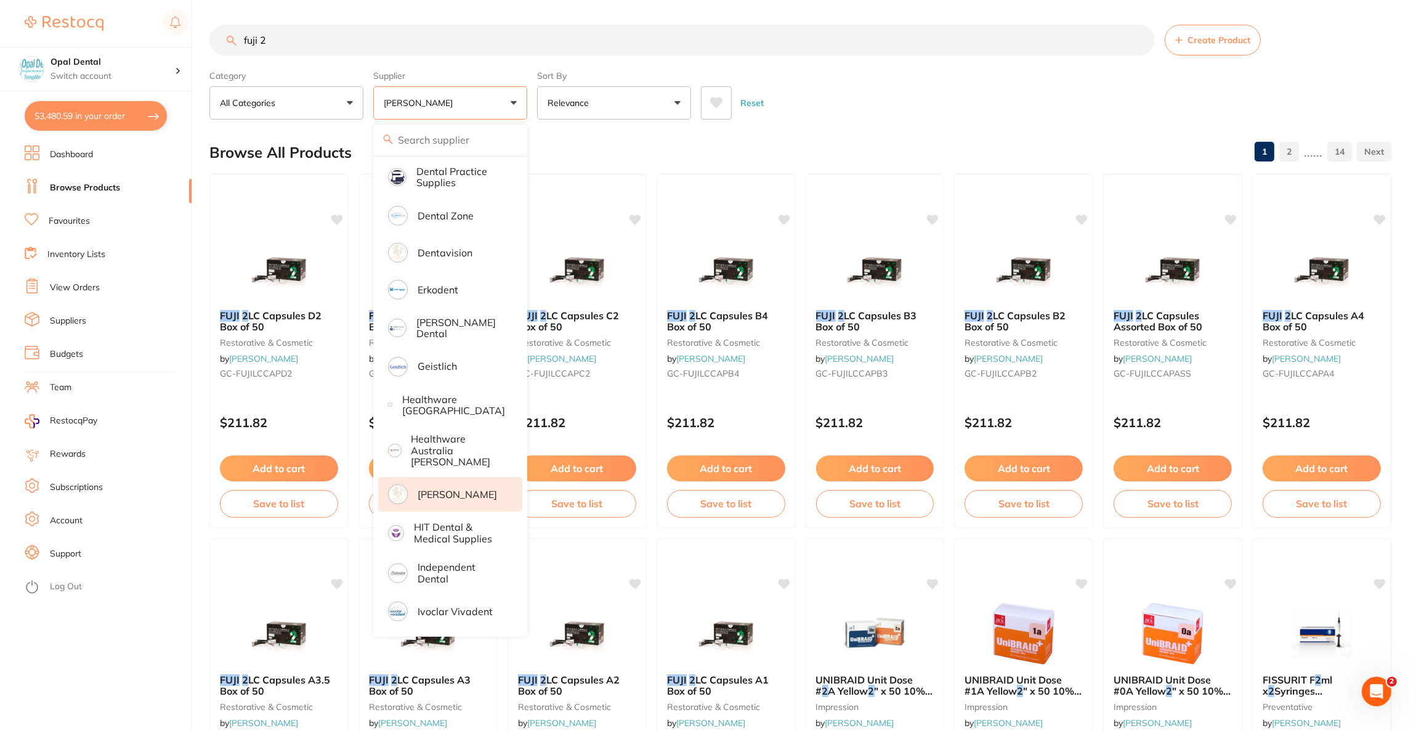
click at [956, 84] on div "Reset" at bounding box center [1041, 97] width 681 height 43
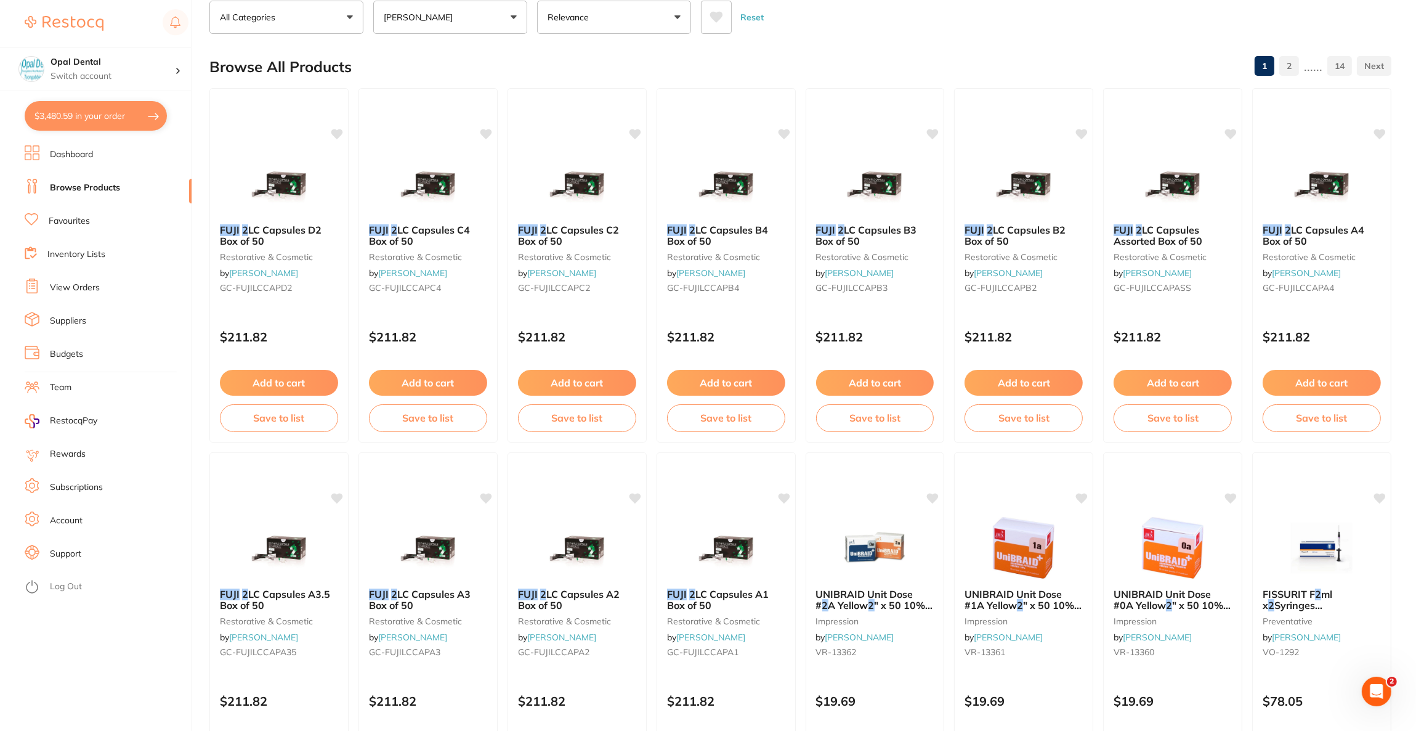
scroll to position [185, 0]
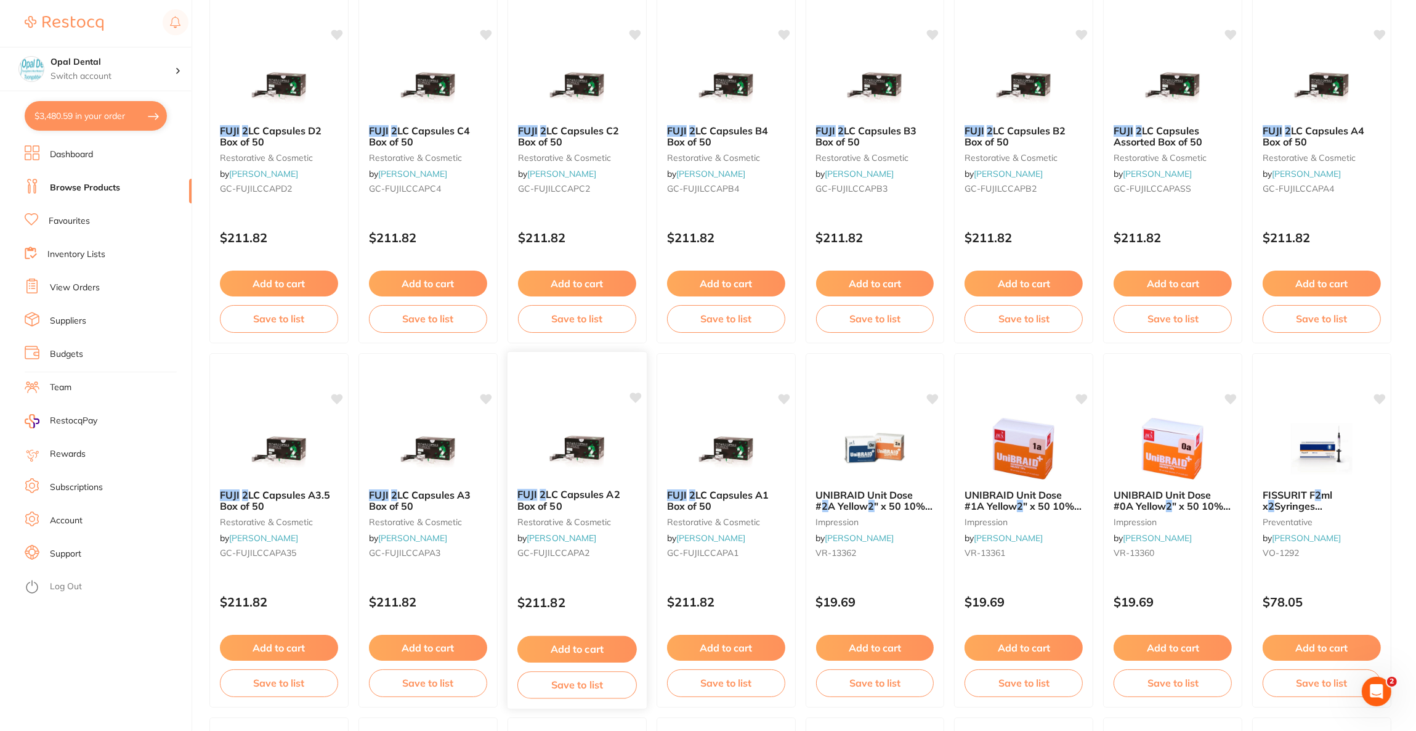
click at [586, 456] on img at bounding box center [576, 447] width 81 height 62
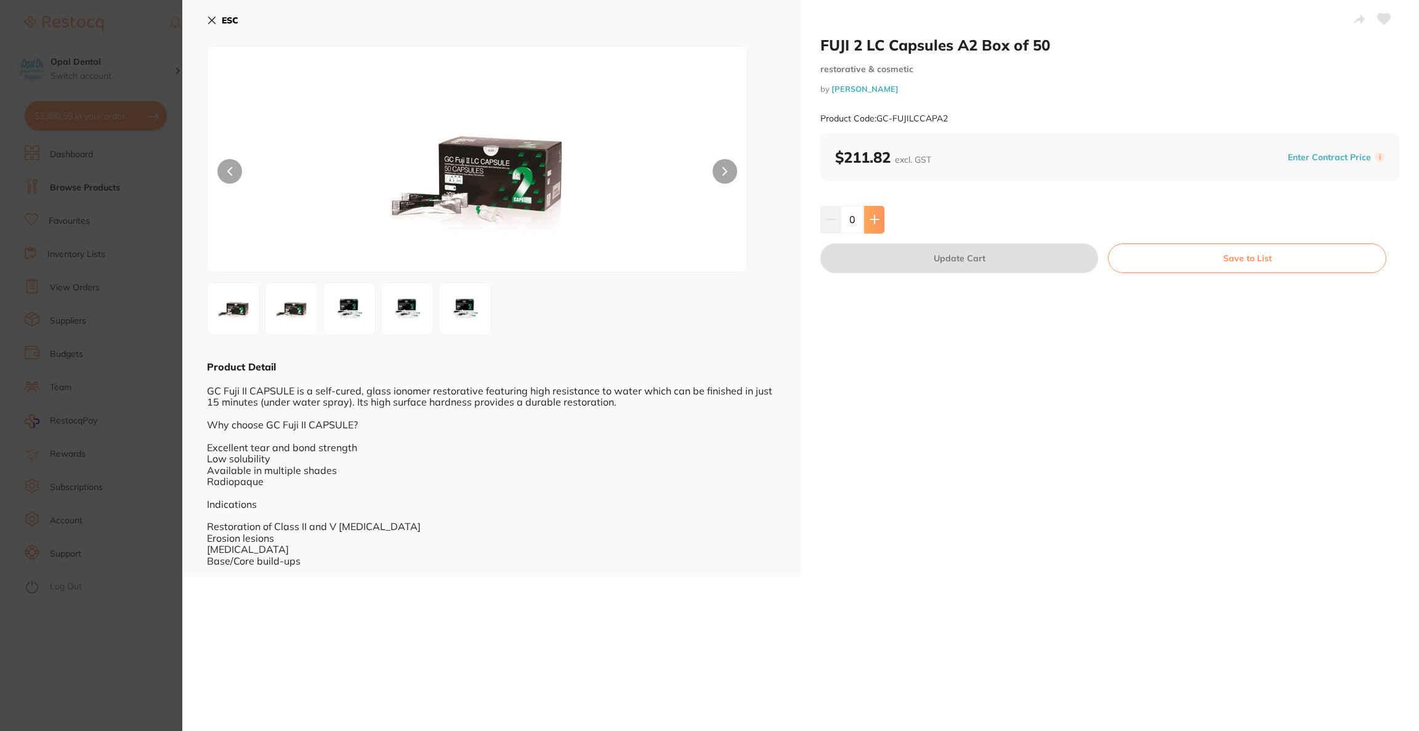
click at [867, 227] on button at bounding box center [874, 219] width 20 height 27
type input "1"
click at [880, 261] on button "Update Cart" at bounding box center [959, 258] width 278 height 30
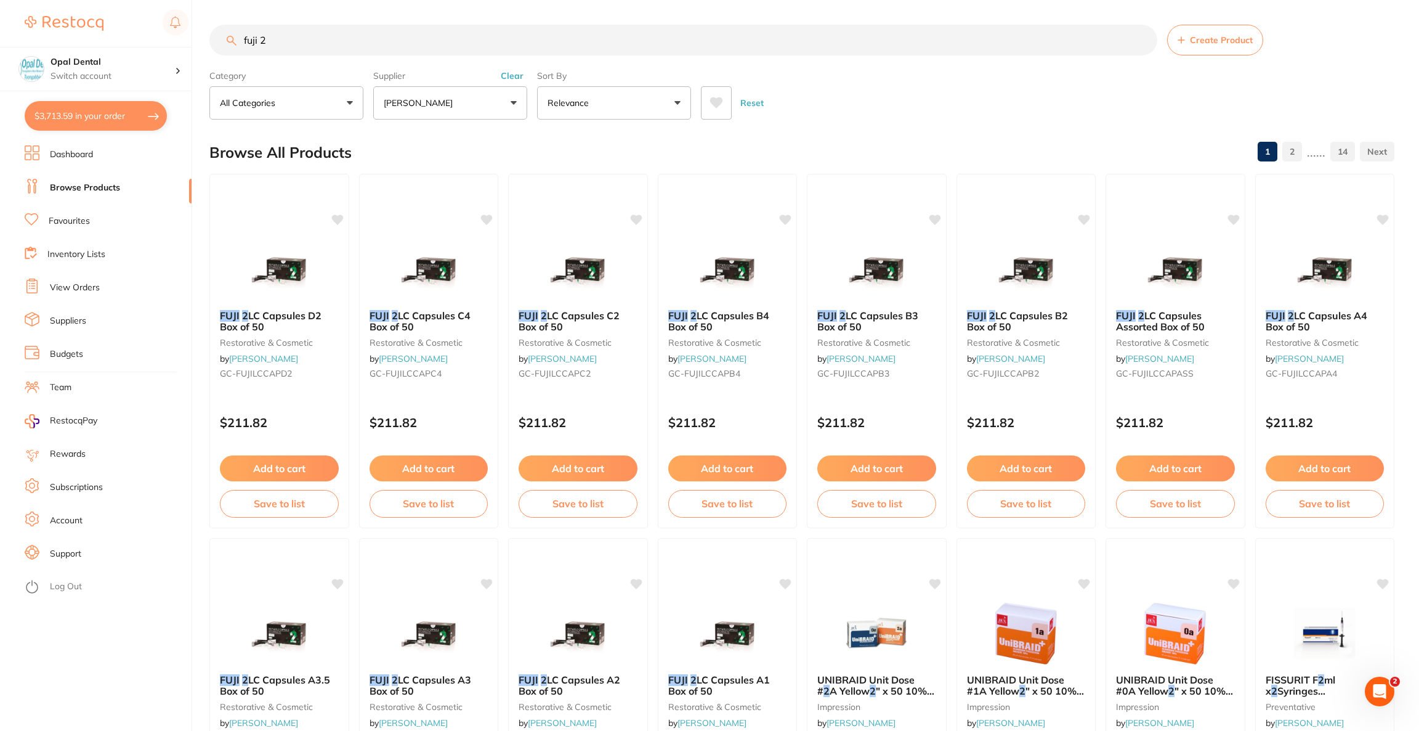
checkbox input "false"
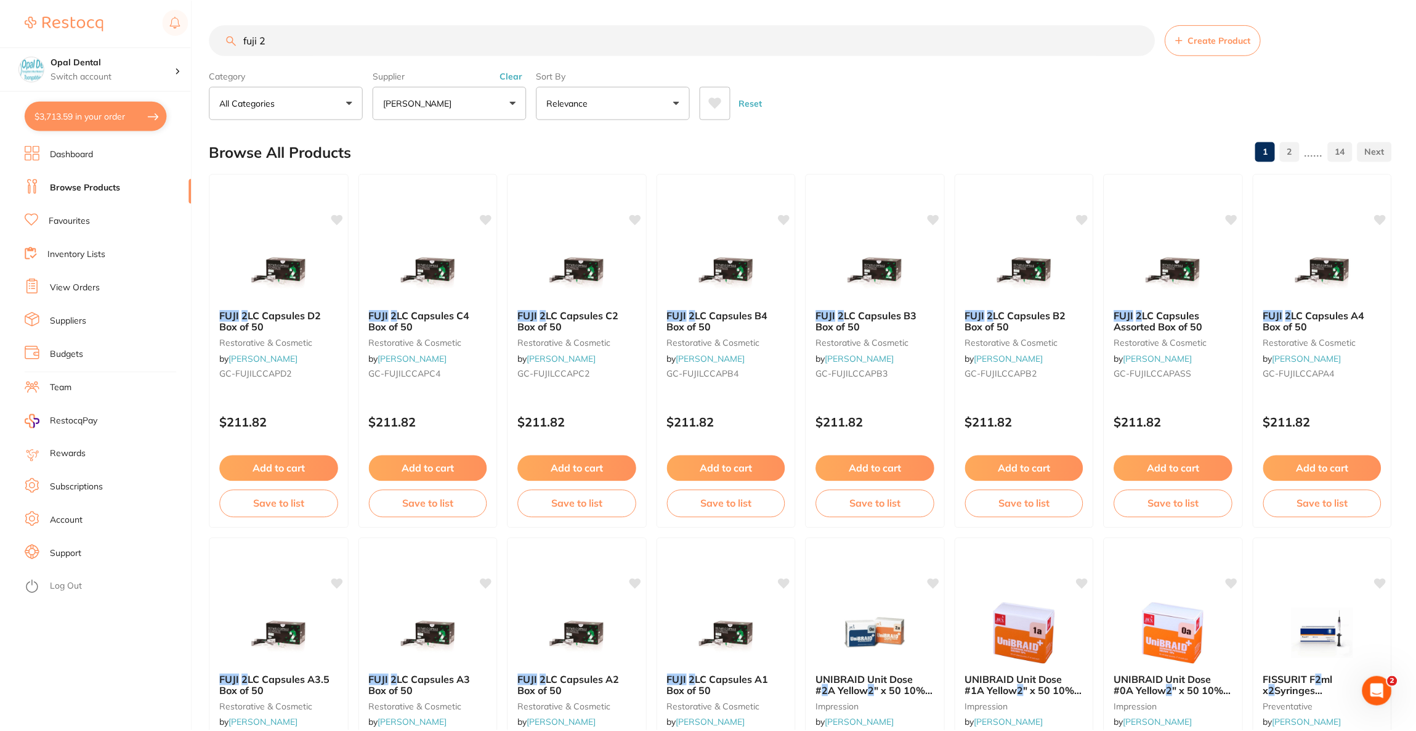
scroll to position [185, 0]
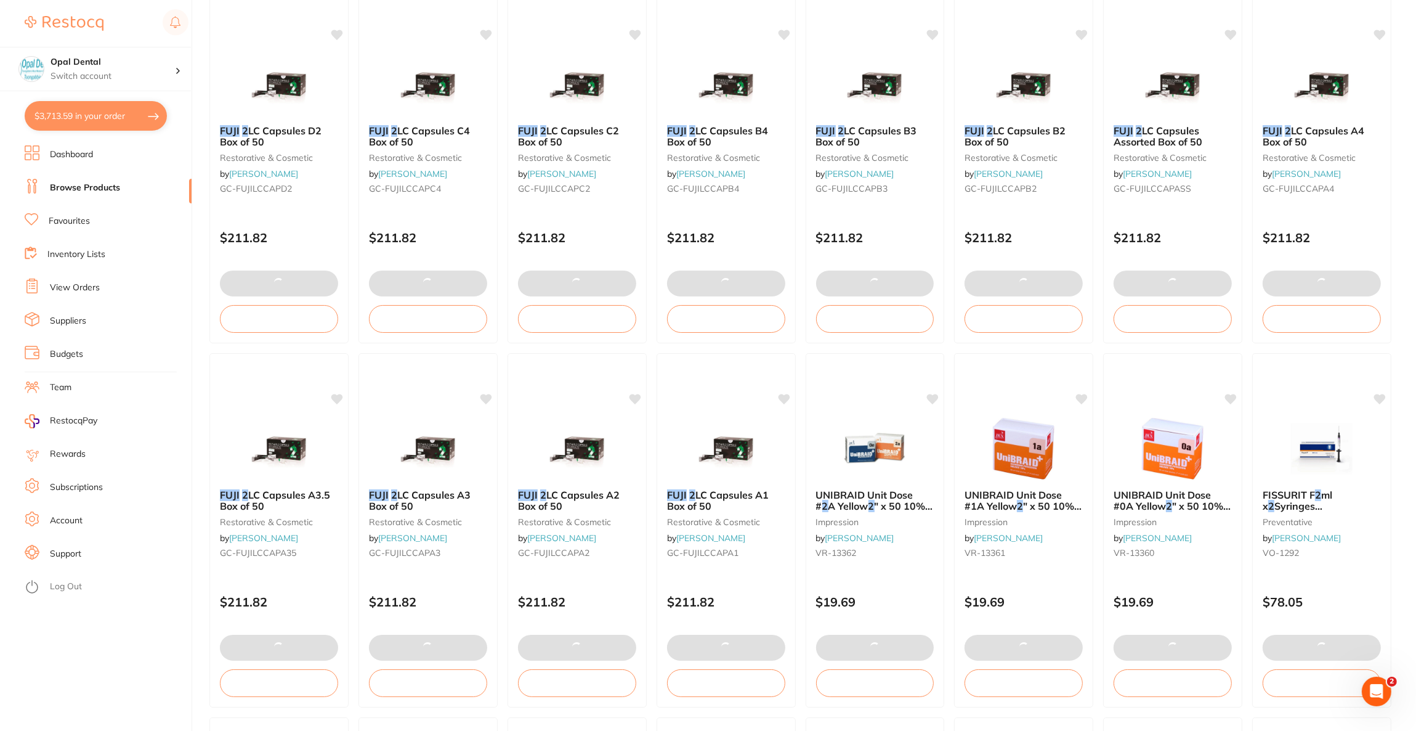
click at [135, 118] on button "$3,713.59 in your order" at bounding box center [96, 116] width 142 height 30
checkbox input "true"
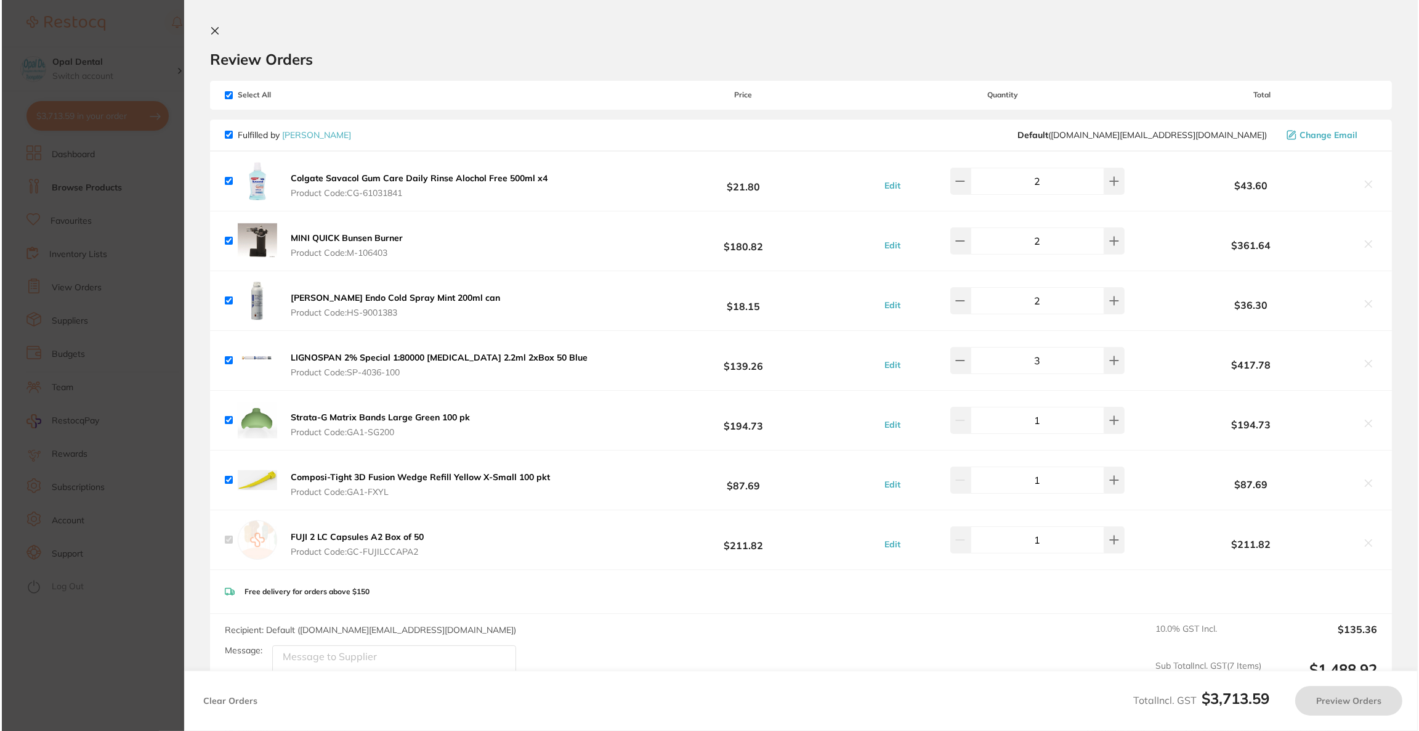
scroll to position [0, 0]
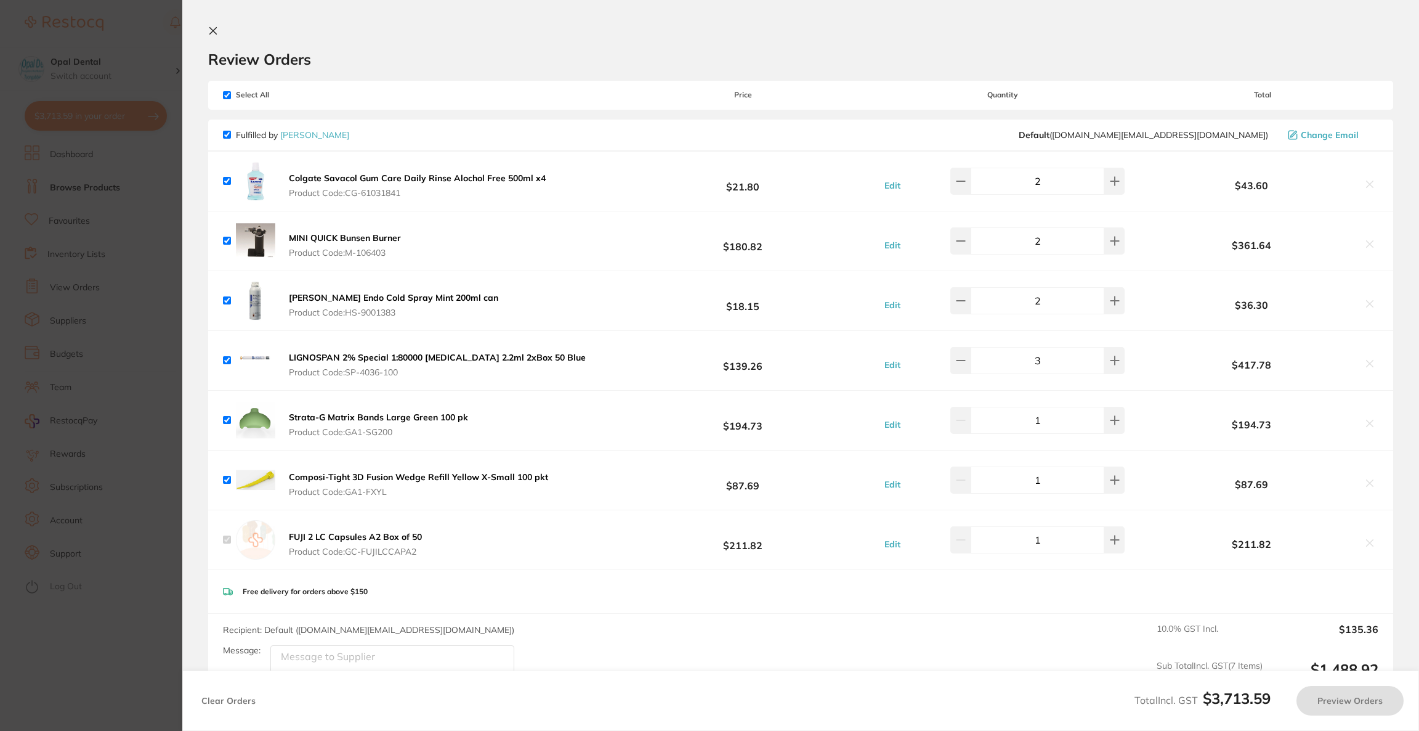
checkbox input "true"
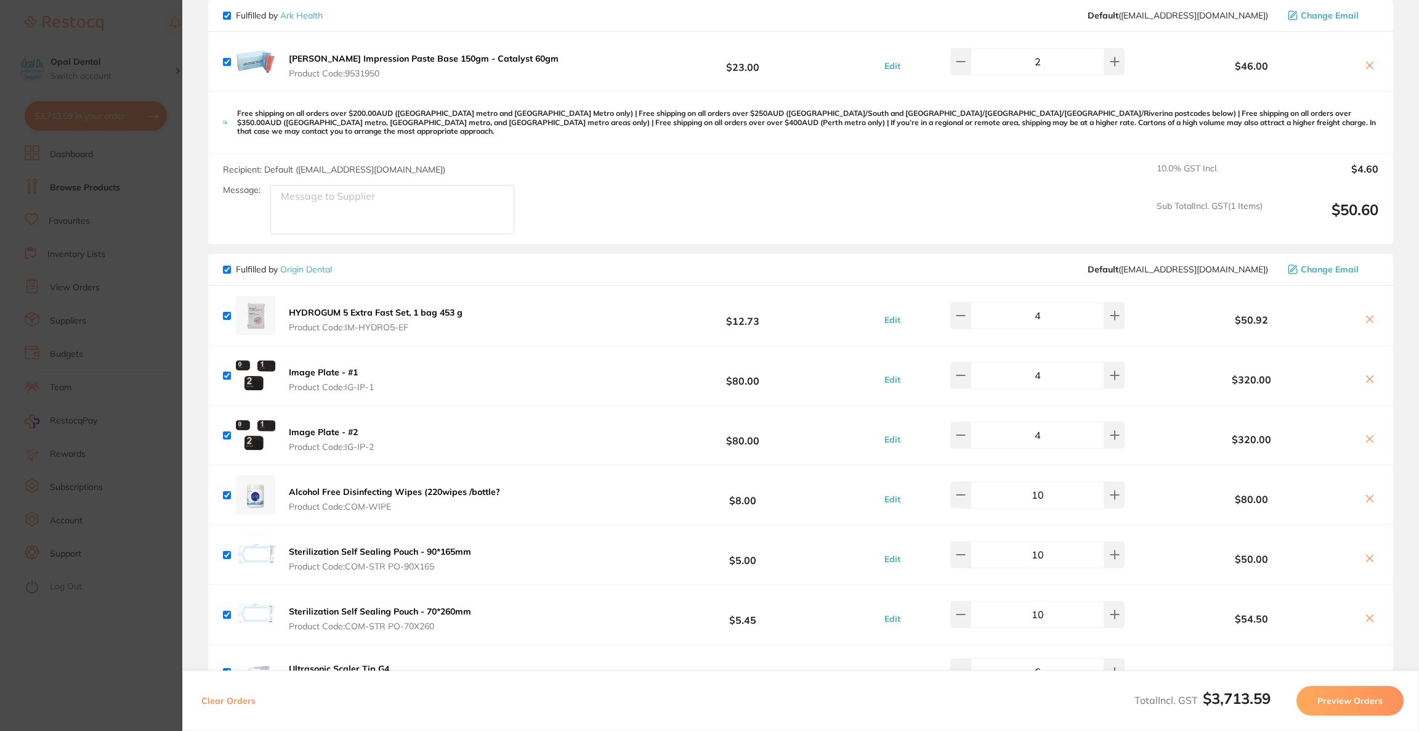
scroll to position [1842, 0]
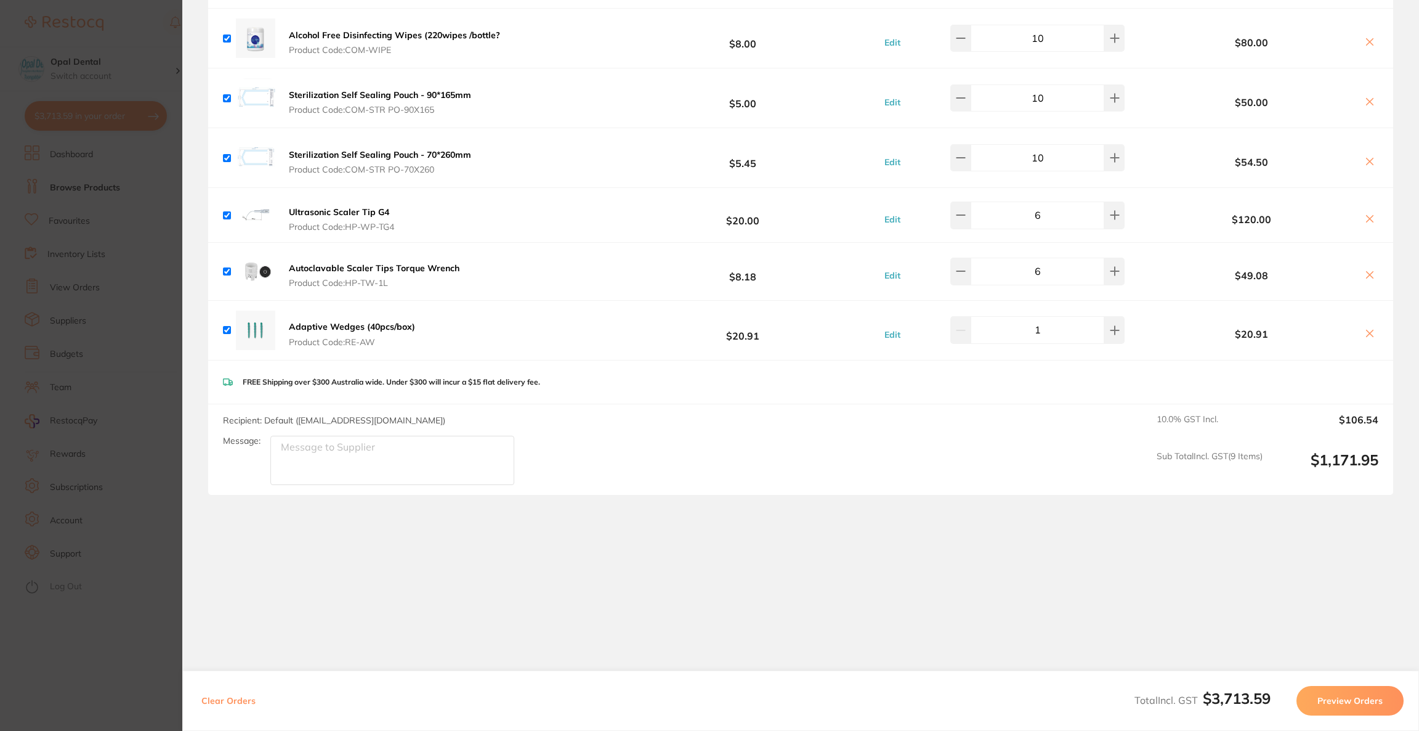
click at [1340, 709] on button "Preview Orders" at bounding box center [1350, 701] width 107 height 30
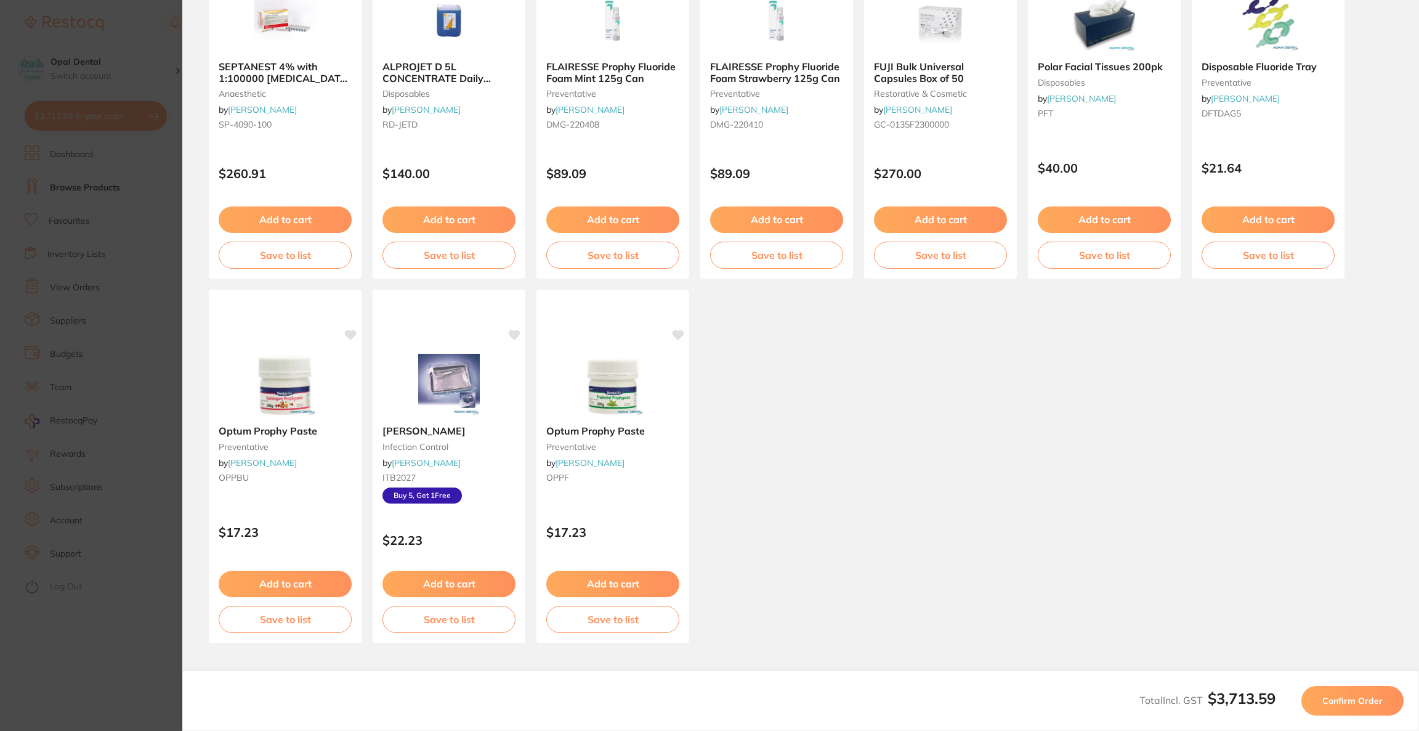
scroll to position [10, 0]
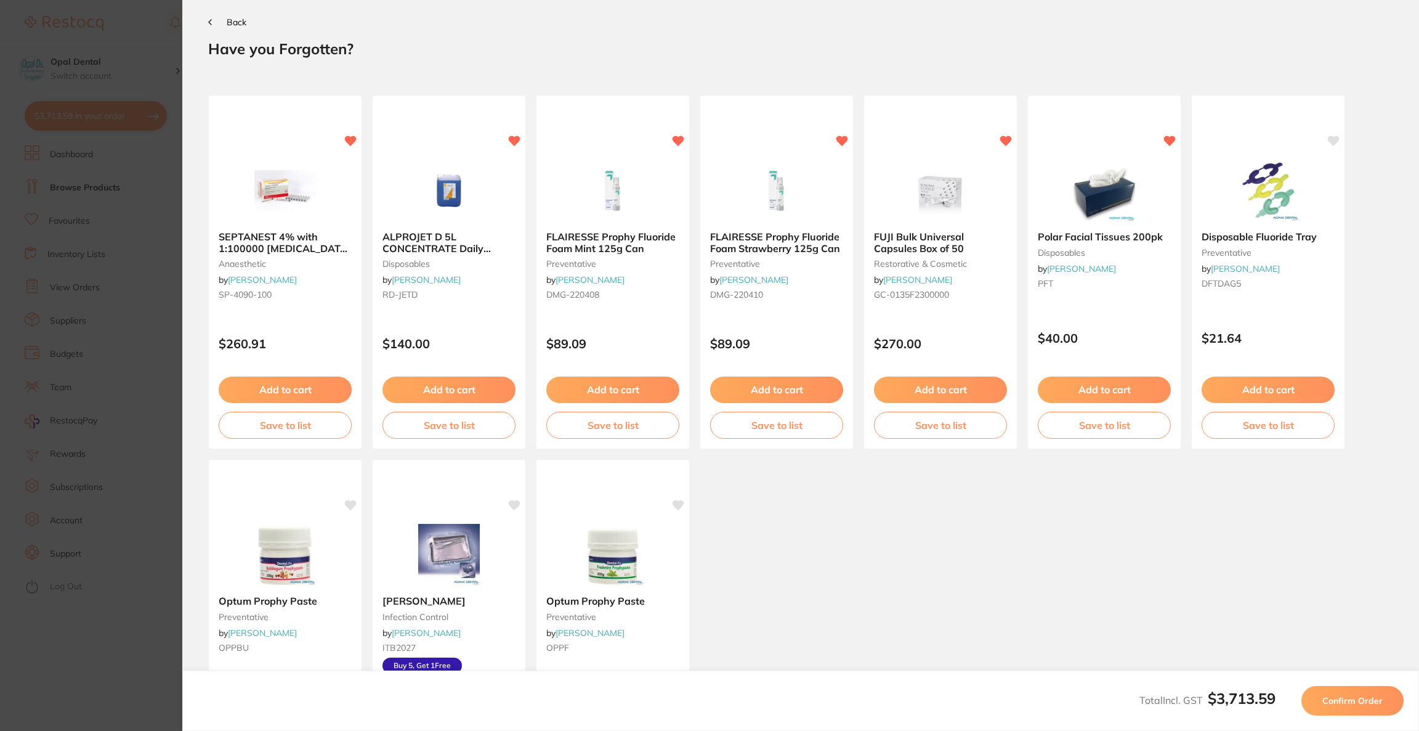
click at [1338, 707] on button "Confirm Order" at bounding box center [1353, 701] width 102 height 30
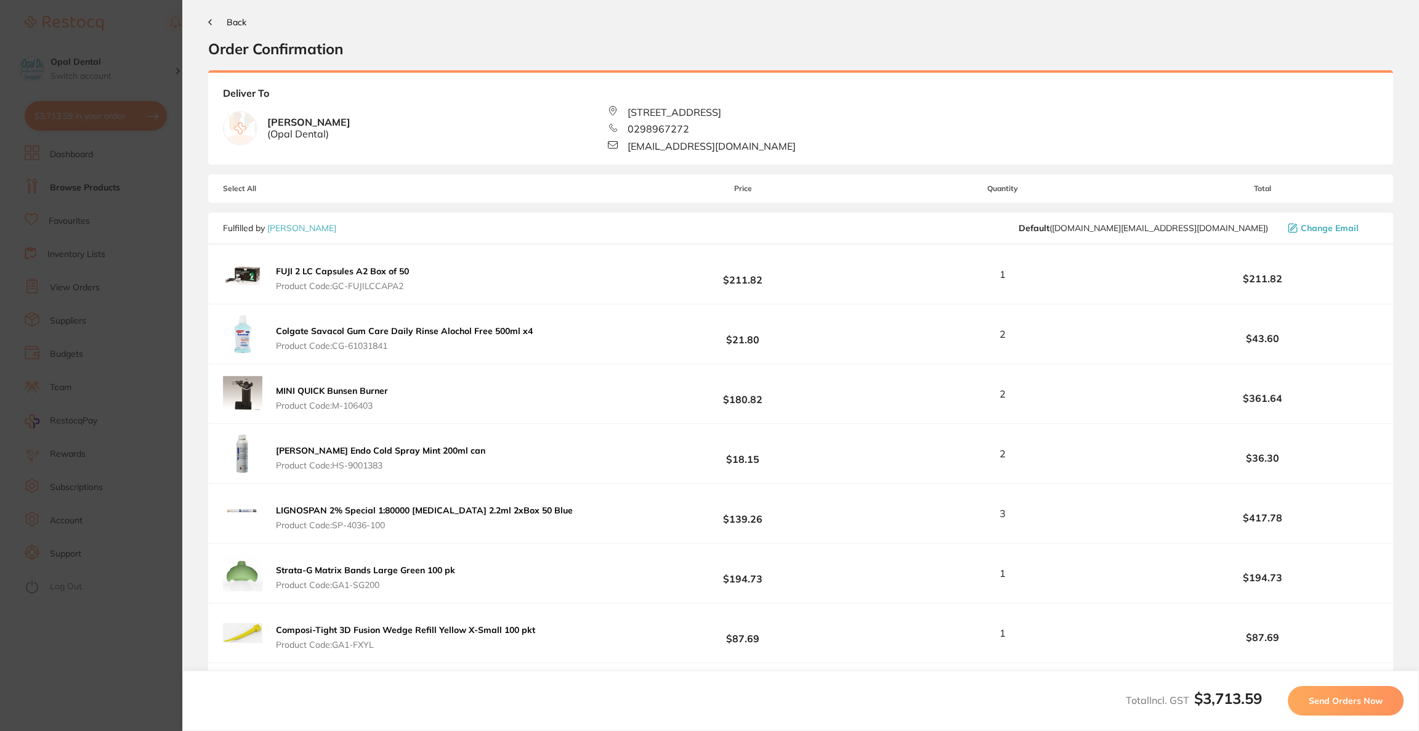
scroll to position [0, 0]
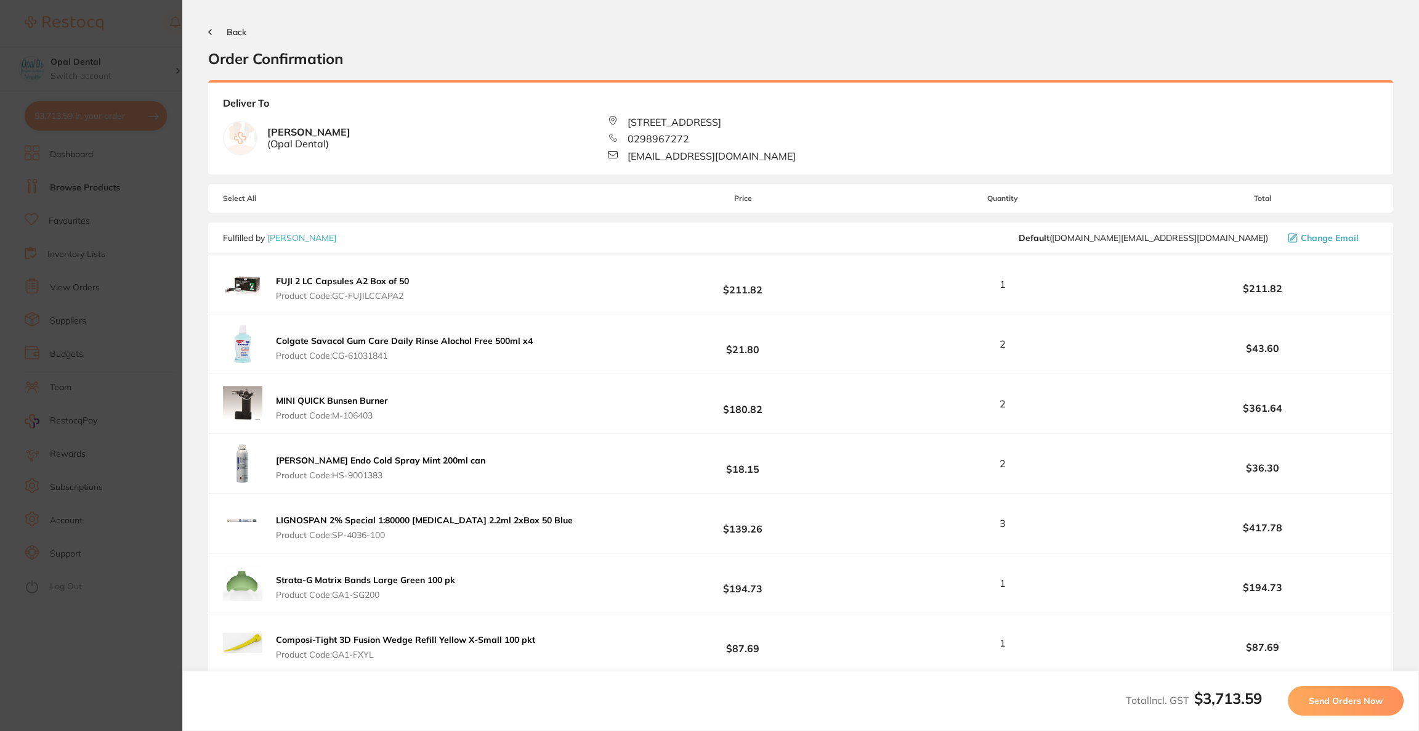
click at [1332, 708] on button "Send Orders Now" at bounding box center [1346, 701] width 116 height 30
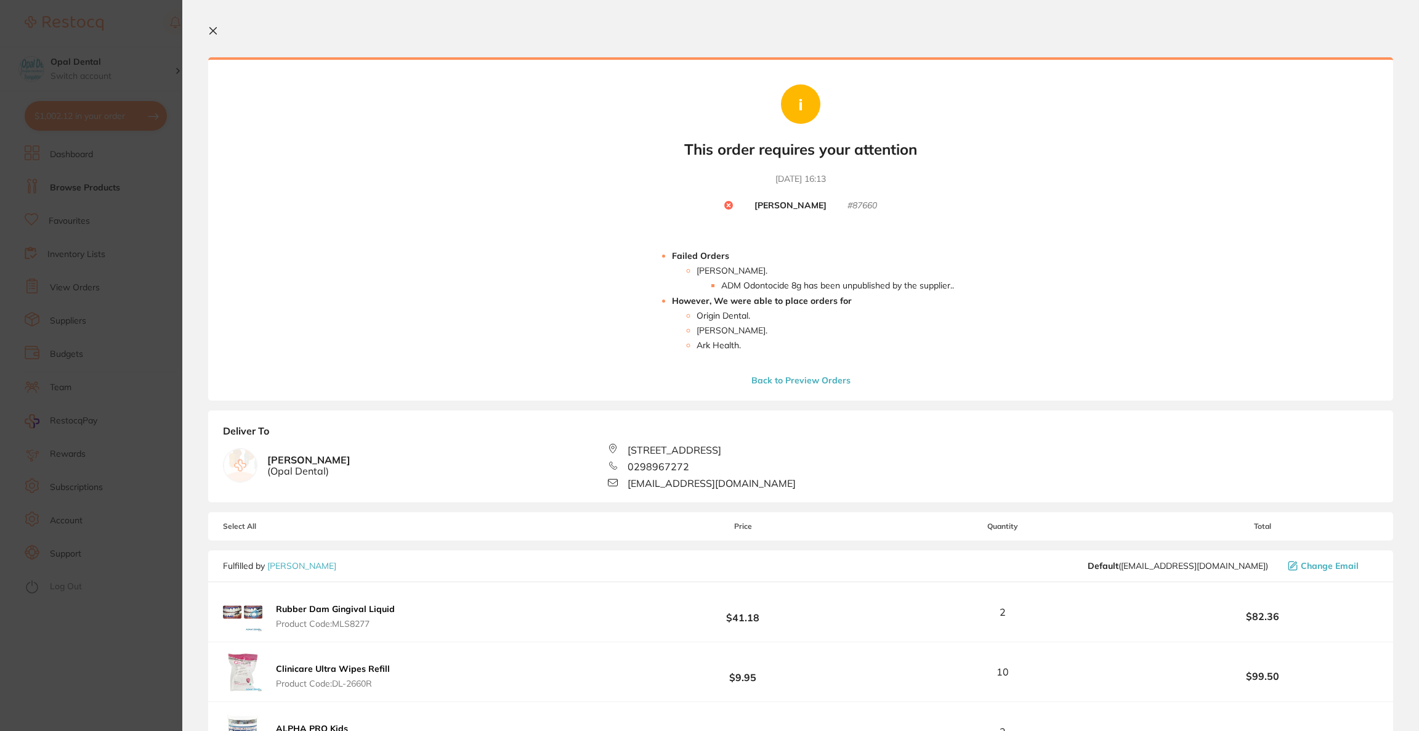
click at [817, 382] on button "Back to Preview Orders" at bounding box center [801, 379] width 107 height 11
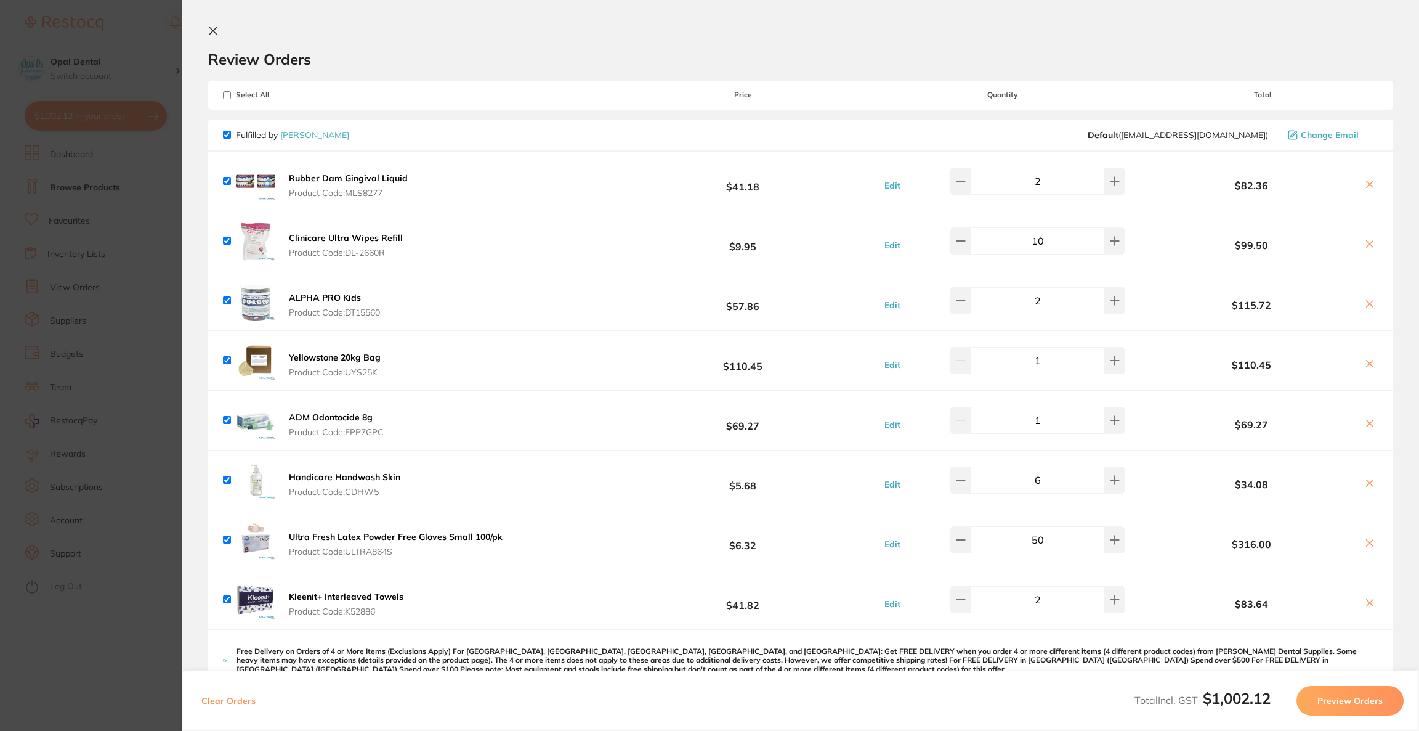
click at [55, 297] on section "Update RRP Set your pre negotiated price for this item. Item Agreed RRP (excl. …" at bounding box center [709, 365] width 1419 height 731
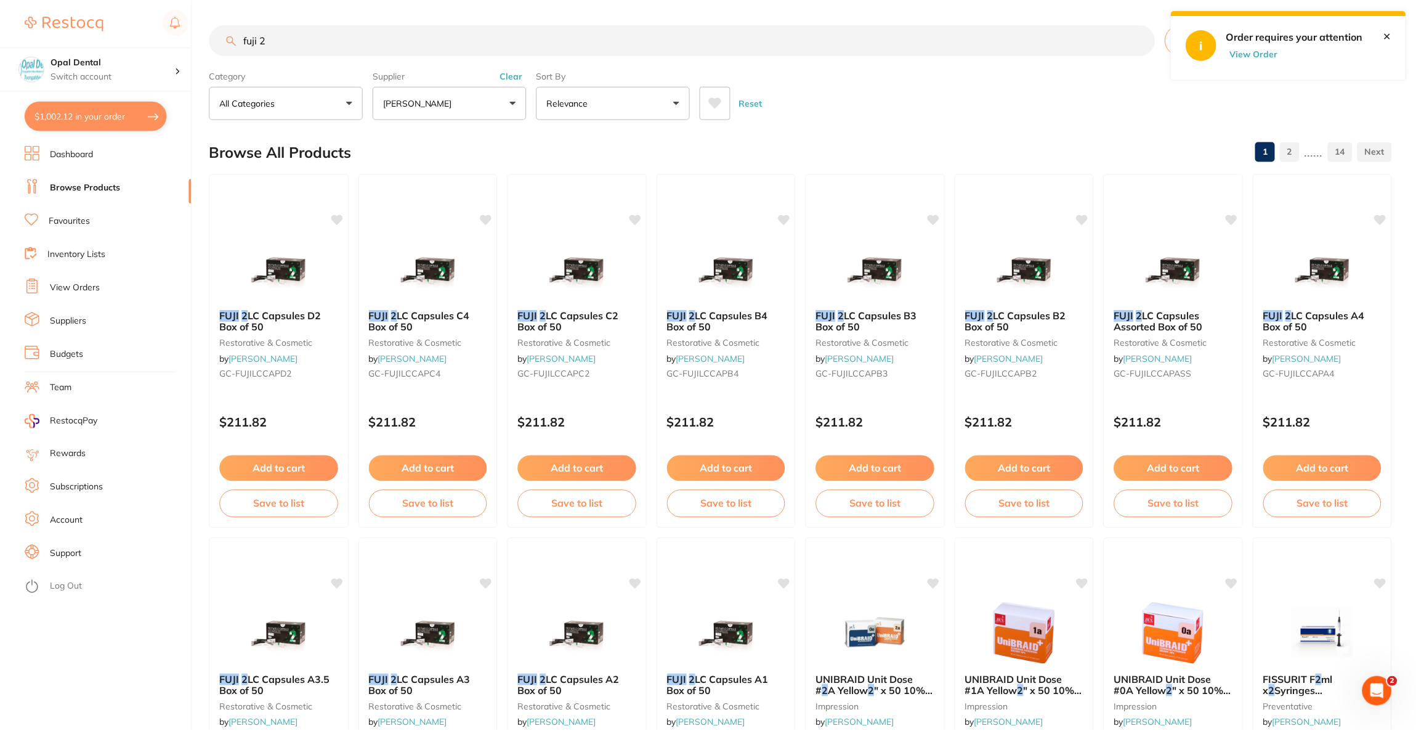
scroll to position [185, 0]
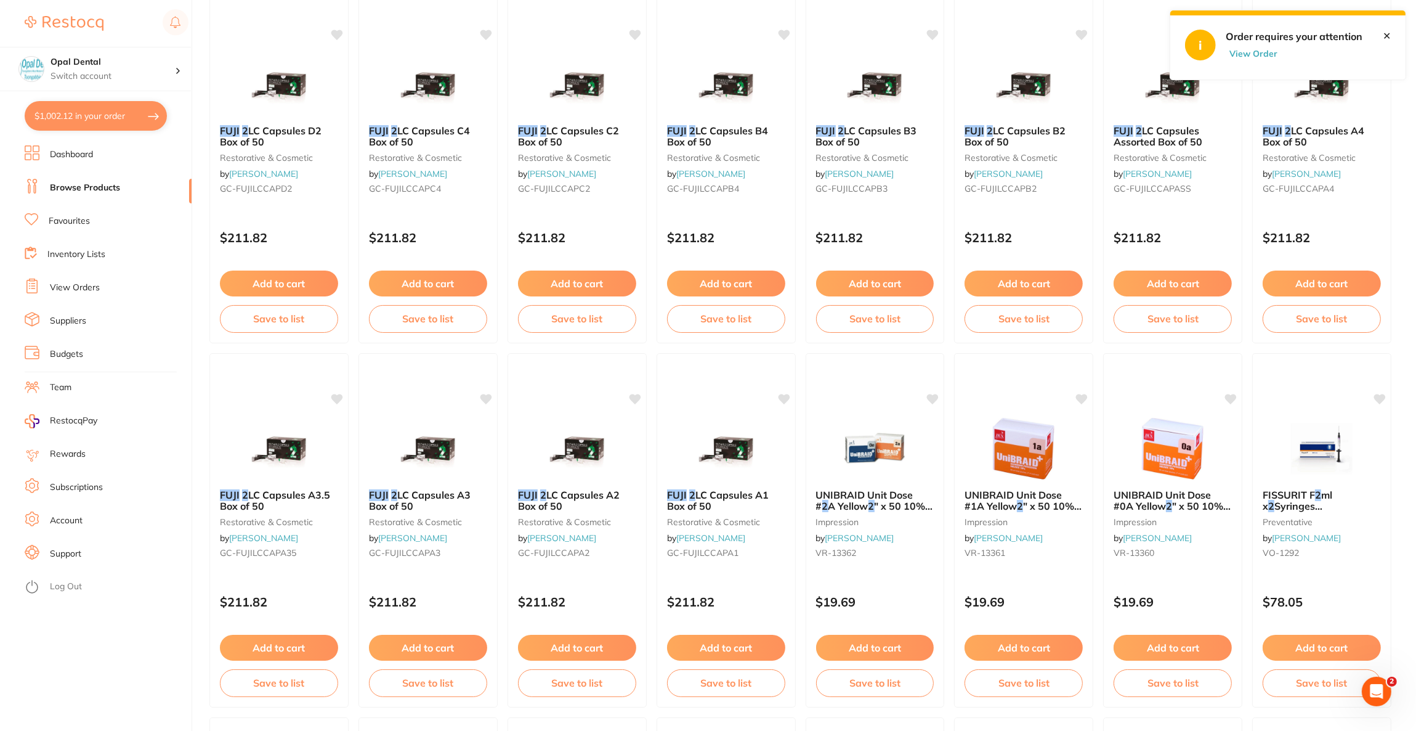
click at [71, 288] on link "View Orders" at bounding box center [75, 287] width 50 height 12
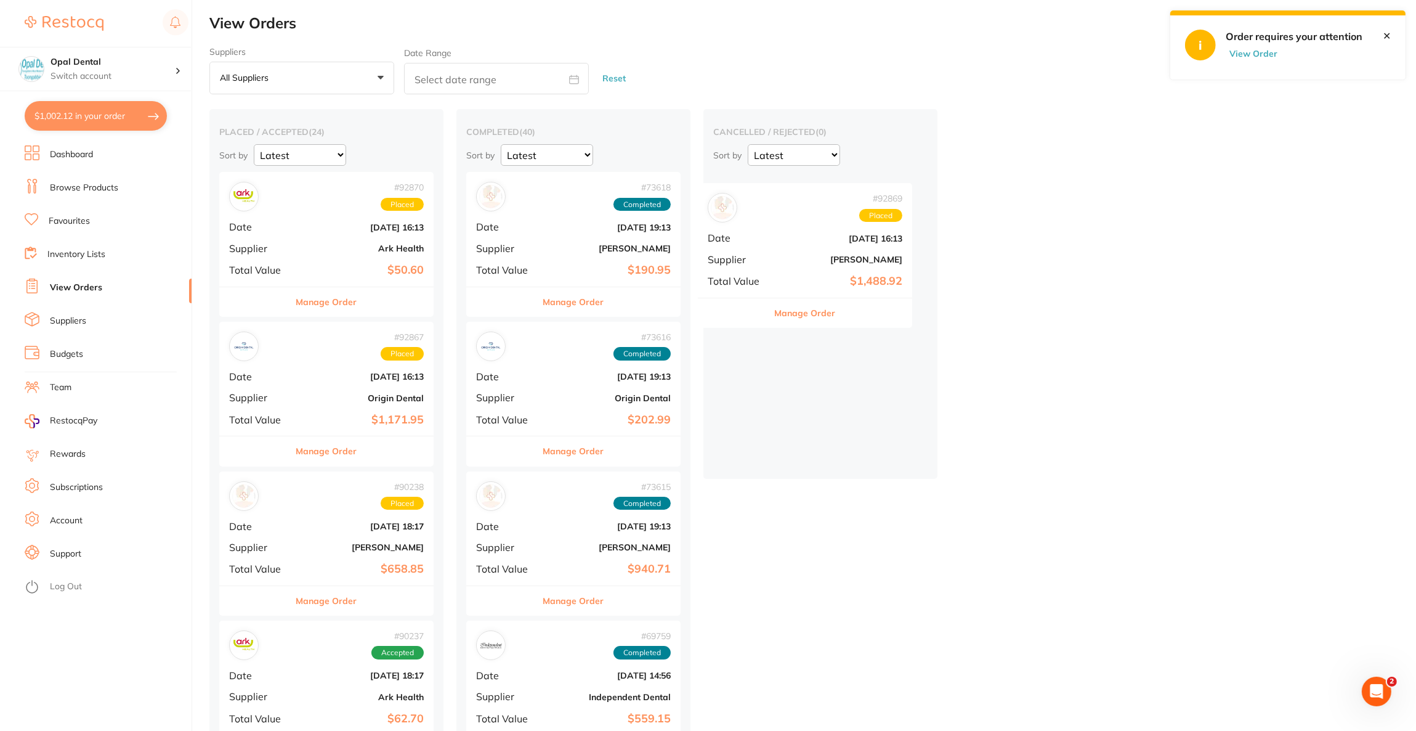
drag, startPoint x: 327, startPoint y: 397, endPoint x: 801, endPoint y: 259, distance: 494.1
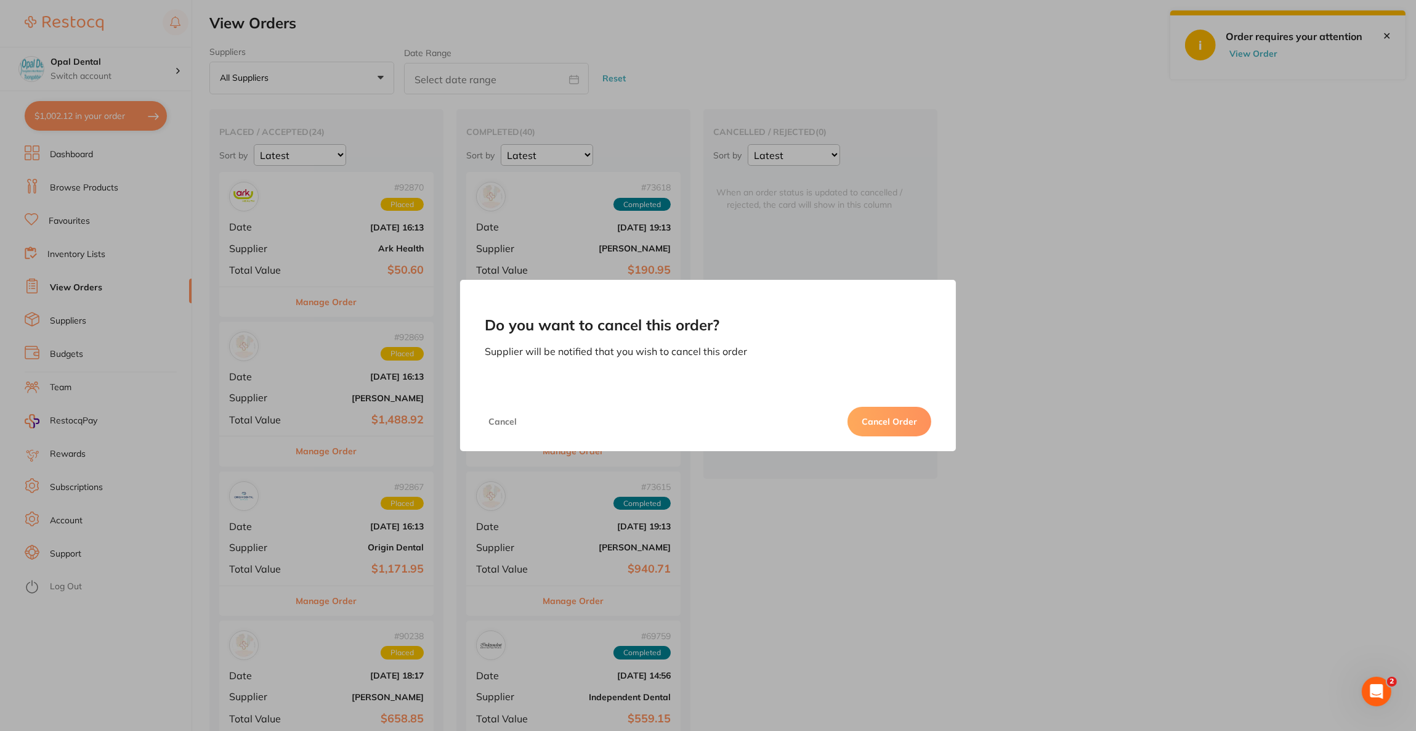
click at [909, 419] on button "Cancel Order" at bounding box center [890, 422] width 84 height 30
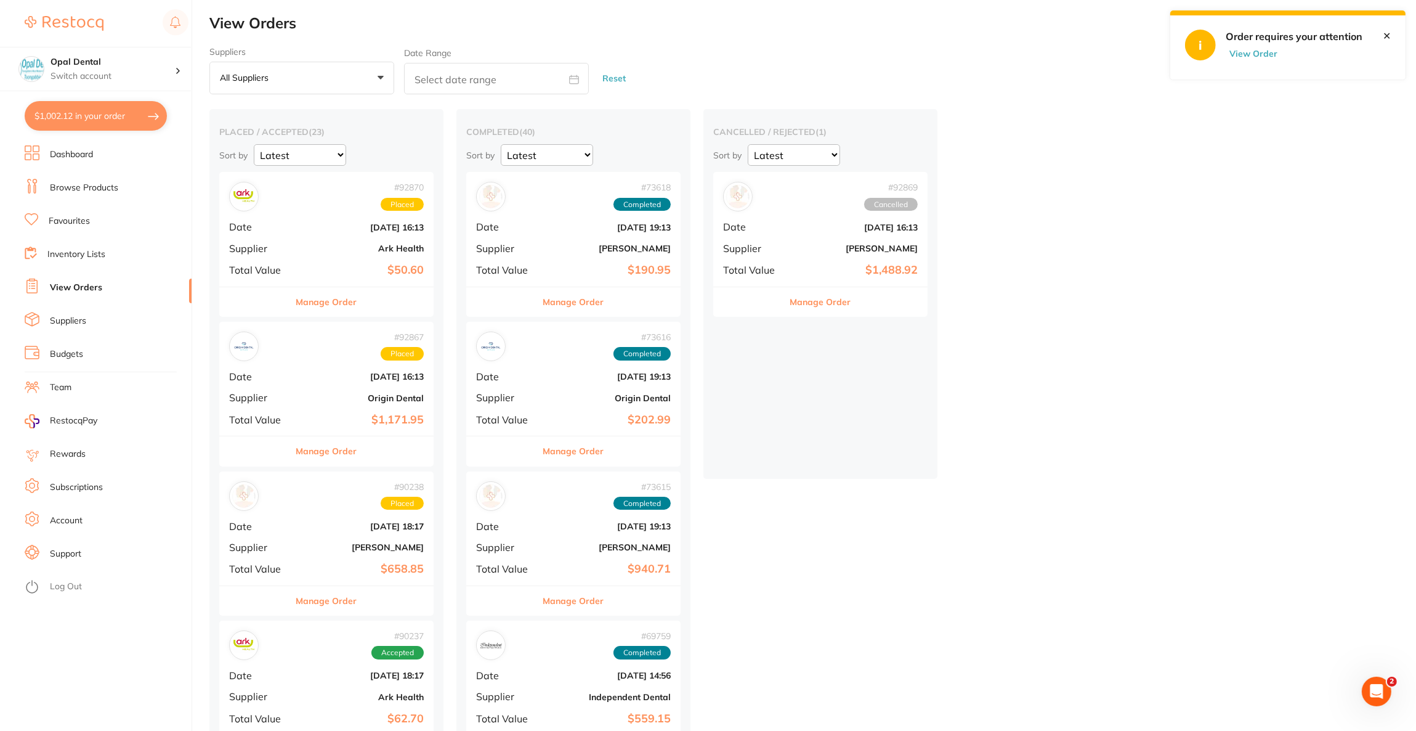
click at [816, 309] on button "Manage Order" at bounding box center [820, 302] width 61 height 30
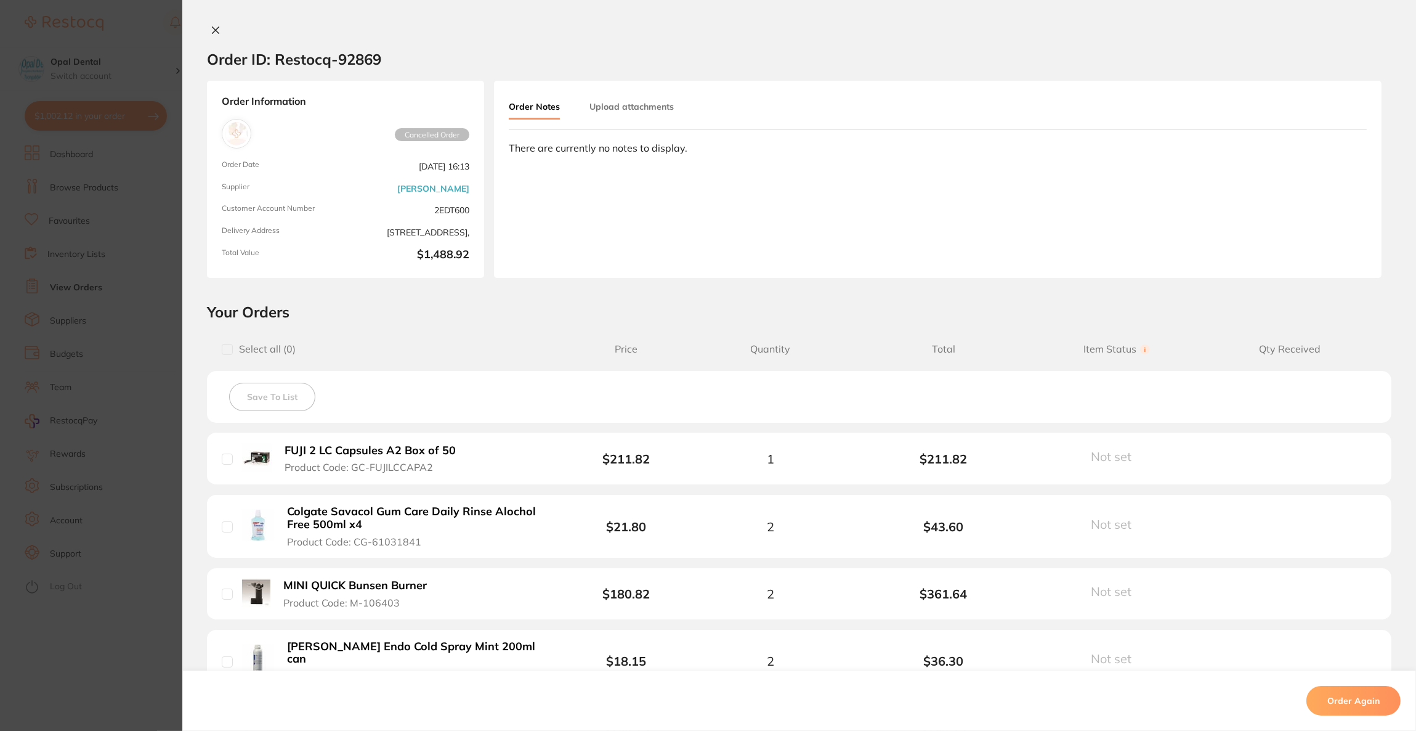
click at [76, 58] on section "Order ID: Restocq- 92869 Order Information Cancelled Order Order Date Sept 4 20…" at bounding box center [708, 365] width 1416 height 731
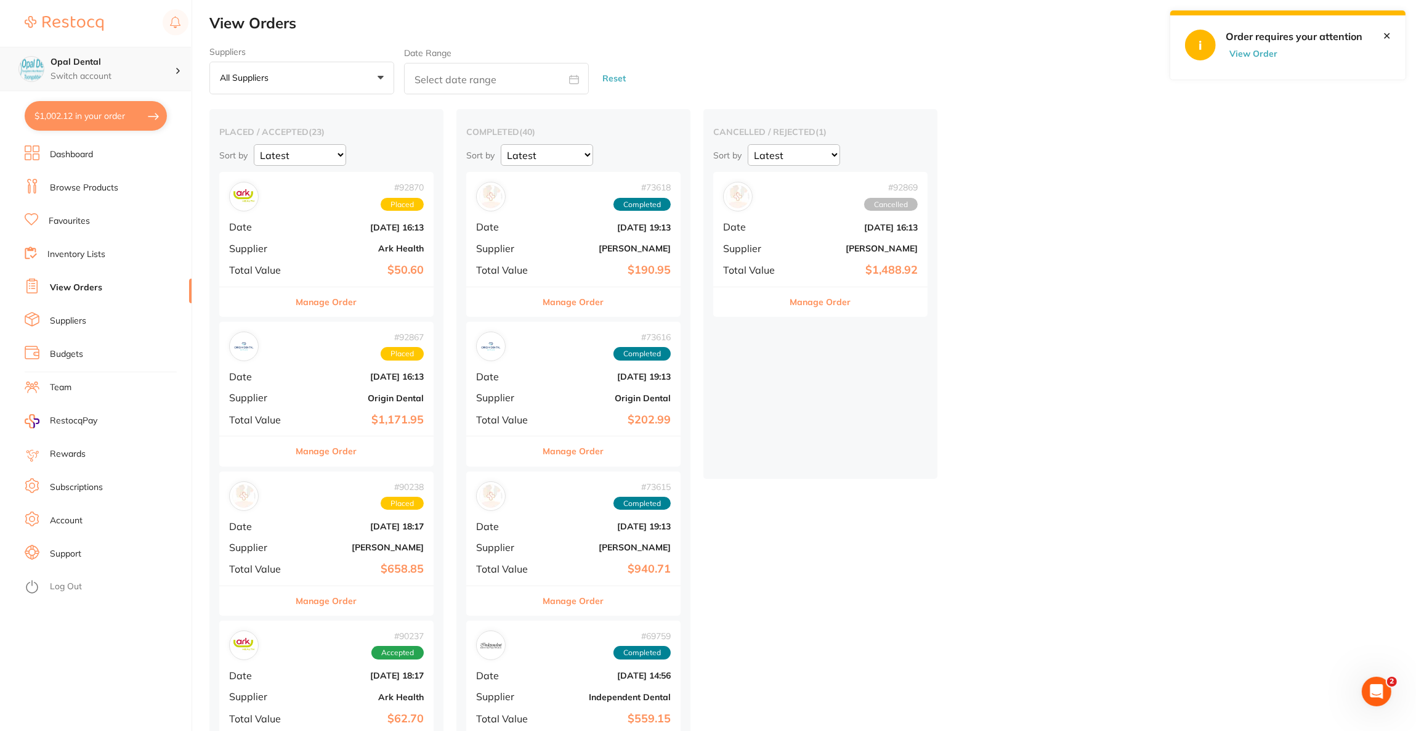
click at [156, 75] on p "Switch account" at bounding box center [113, 76] width 124 height 12
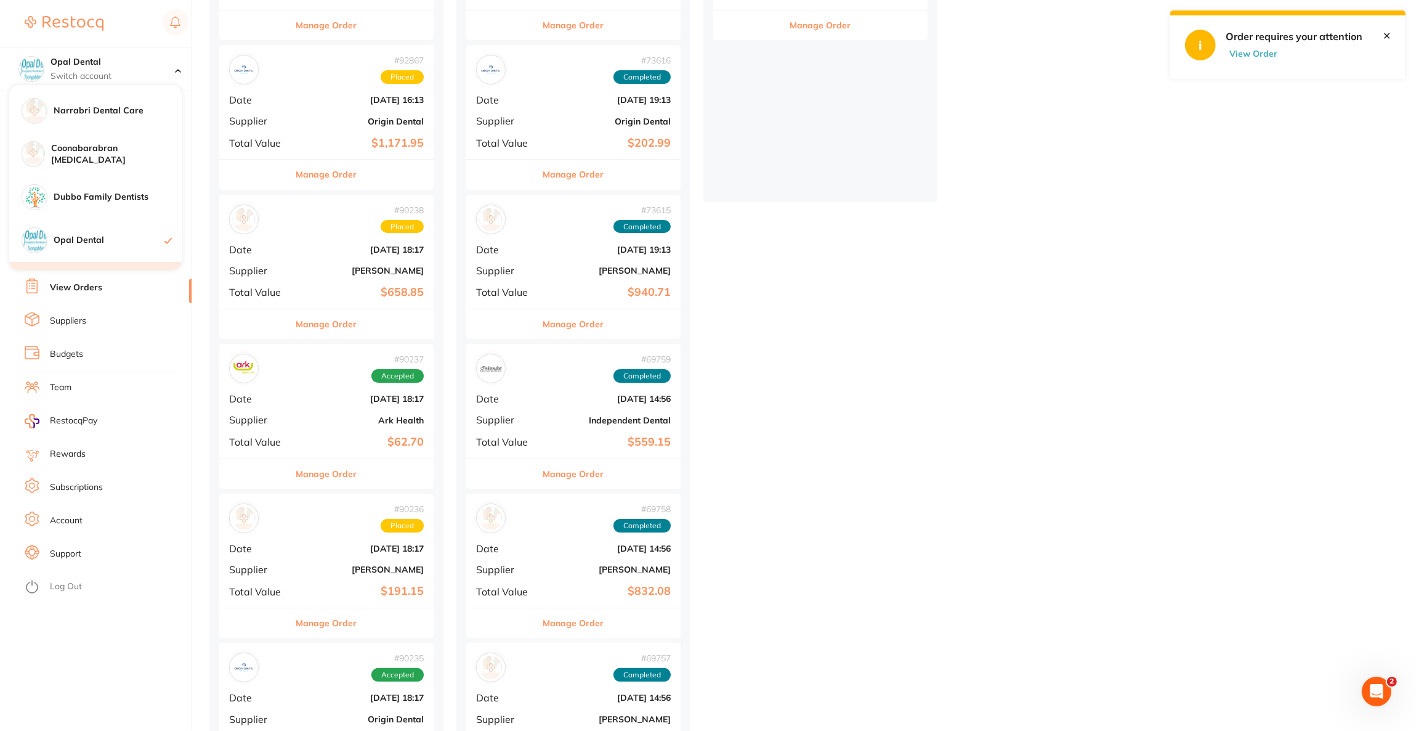
scroll to position [1102, 0]
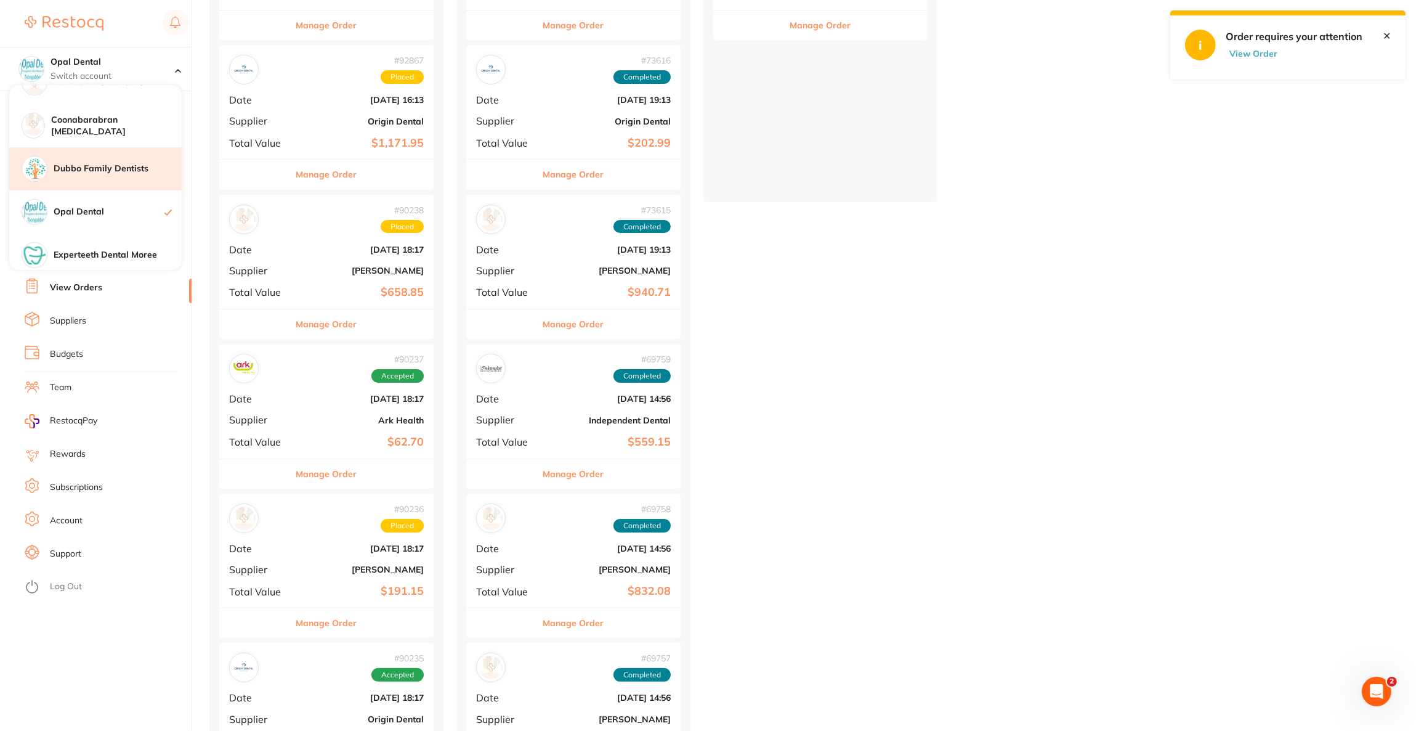
click at [78, 161] on div "Dubbo Family Dentists" at bounding box center [95, 168] width 172 height 43
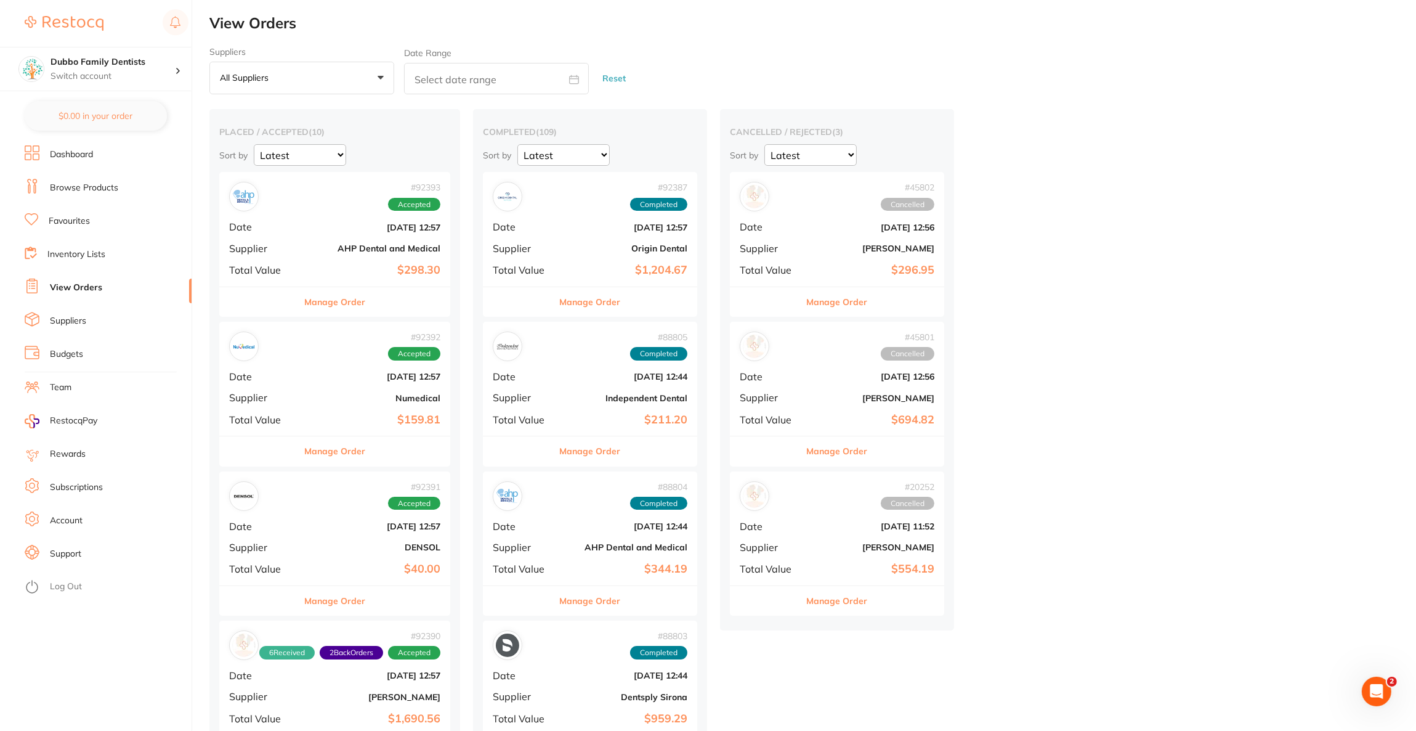
click at [287, 212] on div "# 92393 Accepted Date [DATE] 12:57 Supplier AHP Dental and Medical Total Value …" at bounding box center [334, 229] width 231 height 114
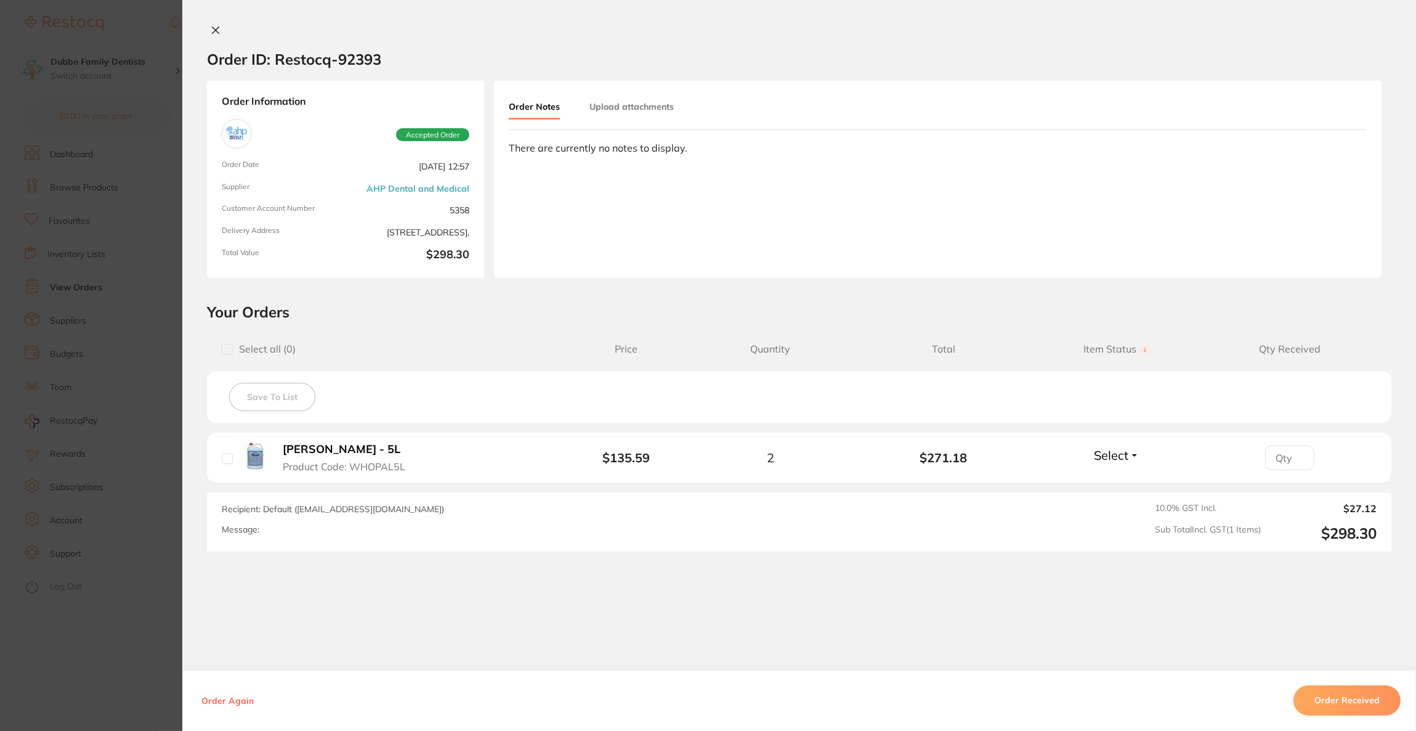
click at [124, 247] on section "Order ID: Restocq- 92393 Order Information Accepted Order Order Date [DATE] 12:…" at bounding box center [708, 365] width 1416 height 731
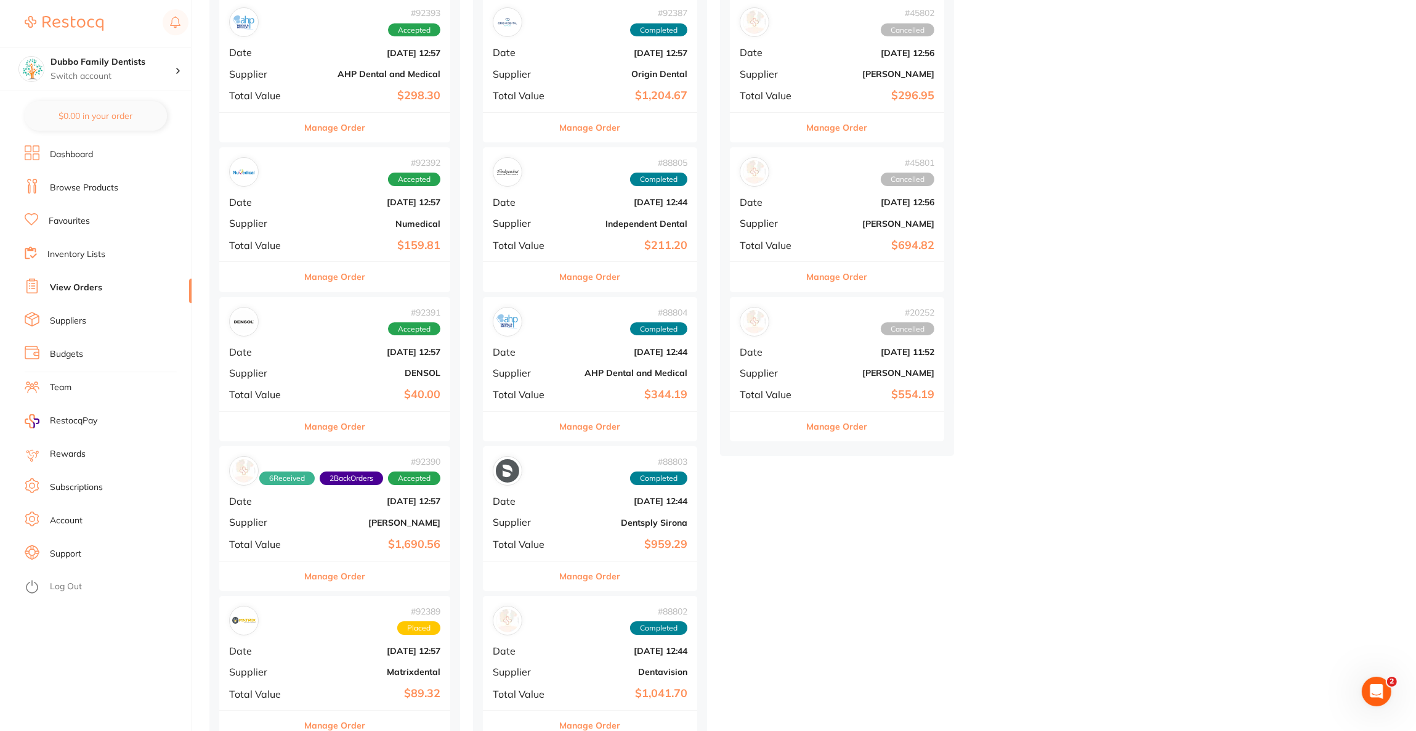
scroll to position [185, 0]
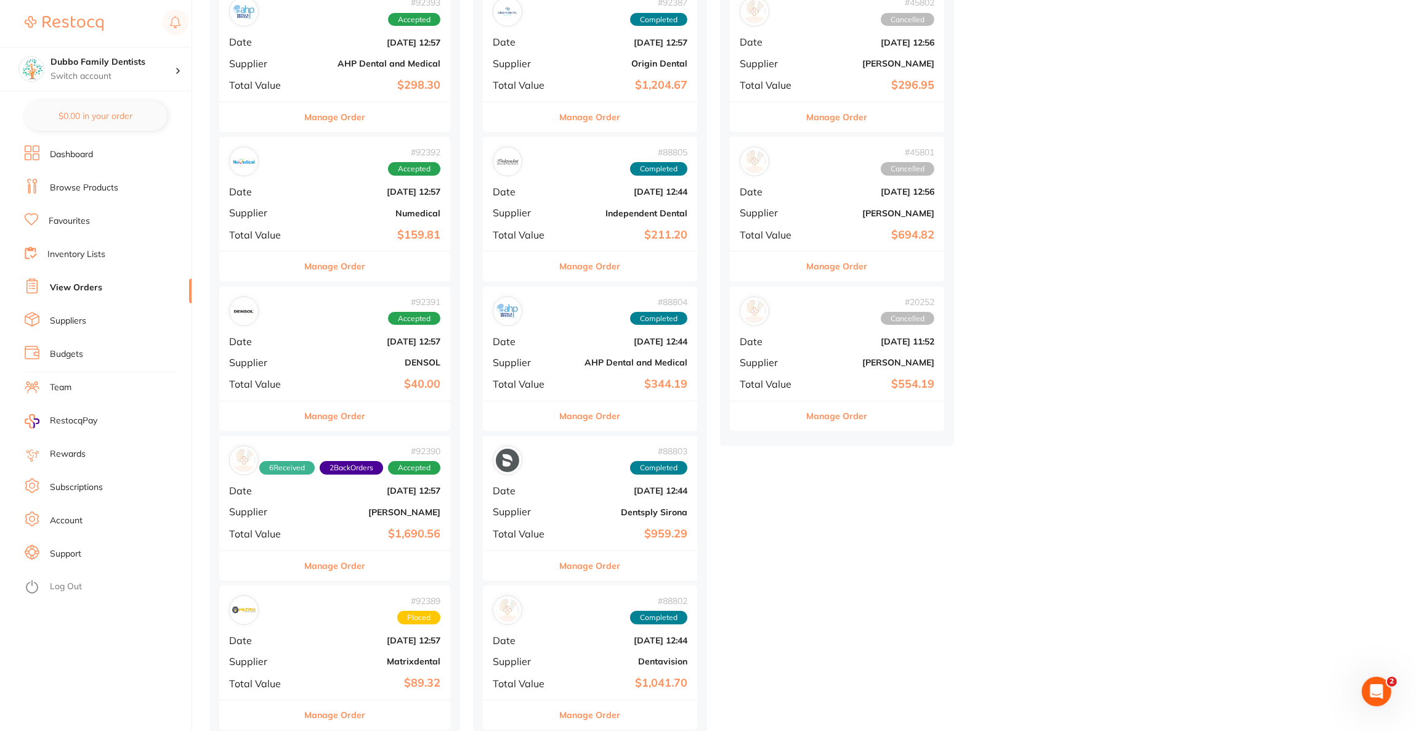
click at [267, 333] on div "# 92391 Accepted Date [DATE] 12:57 Supplier DENSOL Total Value $40.00" at bounding box center [334, 343] width 231 height 114
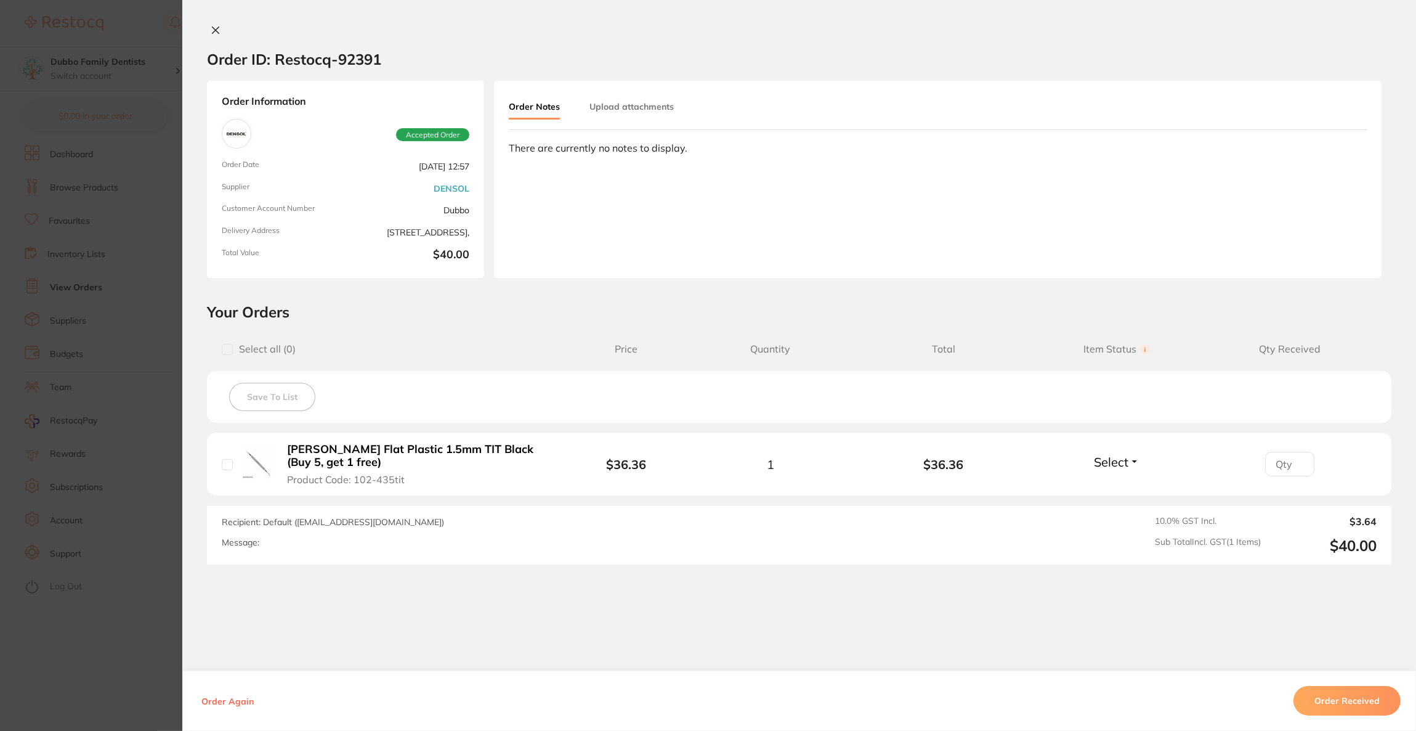
click at [153, 326] on section "Order ID: Restocq- 92391 Order Information Accepted Order Order Date [DATE] 12:…" at bounding box center [708, 365] width 1416 height 731
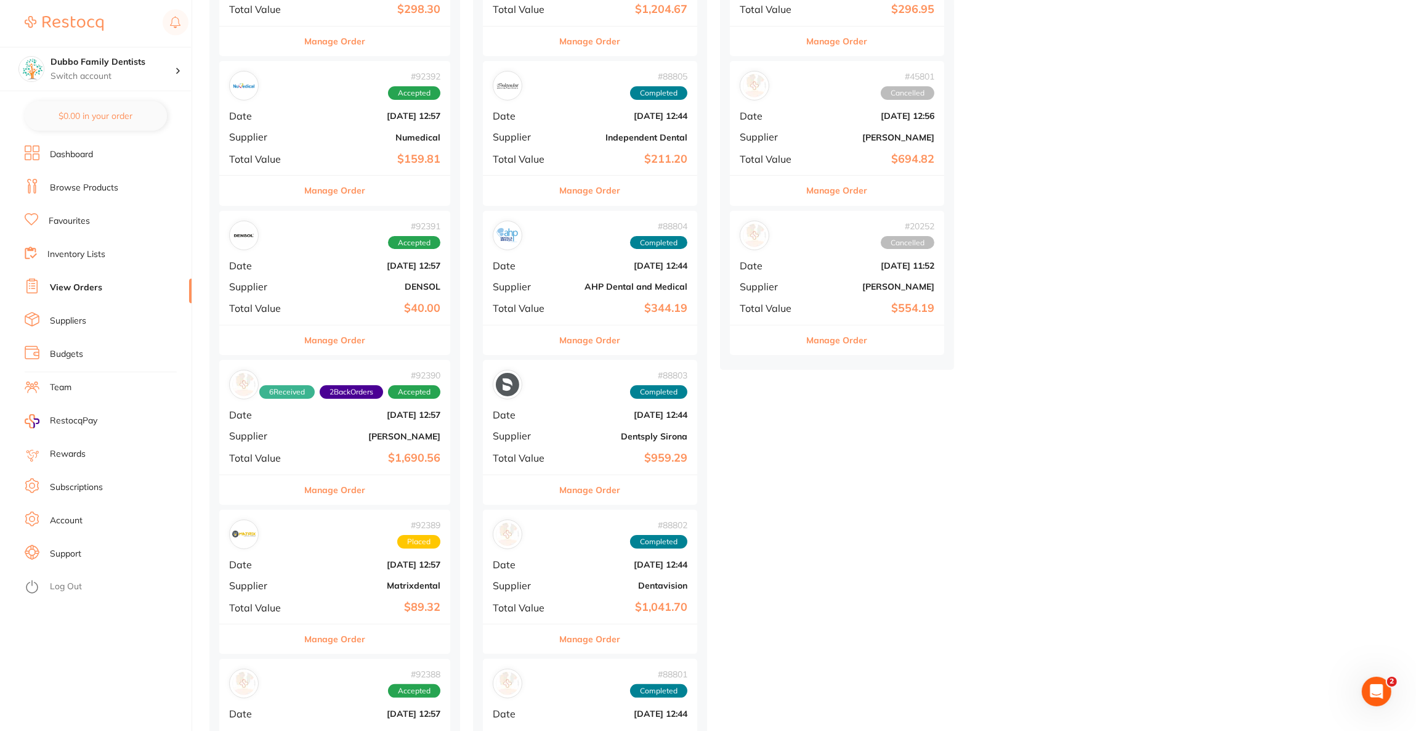
scroll to position [370, 0]
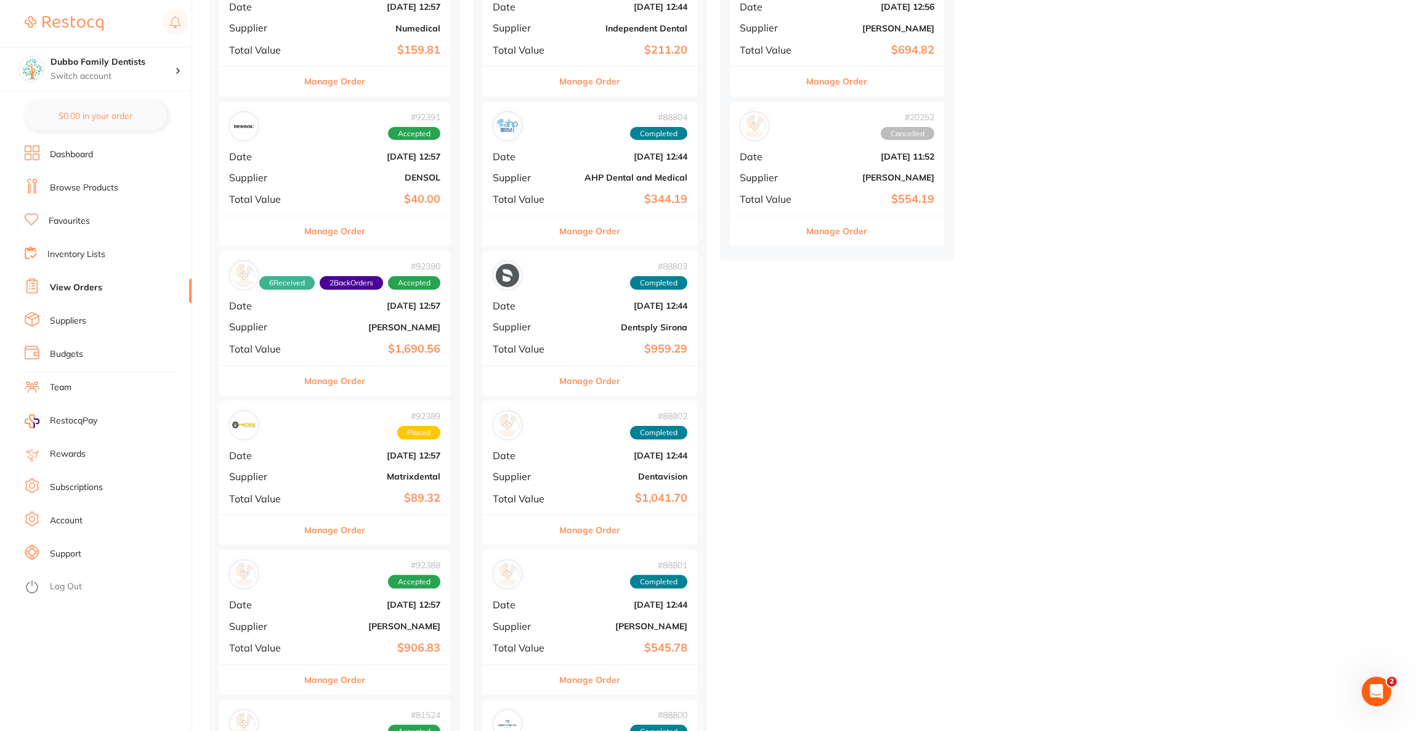
click at [286, 329] on span "Supplier" at bounding box center [262, 326] width 67 height 11
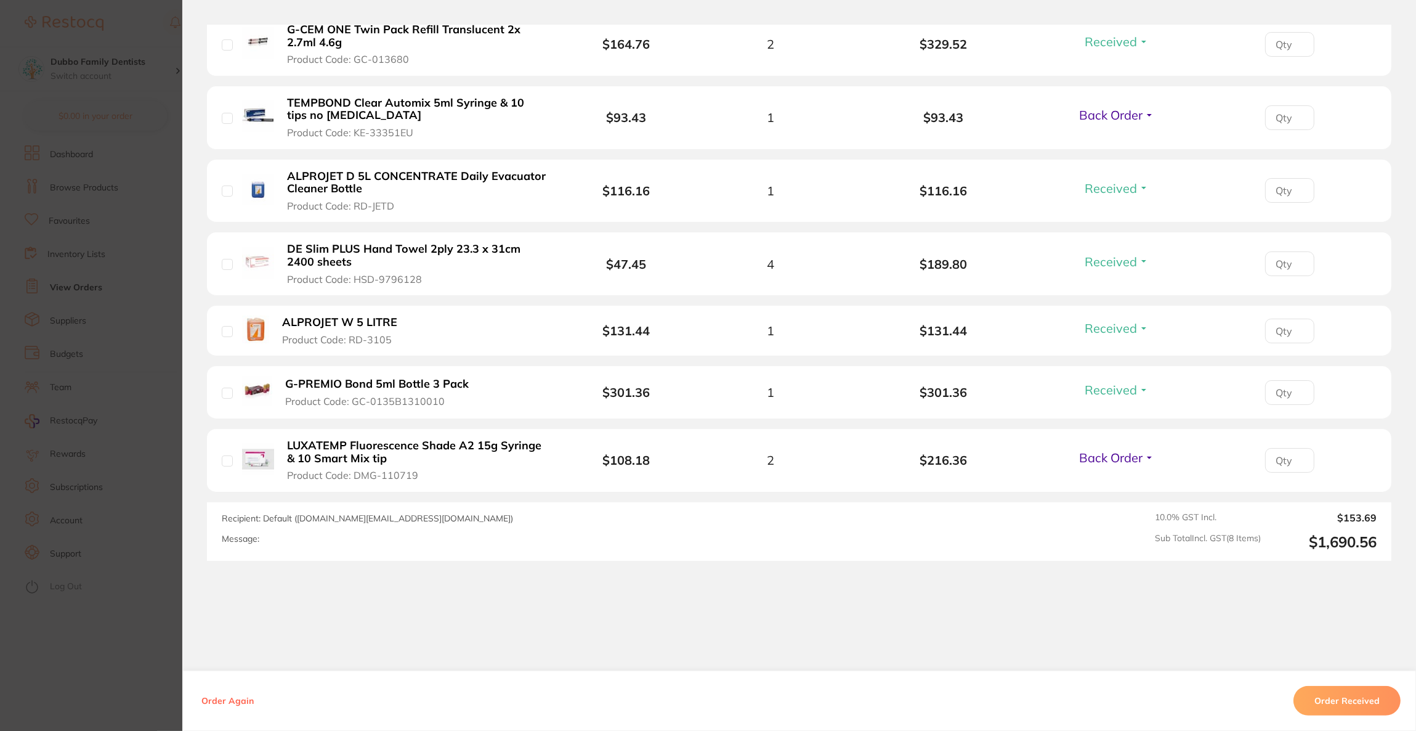
scroll to position [506, 0]
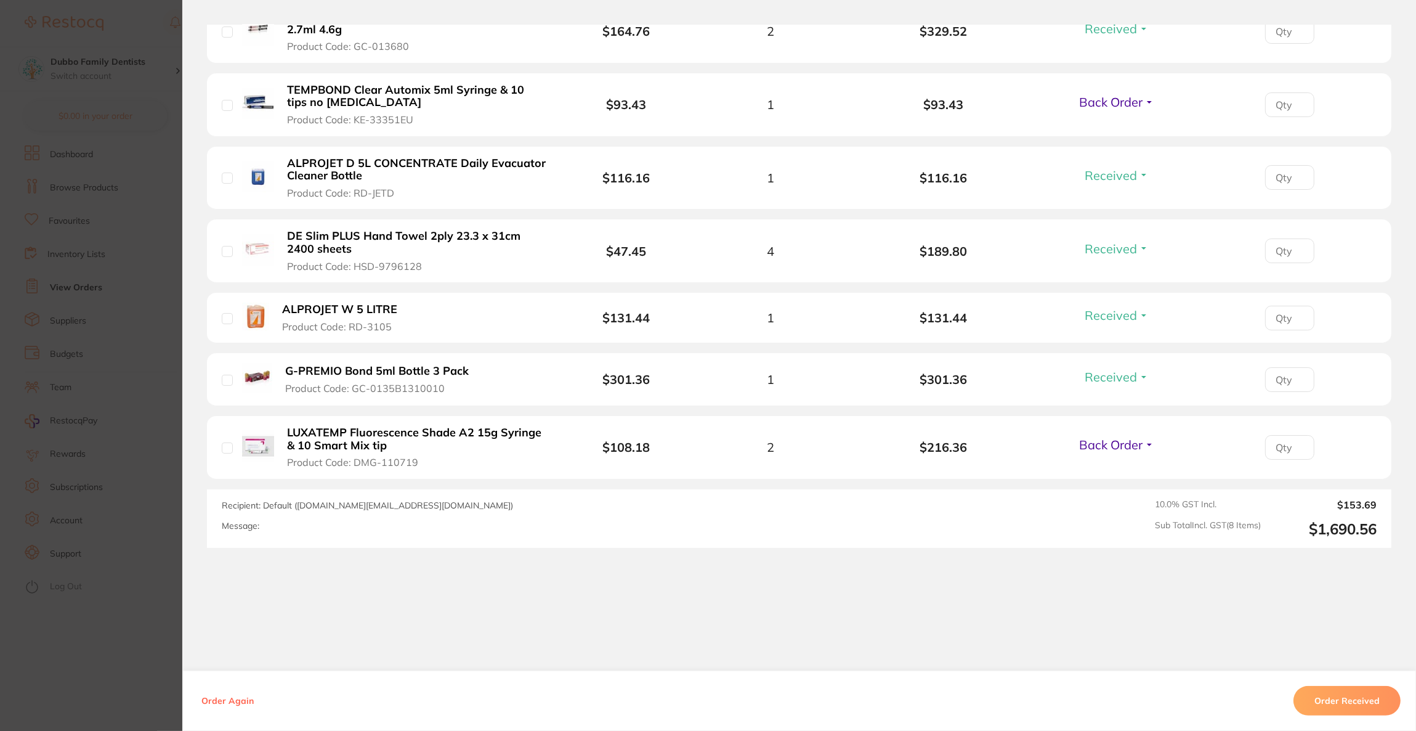
click at [130, 323] on section "Order ID: Restocq- 92390 Order Information 6 Received 2 Back Orders Accepted Or…" at bounding box center [708, 365] width 1416 height 731
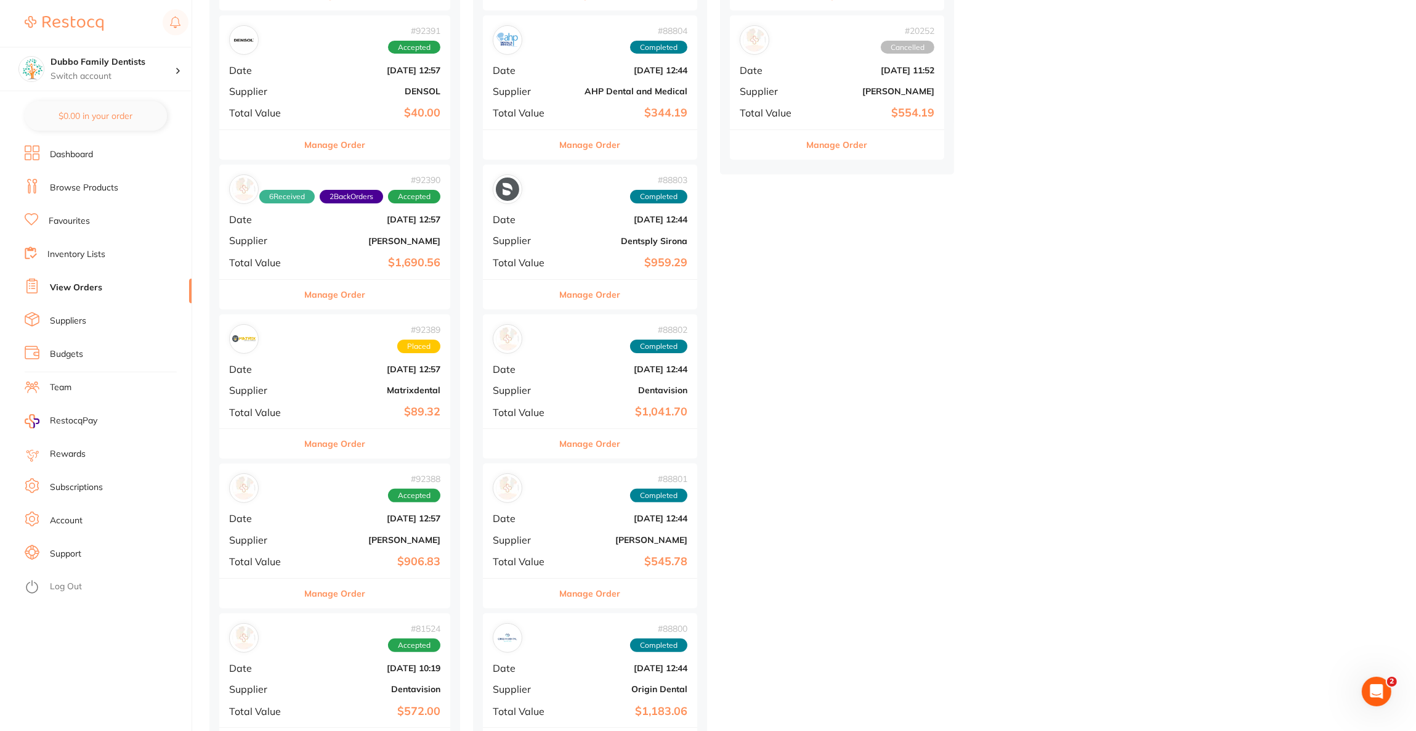
scroll to position [554, 0]
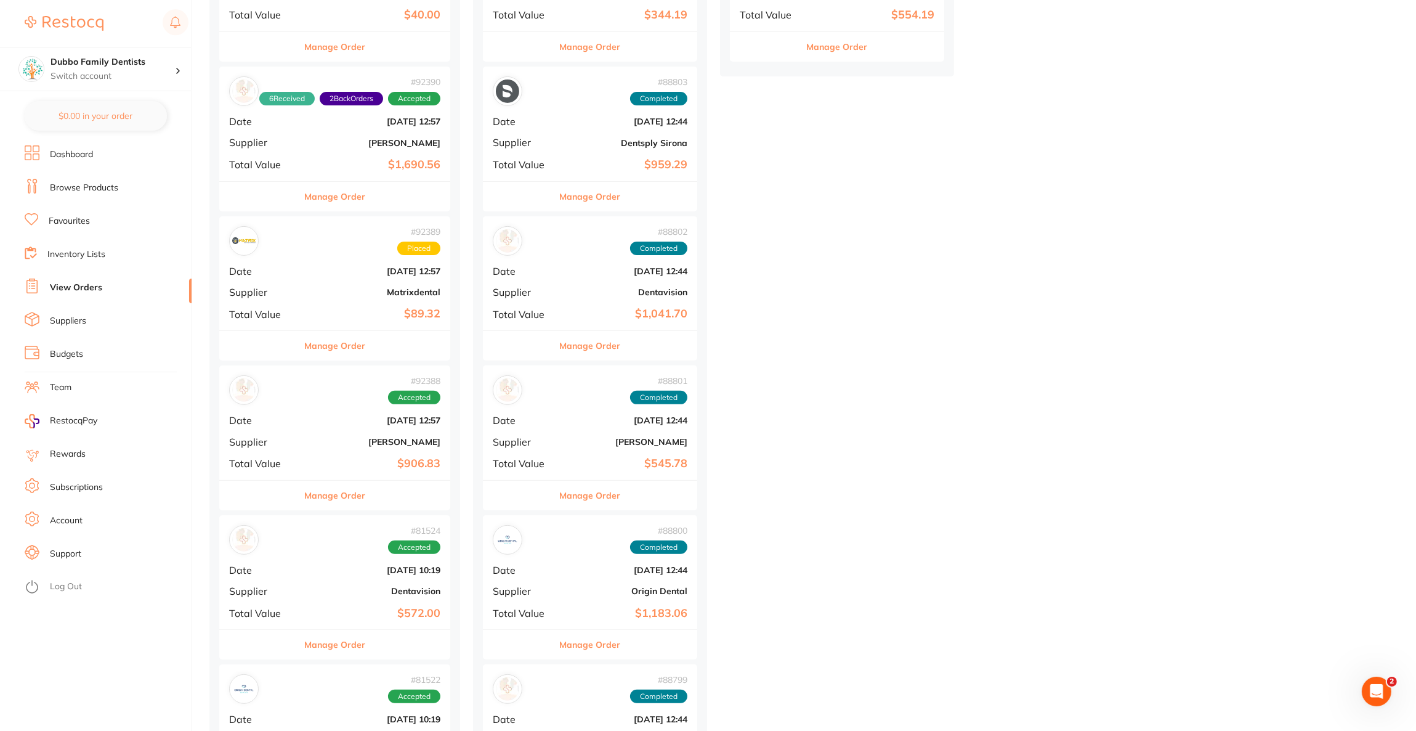
click at [265, 284] on div "# 92389 Placed Date [DATE] 12:57 Supplier Matrixdental Total Value $89.32" at bounding box center [334, 273] width 231 height 114
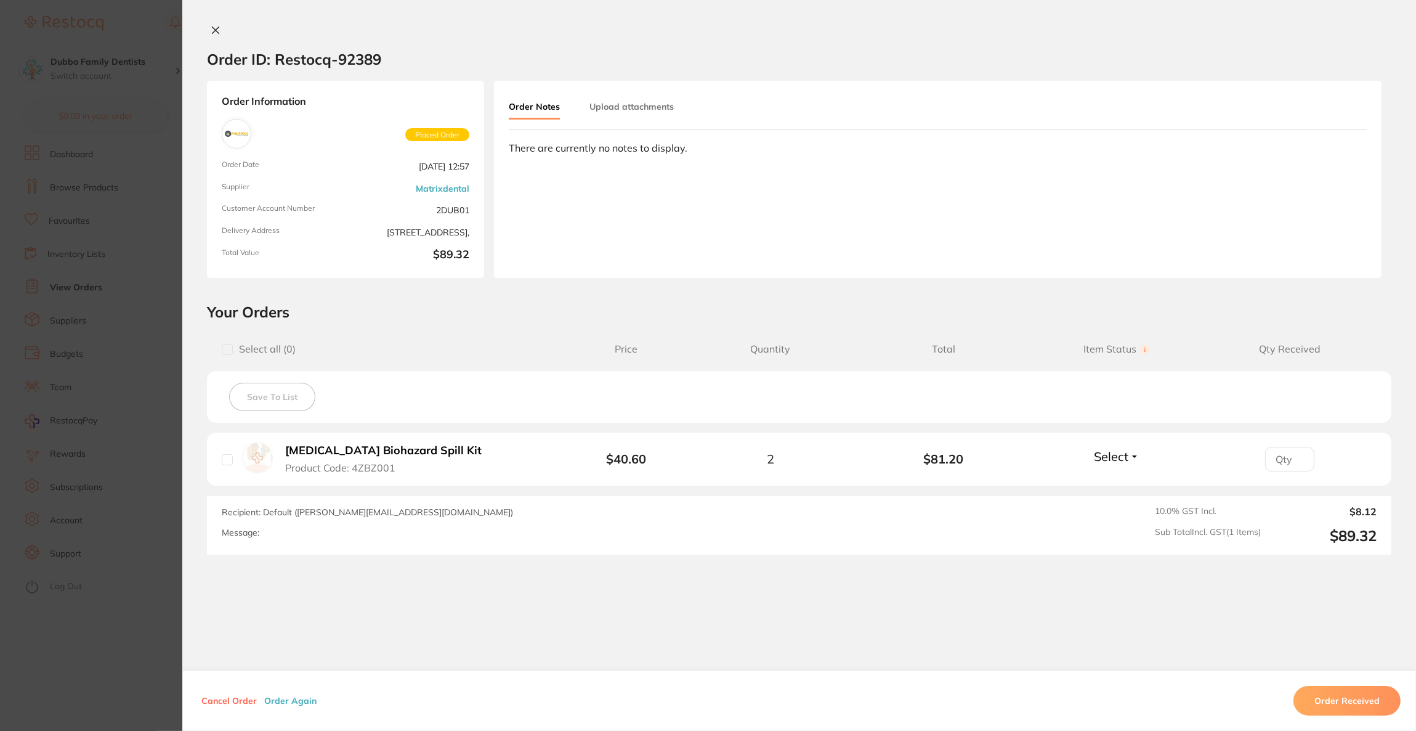
click at [124, 323] on section "Order ID: Restocq- 92389 Order Information Placed Order Order Date [DATE] 12:57…" at bounding box center [708, 365] width 1416 height 731
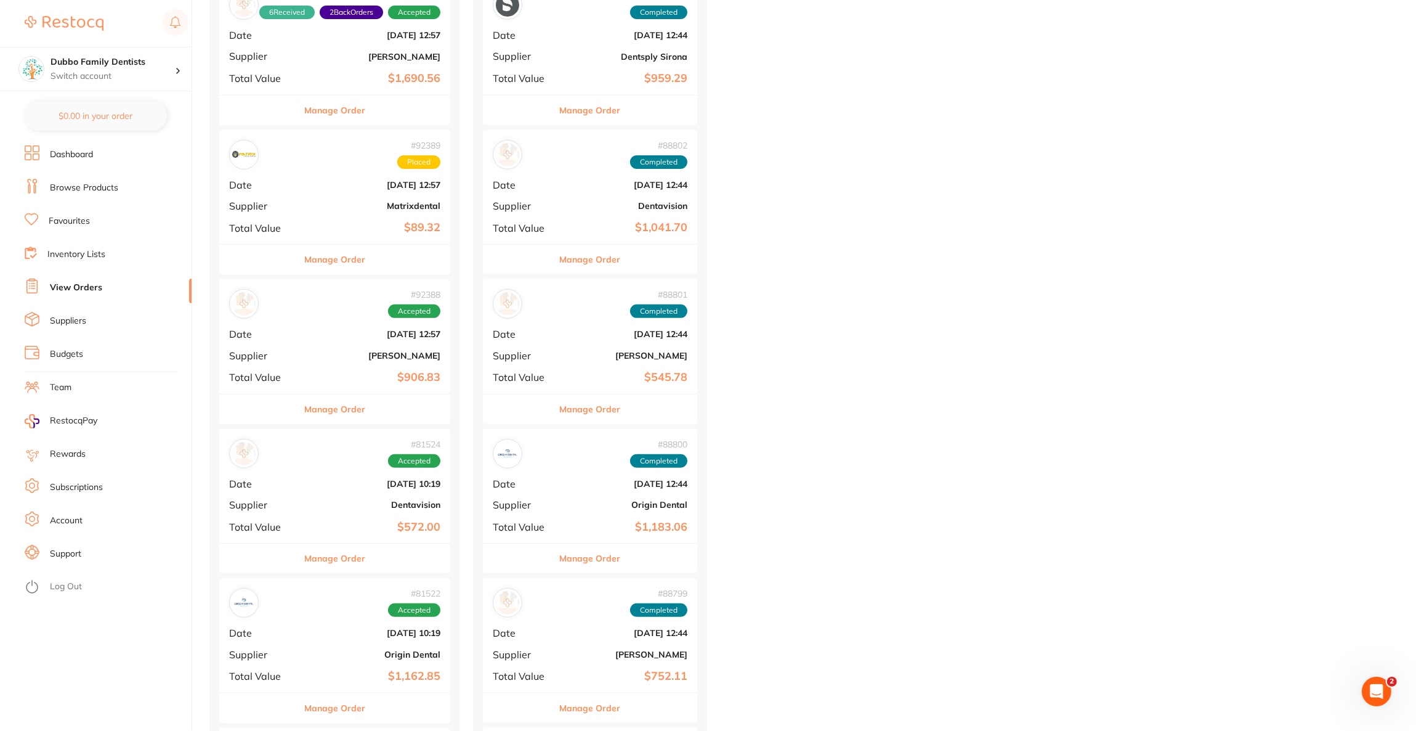
scroll to position [739, 0]
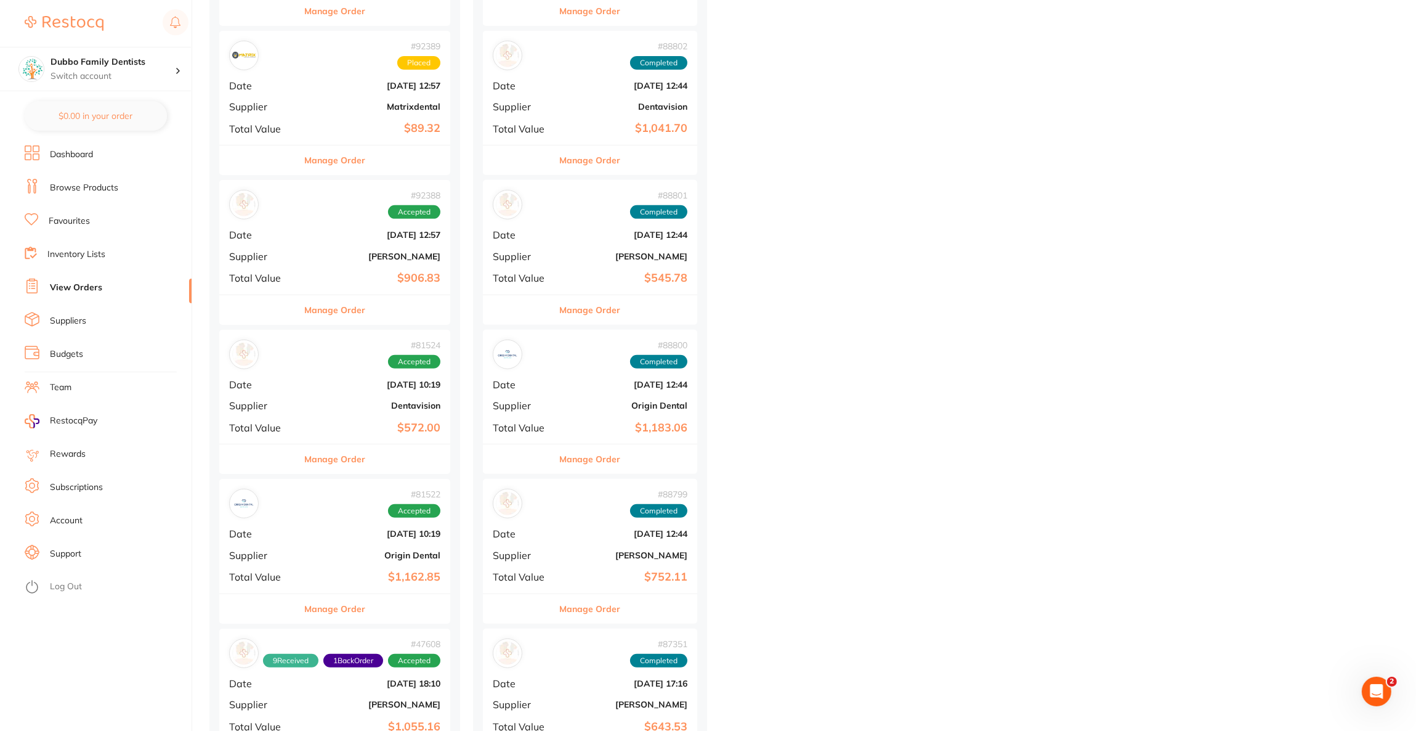
click at [265, 259] on span "Supplier" at bounding box center [262, 256] width 67 height 11
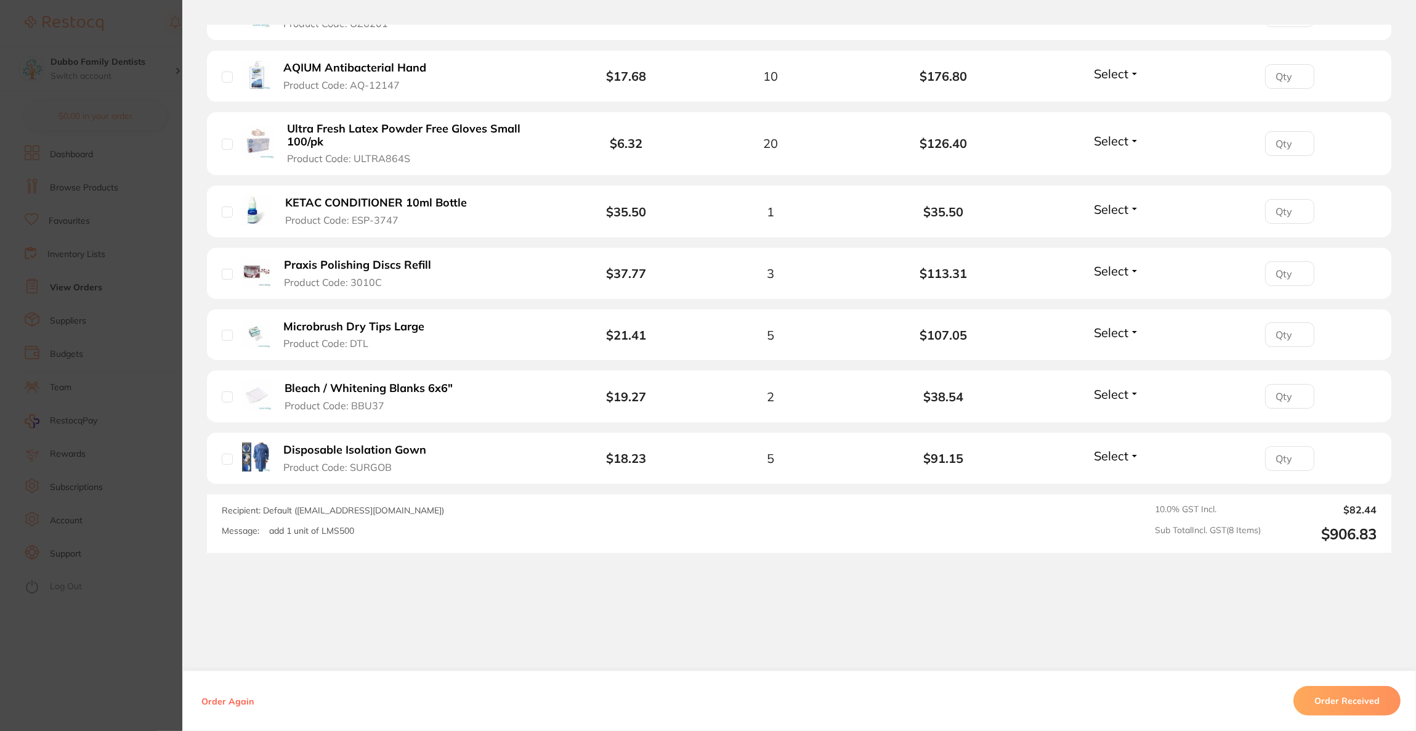
scroll to position [448, 0]
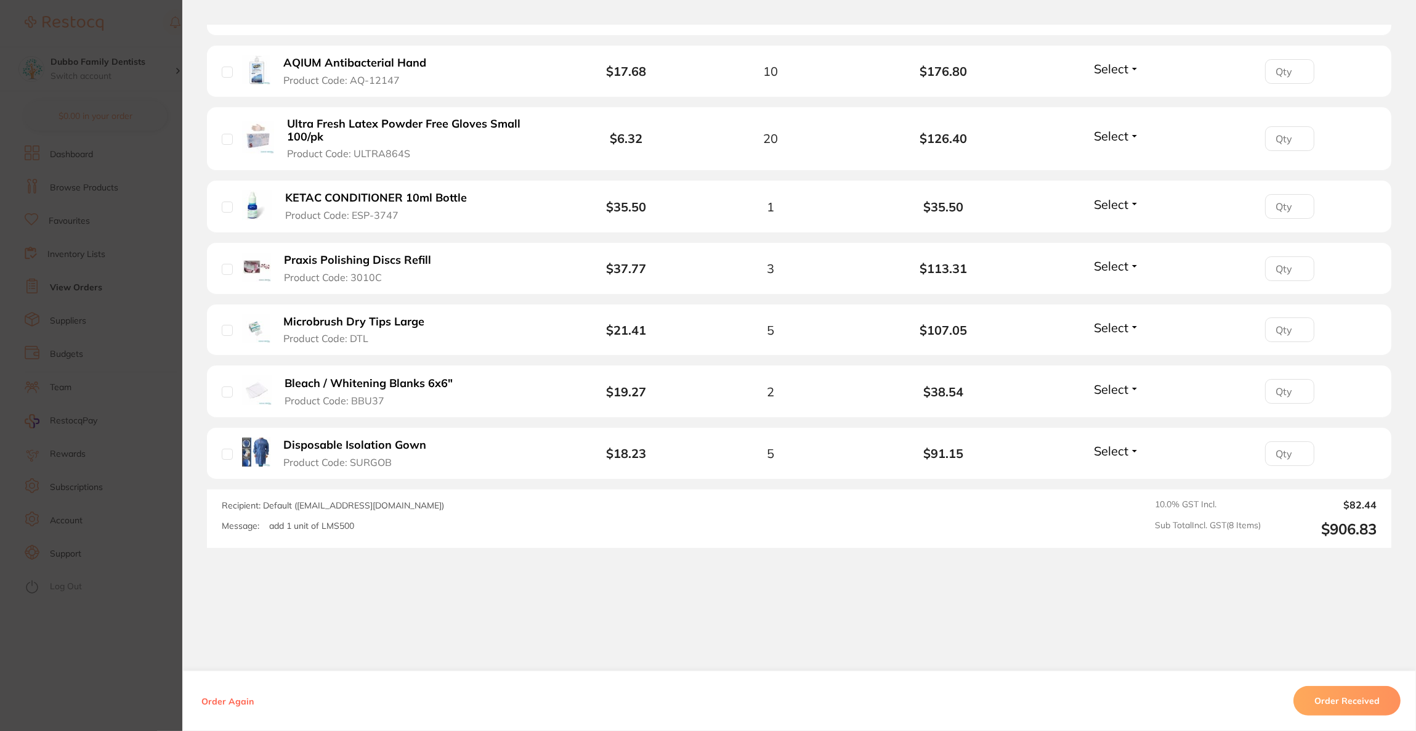
click at [102, 290] on section "Order ID: Restocq- 92388 Order Information Accepted Order Order Date [DATE] 12:…" at bounding box center [708, 365] width 1416 height 731
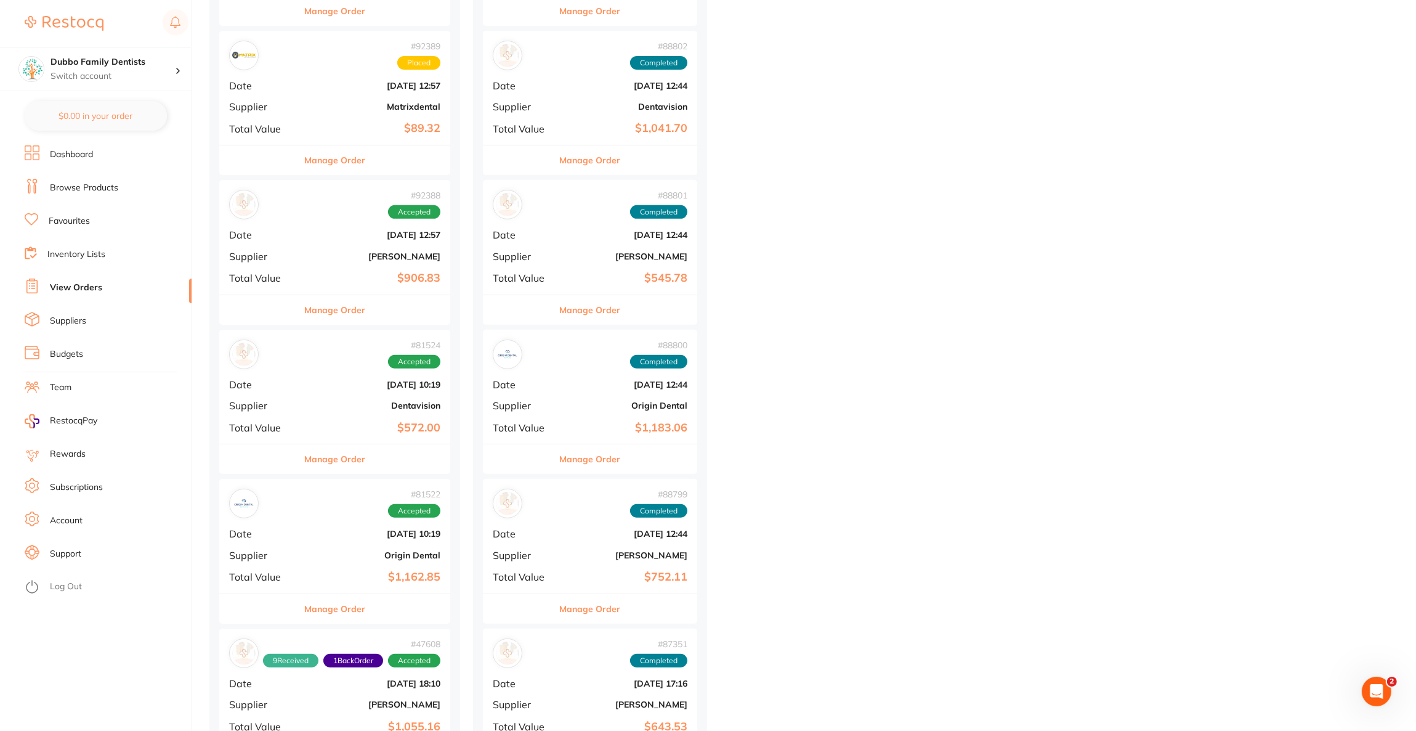
scroll to position [923, 0]
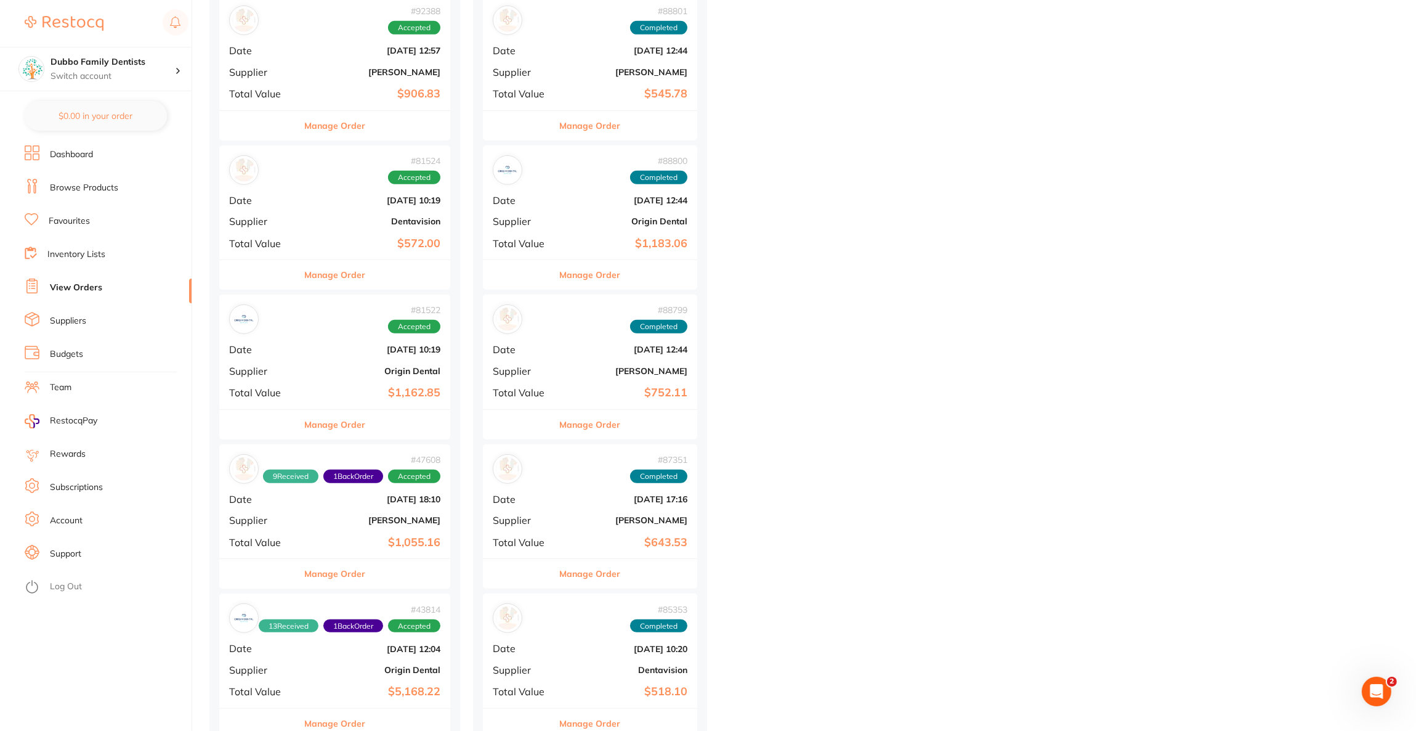
drag, startPoint x: 275, startPoint y: 323, endPoint x: 267, endPoint y: 321, distance: 9.0
click at [296, 195] on span "Date" at bounding box center [262, 200] width 67 height 11
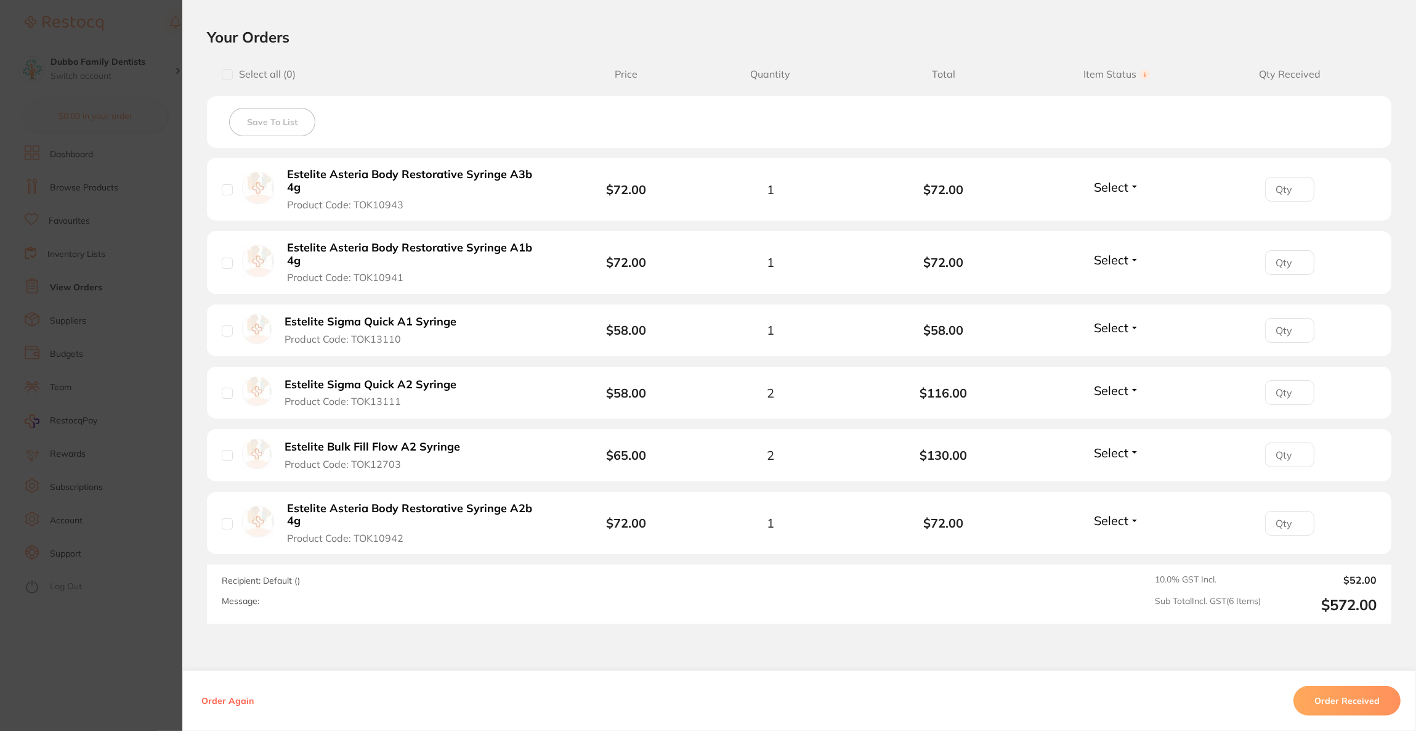
scroll to position [277, 0]
click at [119, 303] on section "Order ID: Restocq- 81524 Order Information Accepted Order Order Date [DATE] 10:…" at bounding box center [708, 365] width 1416 height 731
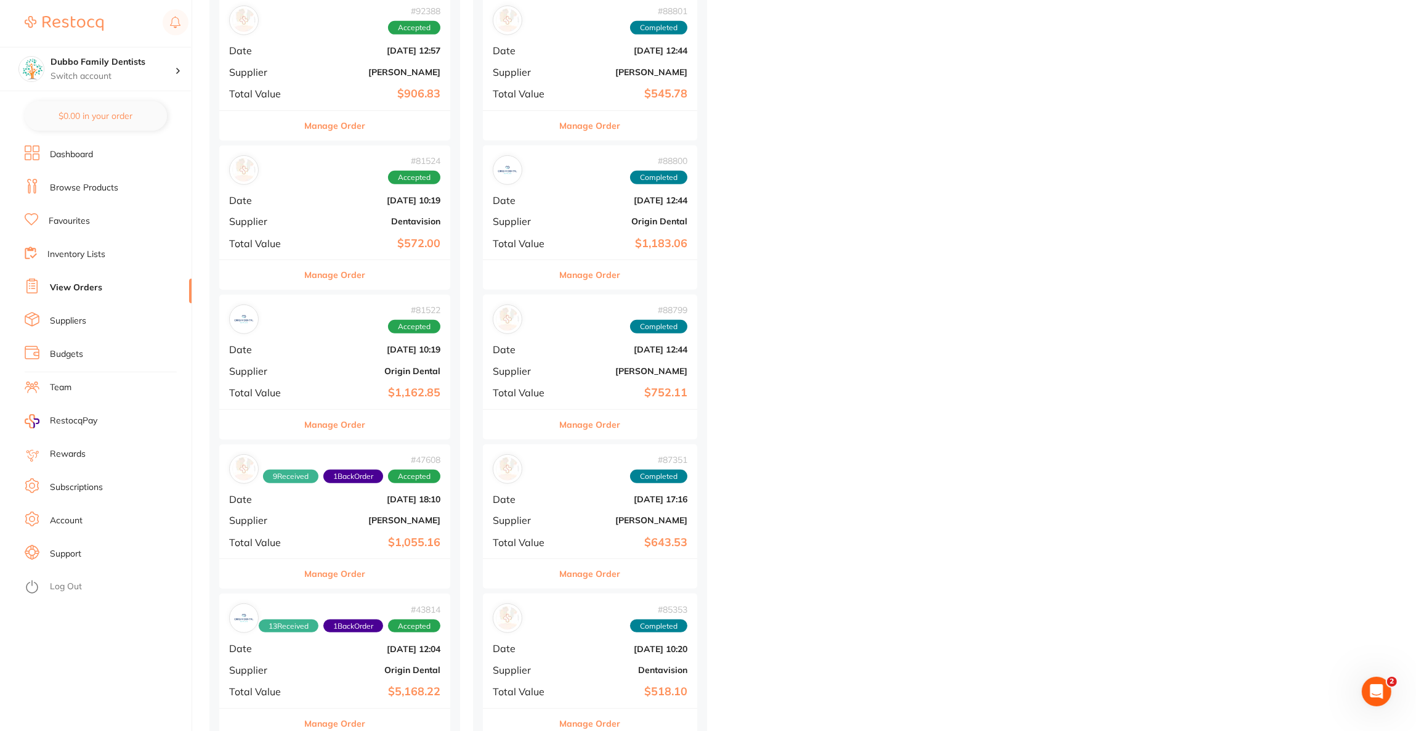
click at [309, 372] on b "Origin Dental" at bounding box center [373, 371] width 134 height 10
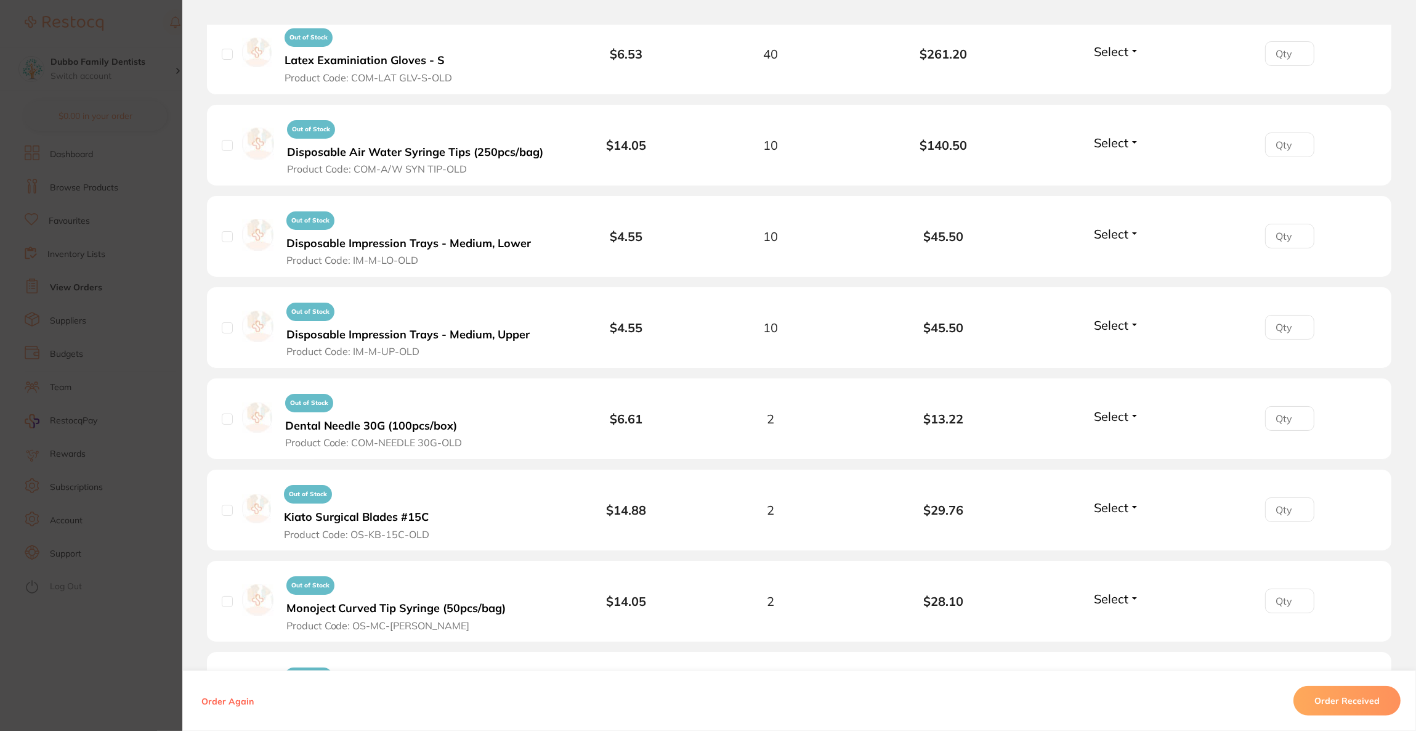
scroll to position [1375, 0]
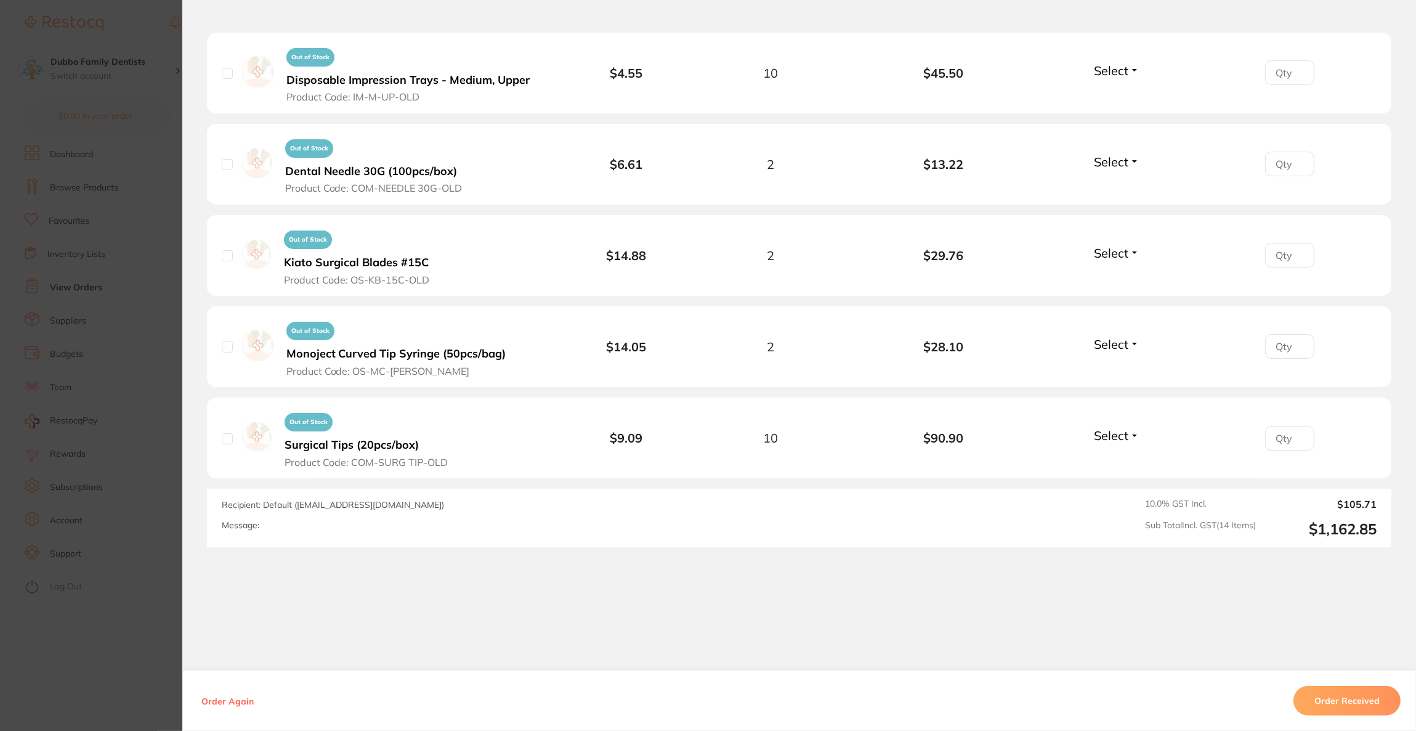
click at [116, 328] on section "Order ID: Restocq- 81522 Order Information Accepted Order Order Date [DATE] 10:…" at bounding box center [708, 365] width 1416 height 731
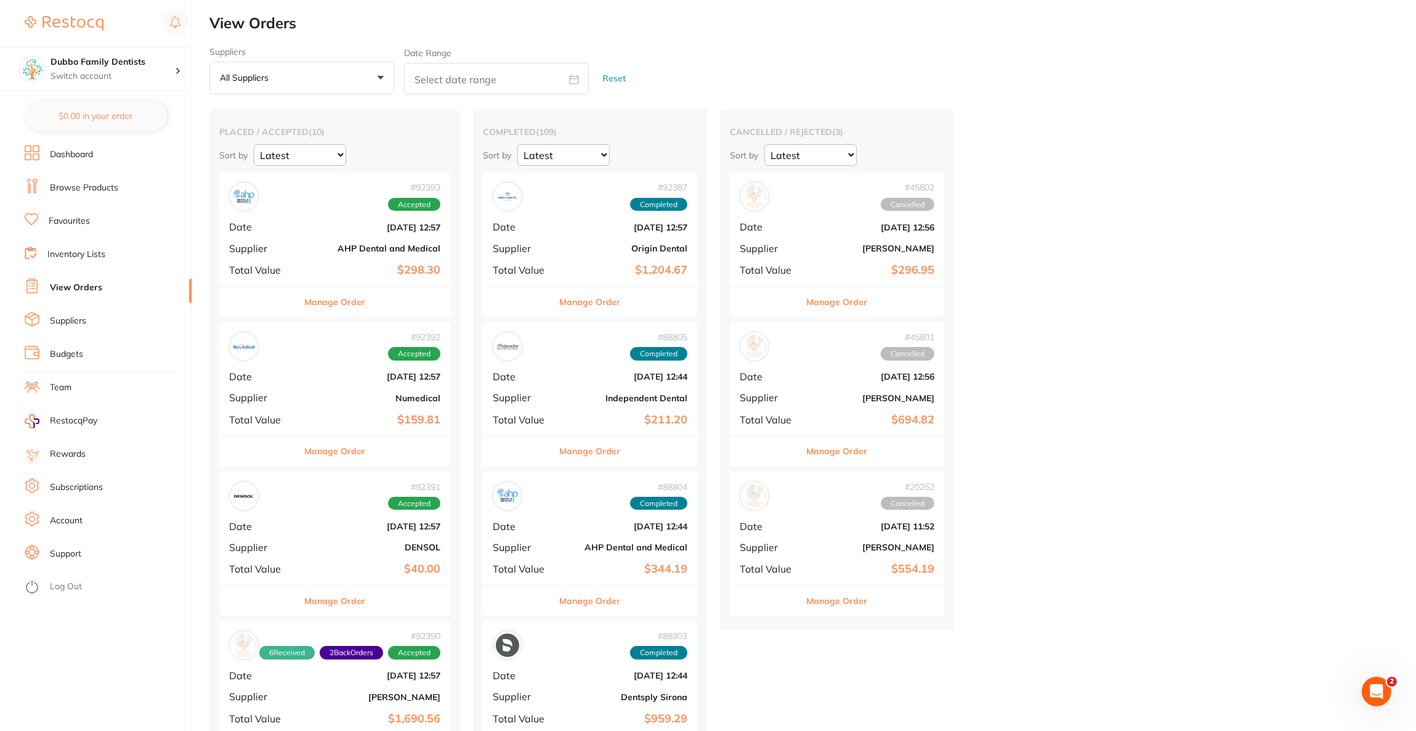
click at [283, 209] on div "# 92393 Accepted" at bounding box center [334, 197] width 211 height 30
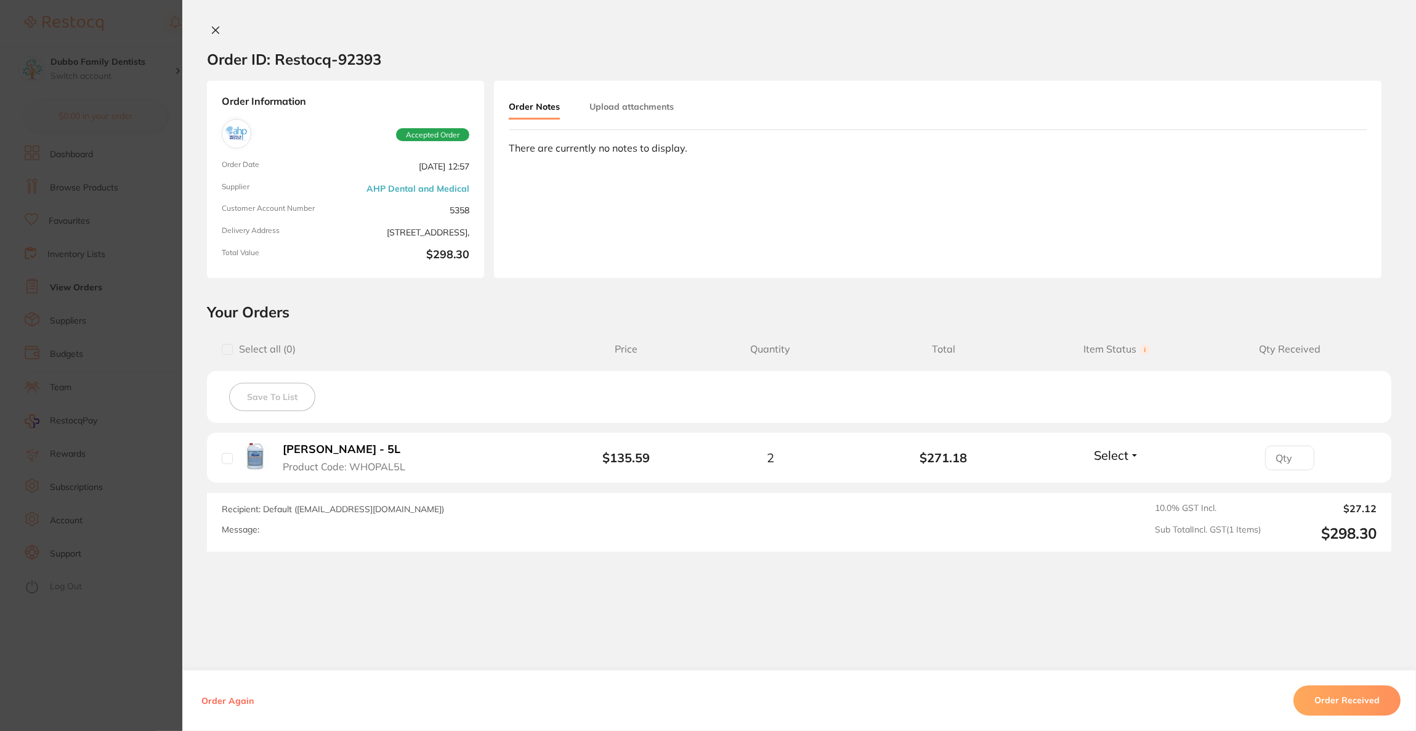
click at [164, 320] on section "Order ID: Restocq- 92393 Order Information Accepted Order Order Date [DATE] 12:…" at bounding box center [708, 365] width 1416 height 731
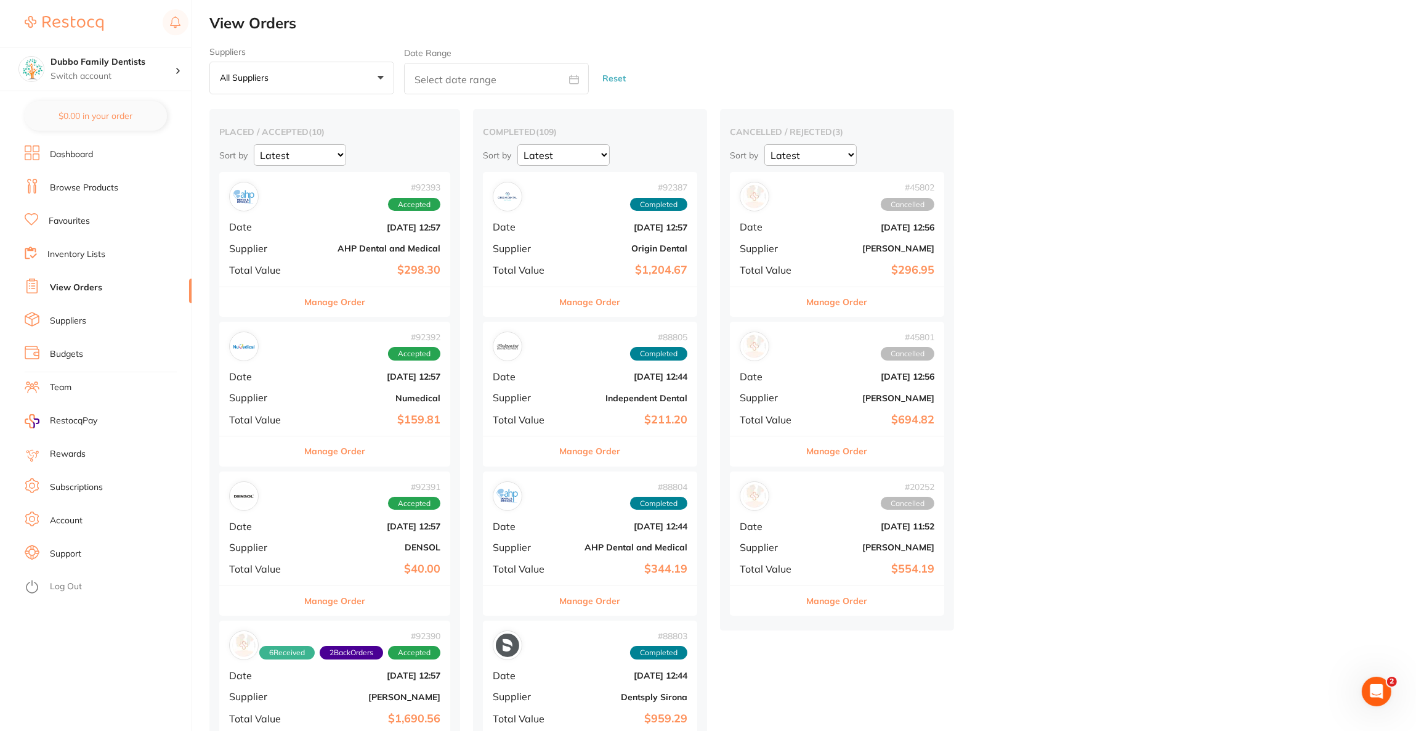
click at [287, 351] on div "# 92392 Accepted" at bounding box center [334, 346] width 211 height 30
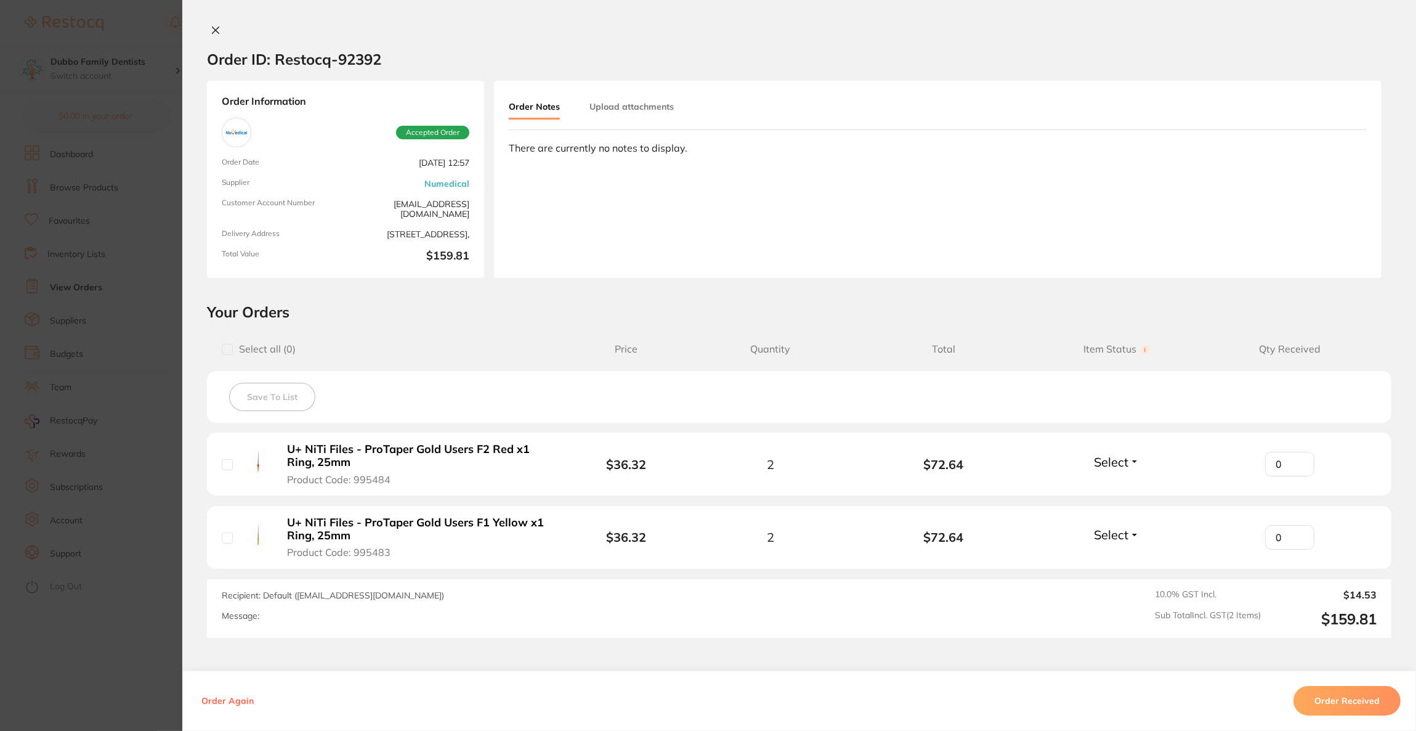
click at [83, 349] on section "Order ID: Restocq- 92392 Order Information Accepted Order Order Date [DATE] 12:…" at bounding box center [708, 365] width 1416 height 731
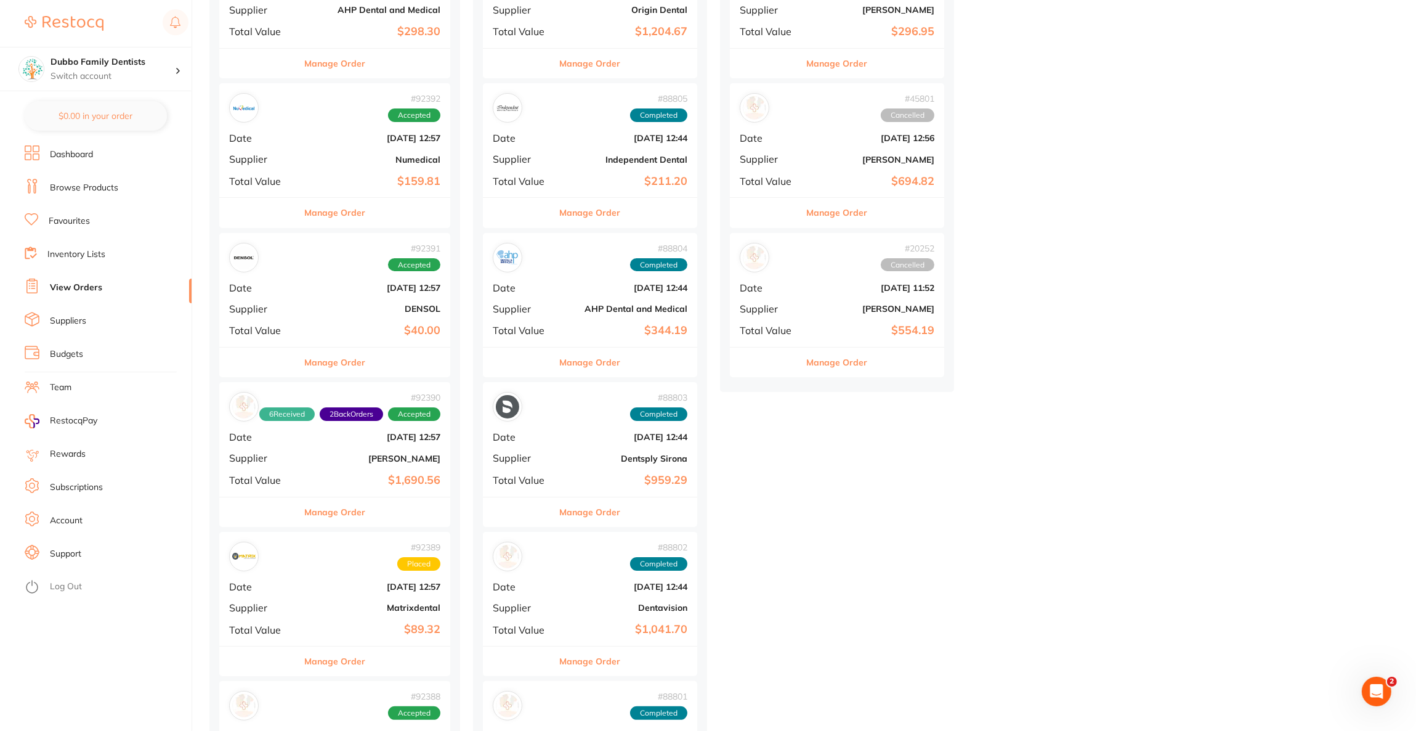
scroll to position [277, 0]
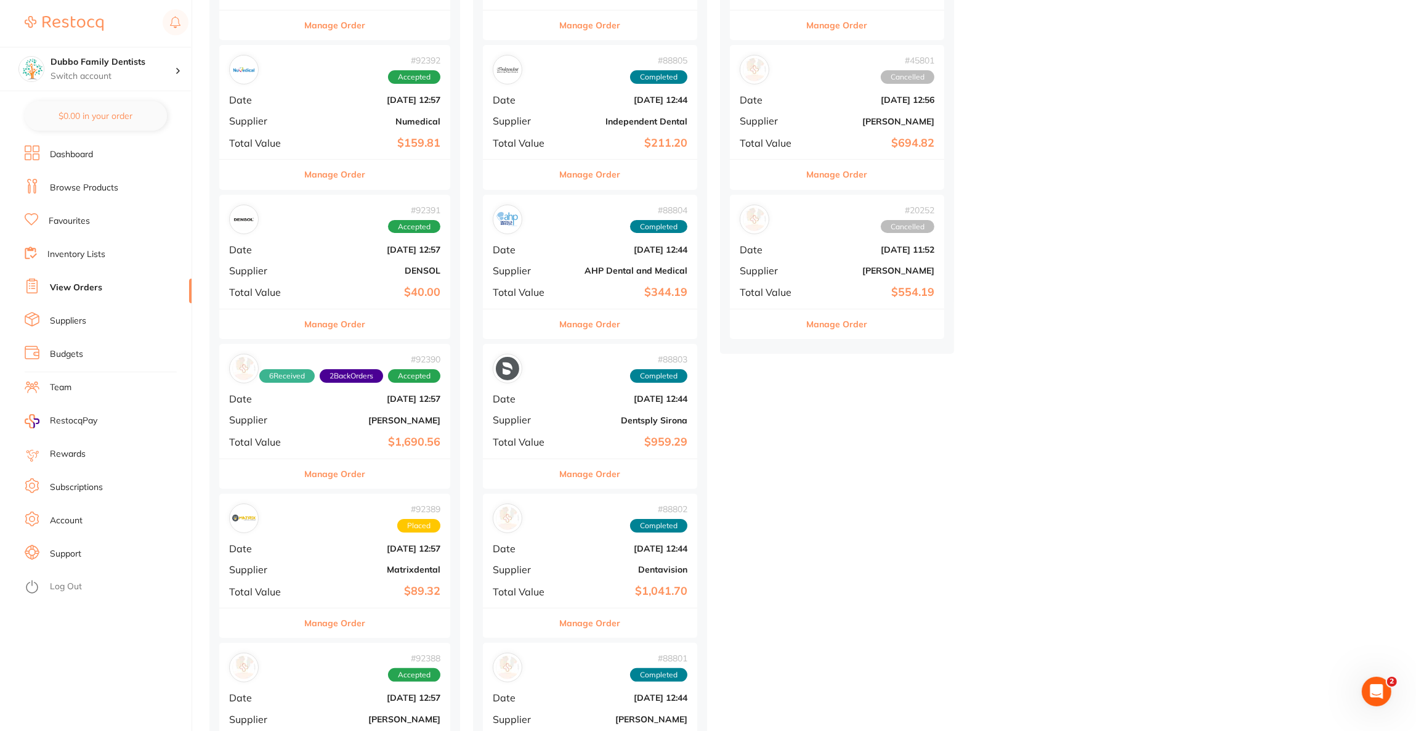
click at [275, 275] on span "Supplier" at bounding box center [262, 270] width 67 height 11
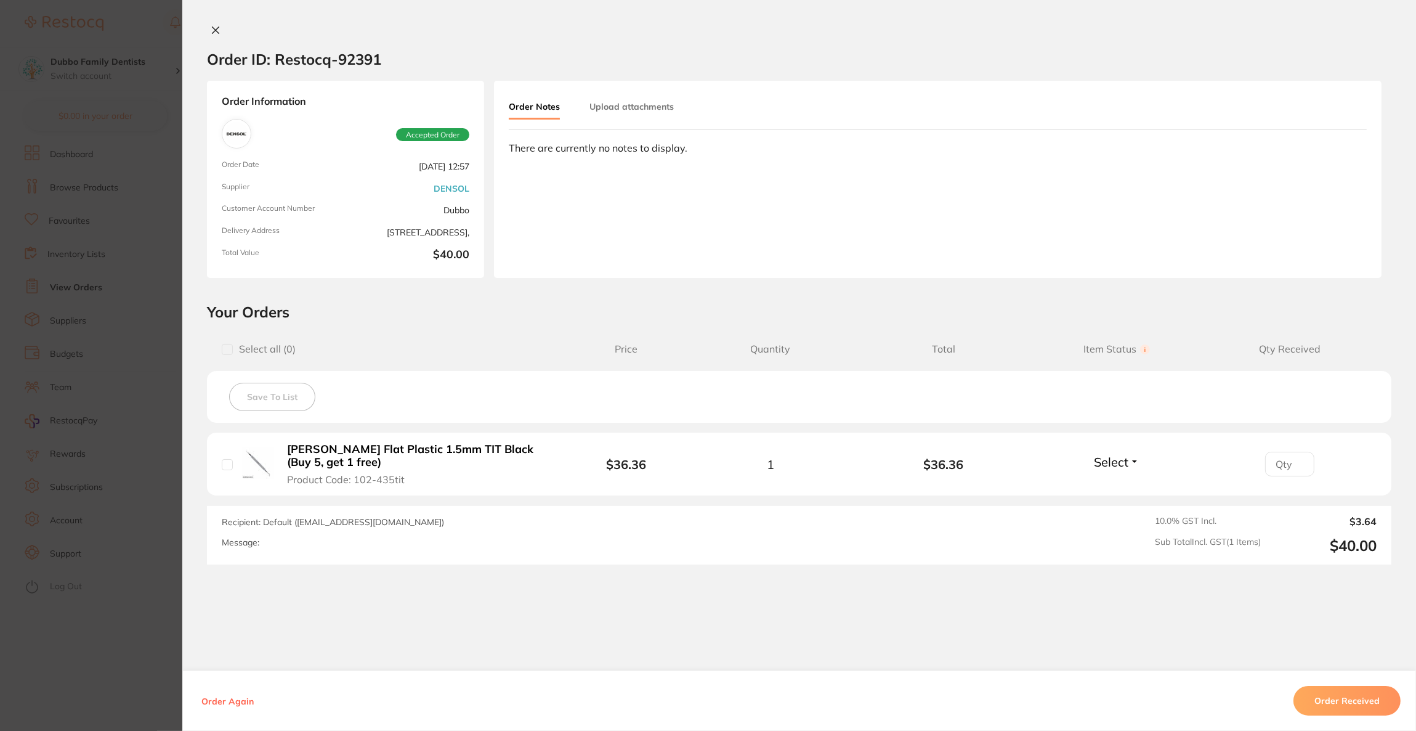
click at [67, 334] on section "Order ID: Restocq- 92391 Order Information Accepted Order Order Date [DATE] 12:…" at bounding box center [708, 365] width 1416 height 731
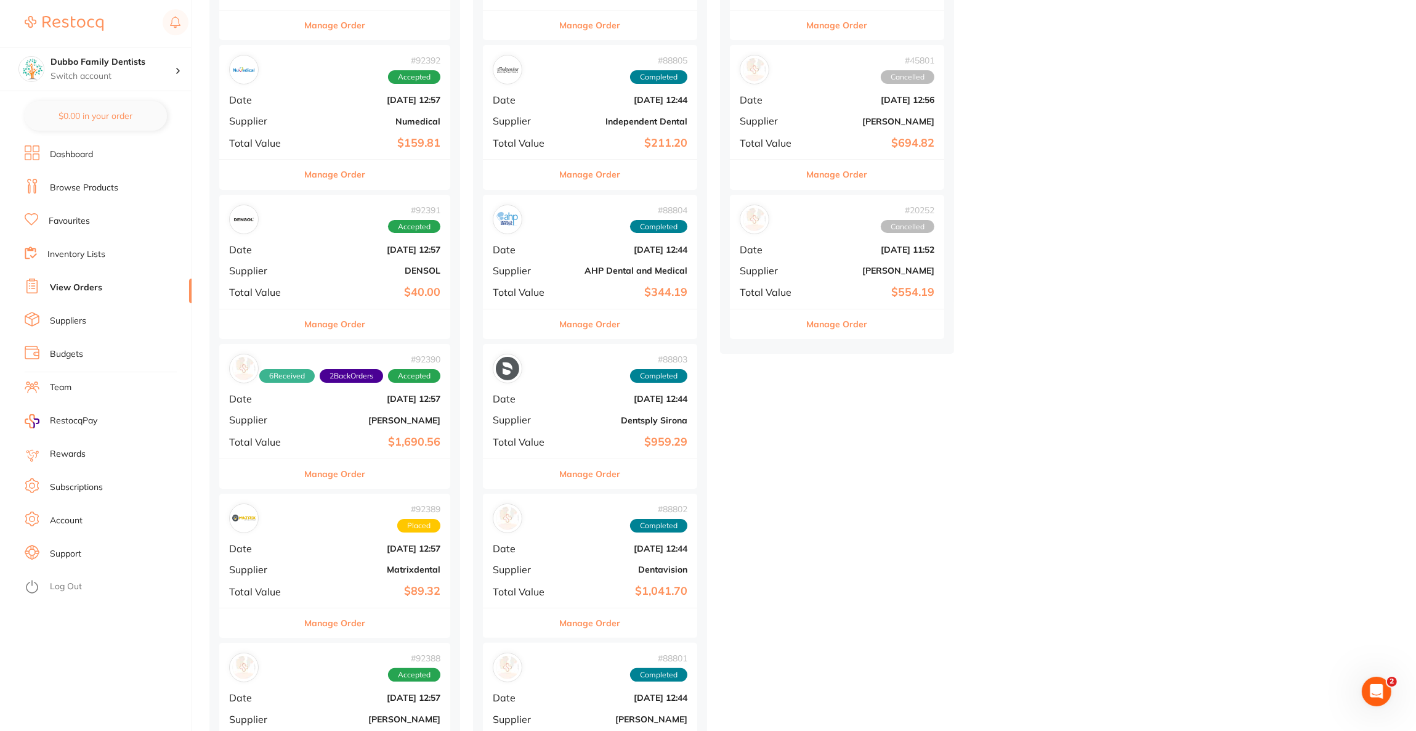
scroll to position [461, 0]
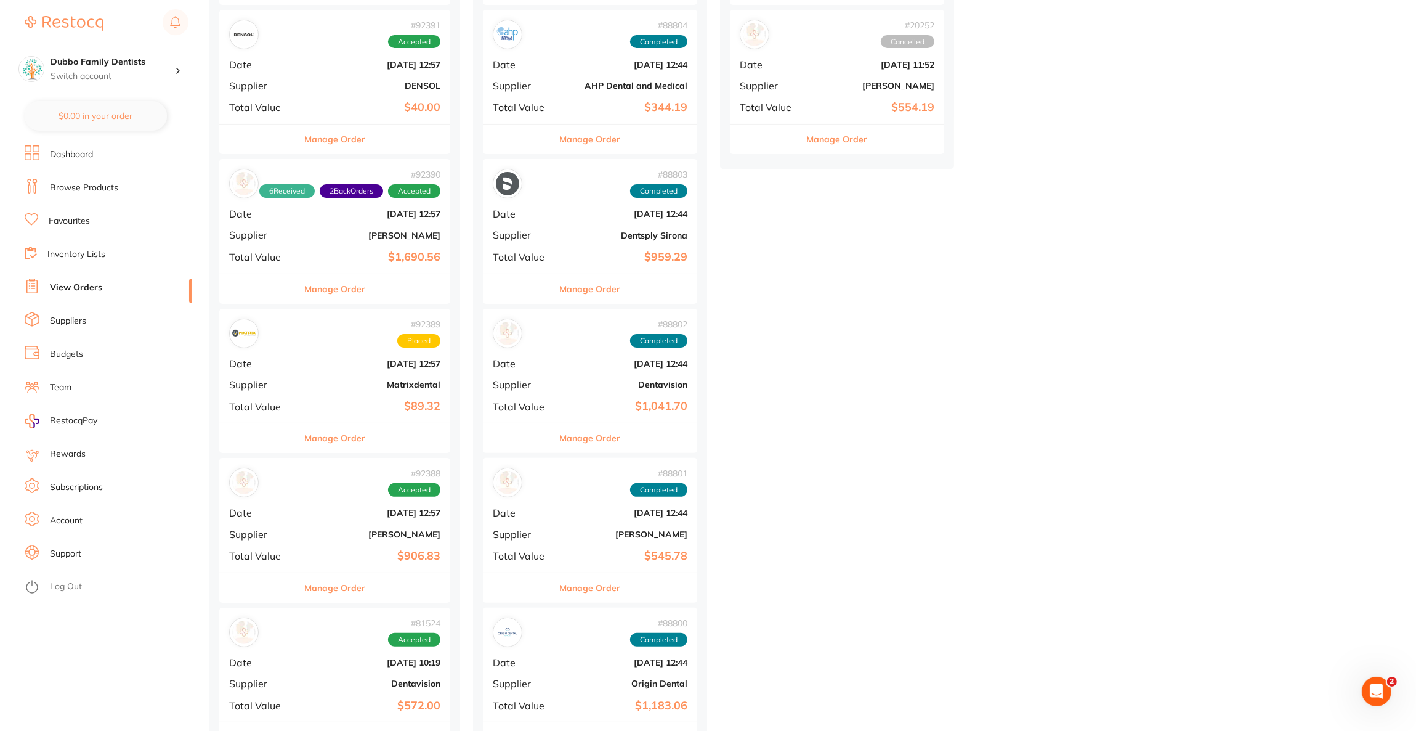
click at [272, 244] on div "# 92390 6 Received 2 Back Orders Accepted Date [DATE] 12:57 Supplier [PERSON_NA…" at bounding box center [334, 216] width 231 height 114
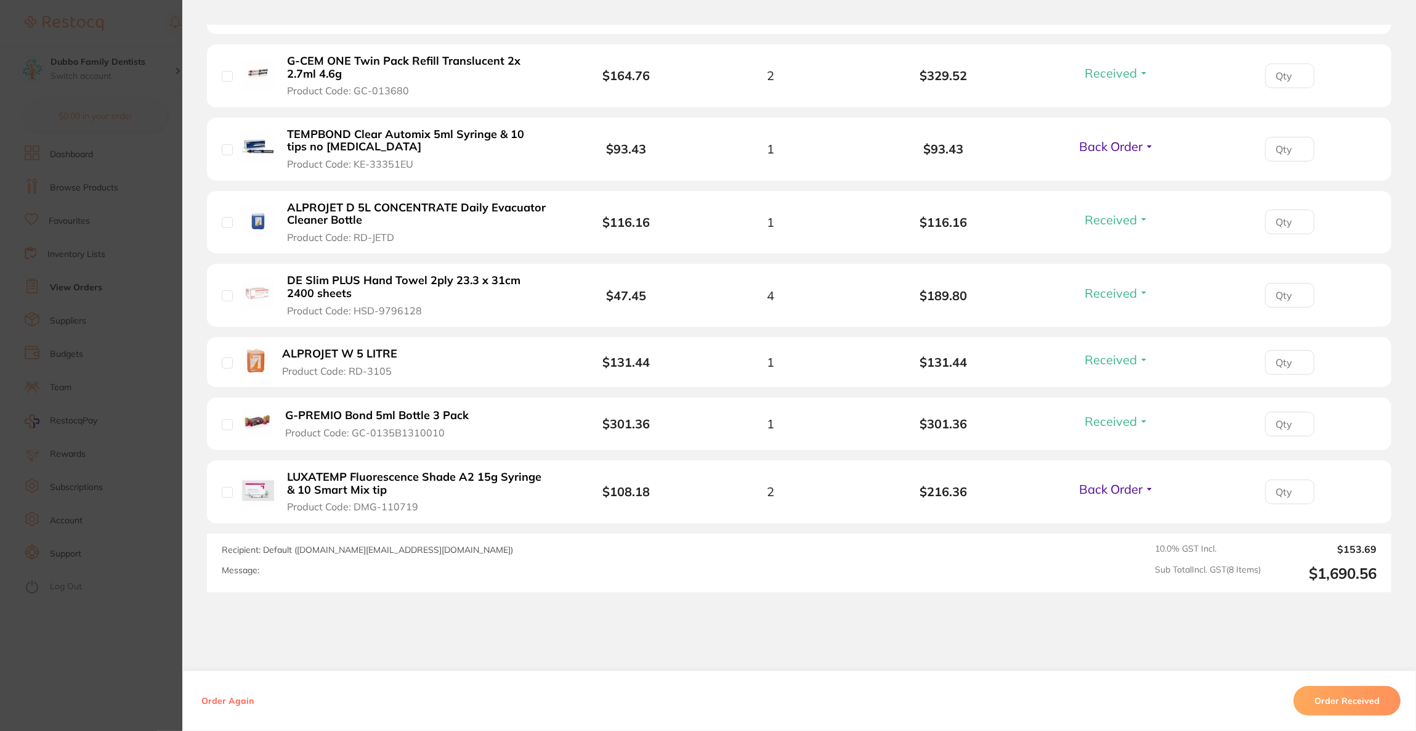
click at [80, 283] on section "Order ID: Restocq- 92390 Order Information 6 Received 2 Back Orders Accepted Or…" at bounding box center [708, 365] width 1416 height 731
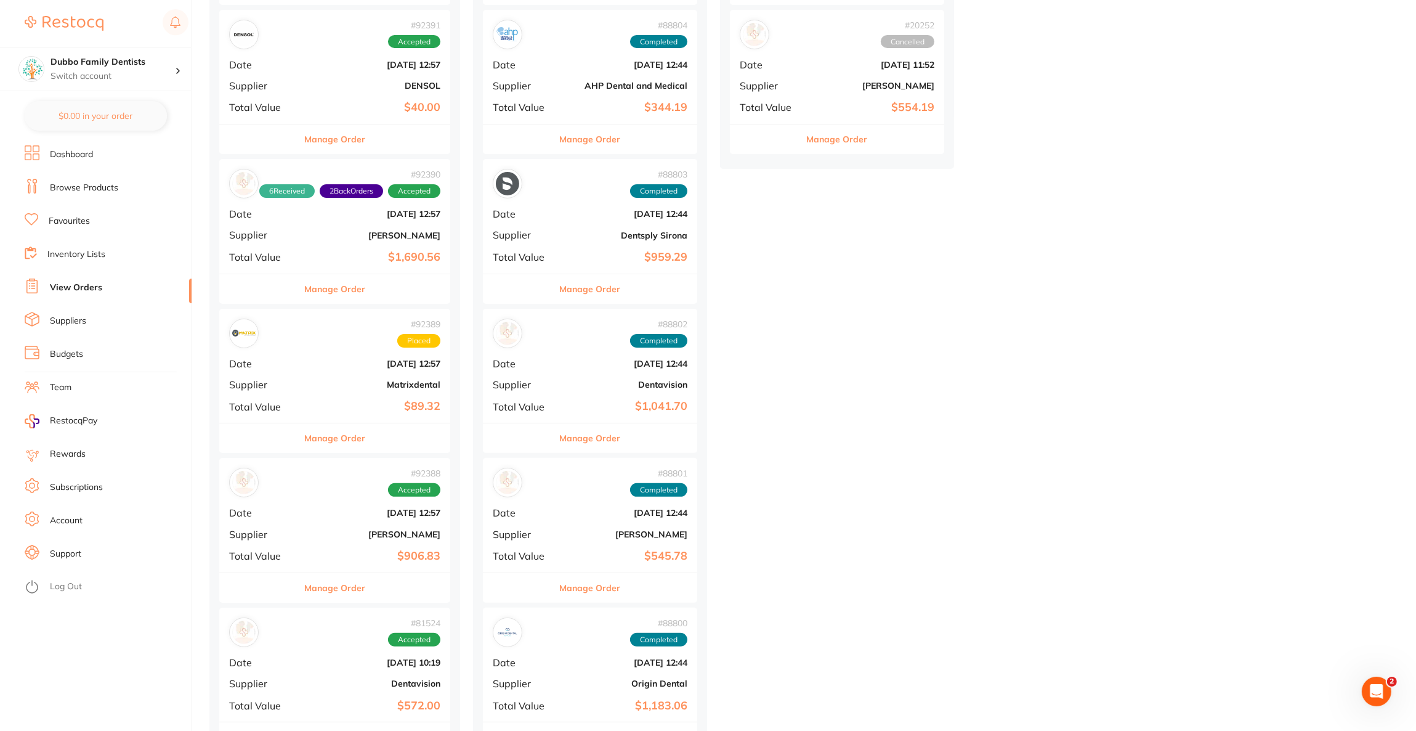
click at [278, 352] on div "# 92389 Placed Date [DATE] 12:57 Supplier Matrixdental Total Value $89.32" at bounding box center [334, 366] width 231 height 114
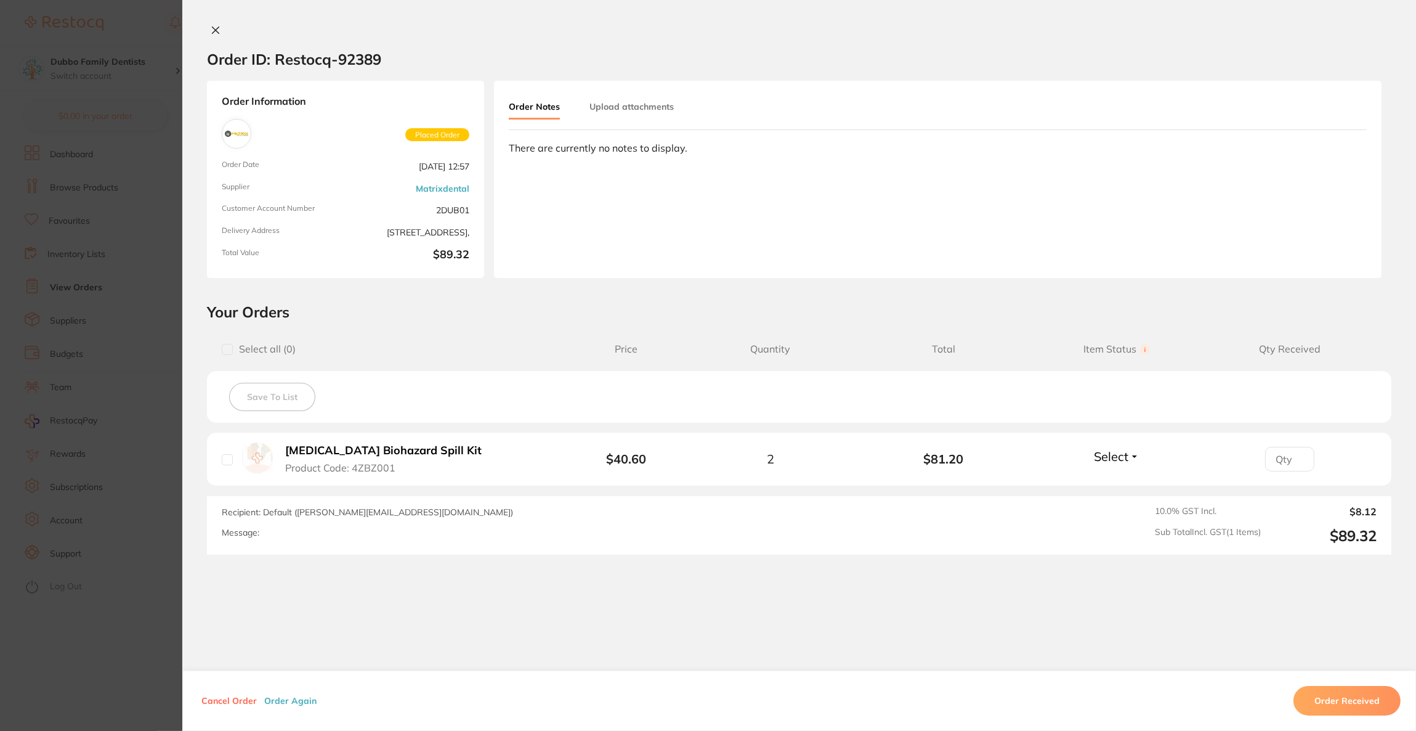
click at [75, 331] on section "Order ID: Restocq- 92389 Order Information Placed Order Order Date [DATE] 12:57…" at bounding box center [708, 365] width 1416 height 731
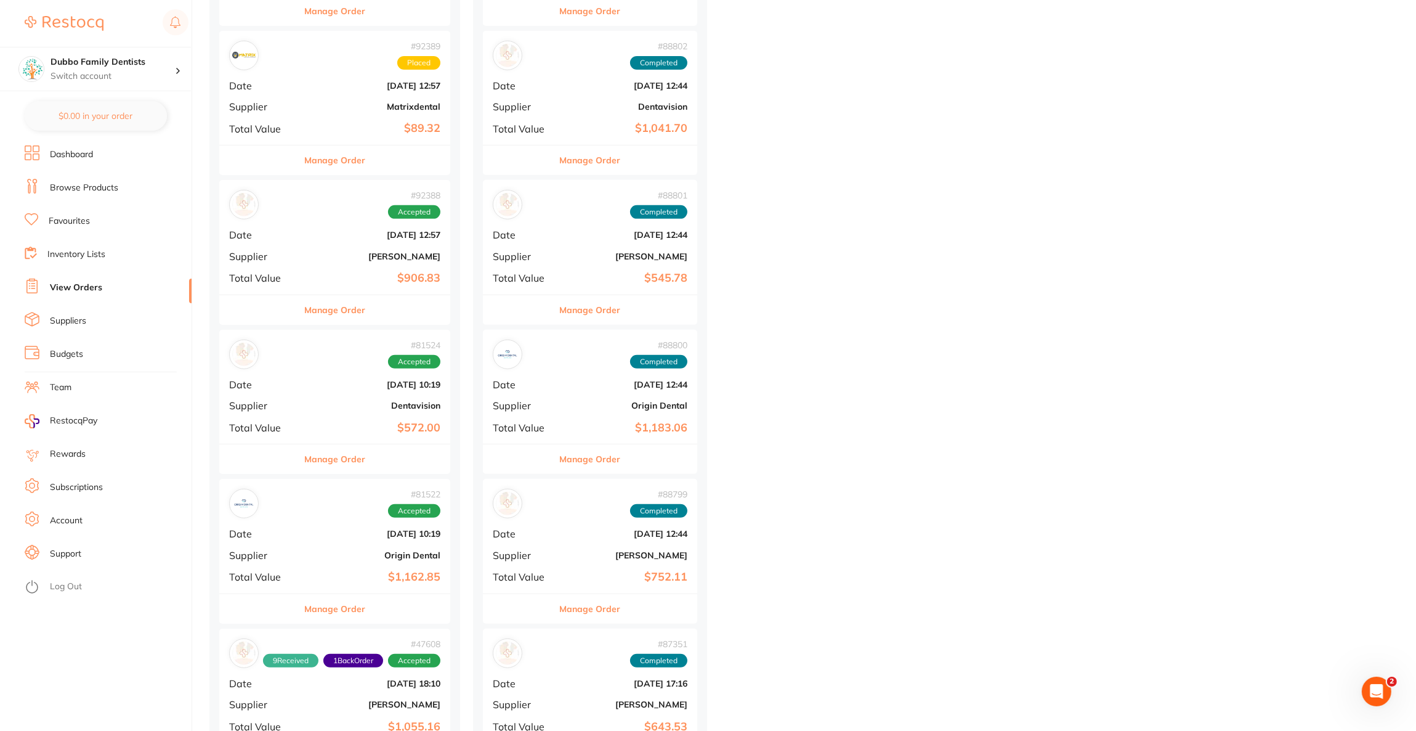
click at [294, 277] on span "Total Value" at bounding box center [262, 277] width 67 height 11
